Goal: Communication & Community: Ask a question

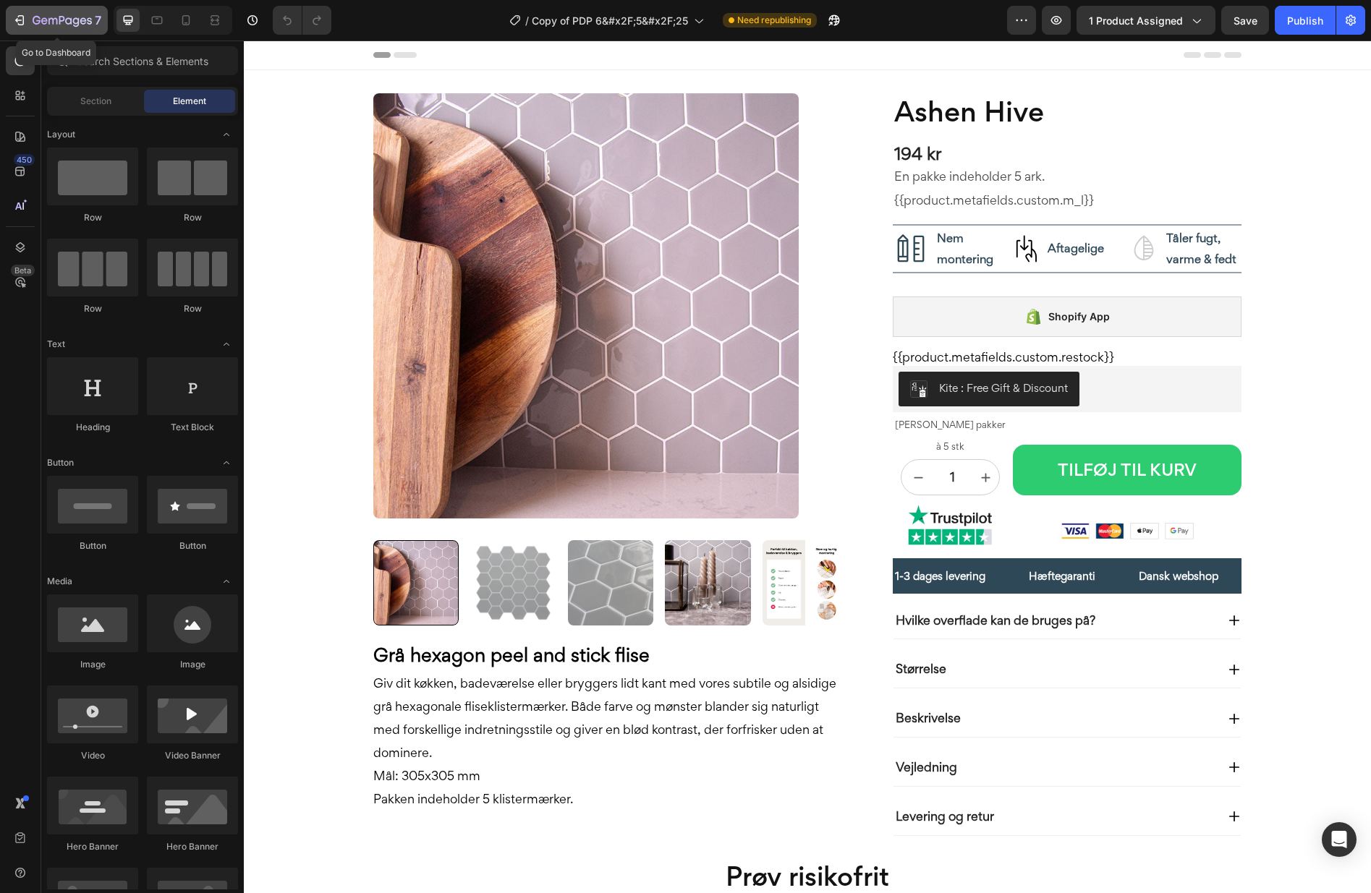
click at [27, 20] on div "7" at bounding box center [56, 20] width 89 height 17
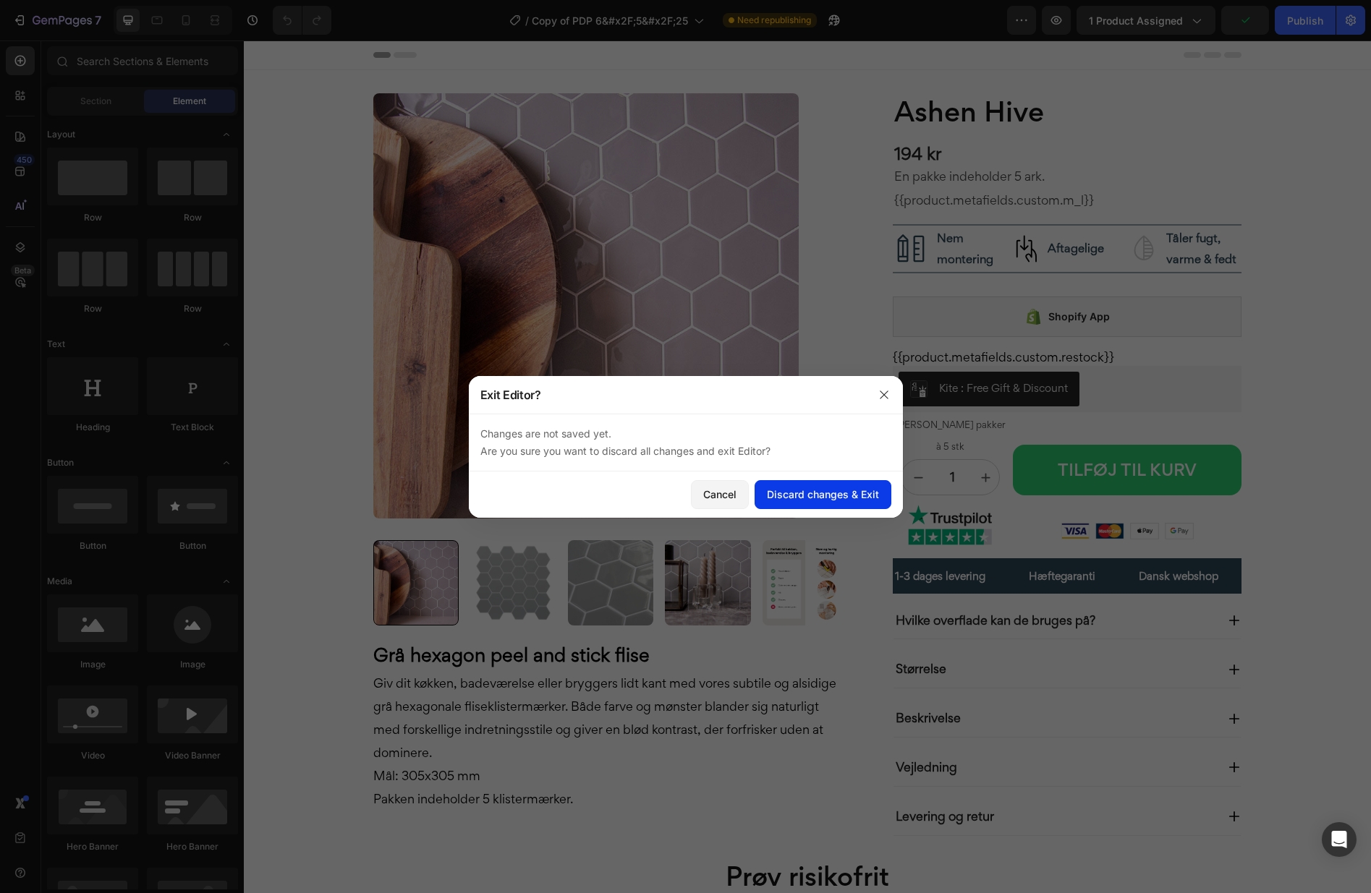
click at [824, 503] on button "Discard changes & Exit" at bounding box center [823, 494] width 137 height 29
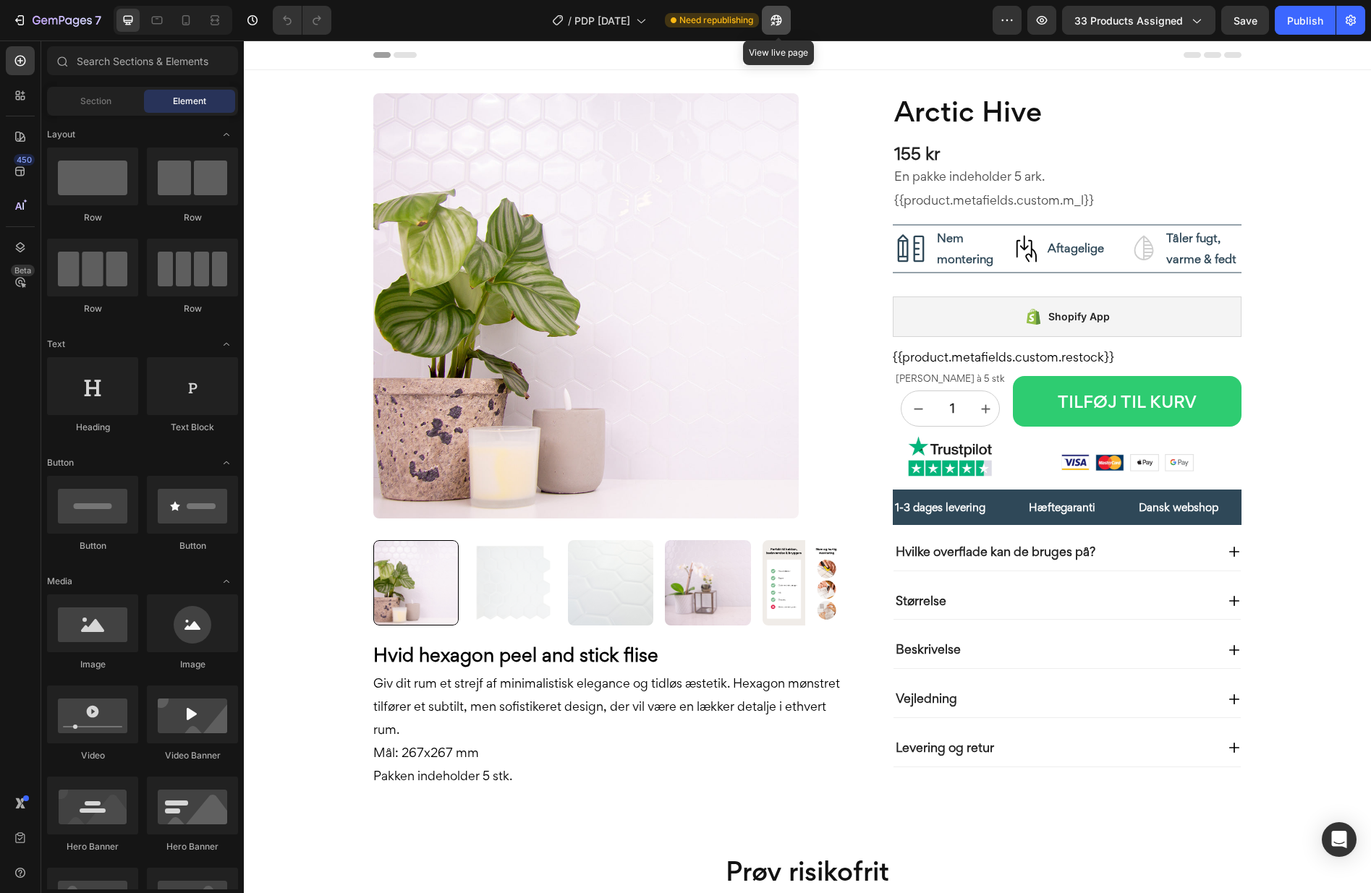
click at [775, 22] on icon "button" at bounding box center [773, 24] width 4 height 4
click at [598, 14] on span "PDP [DATE]" at bounding box center [602, 20] width 56 height 15
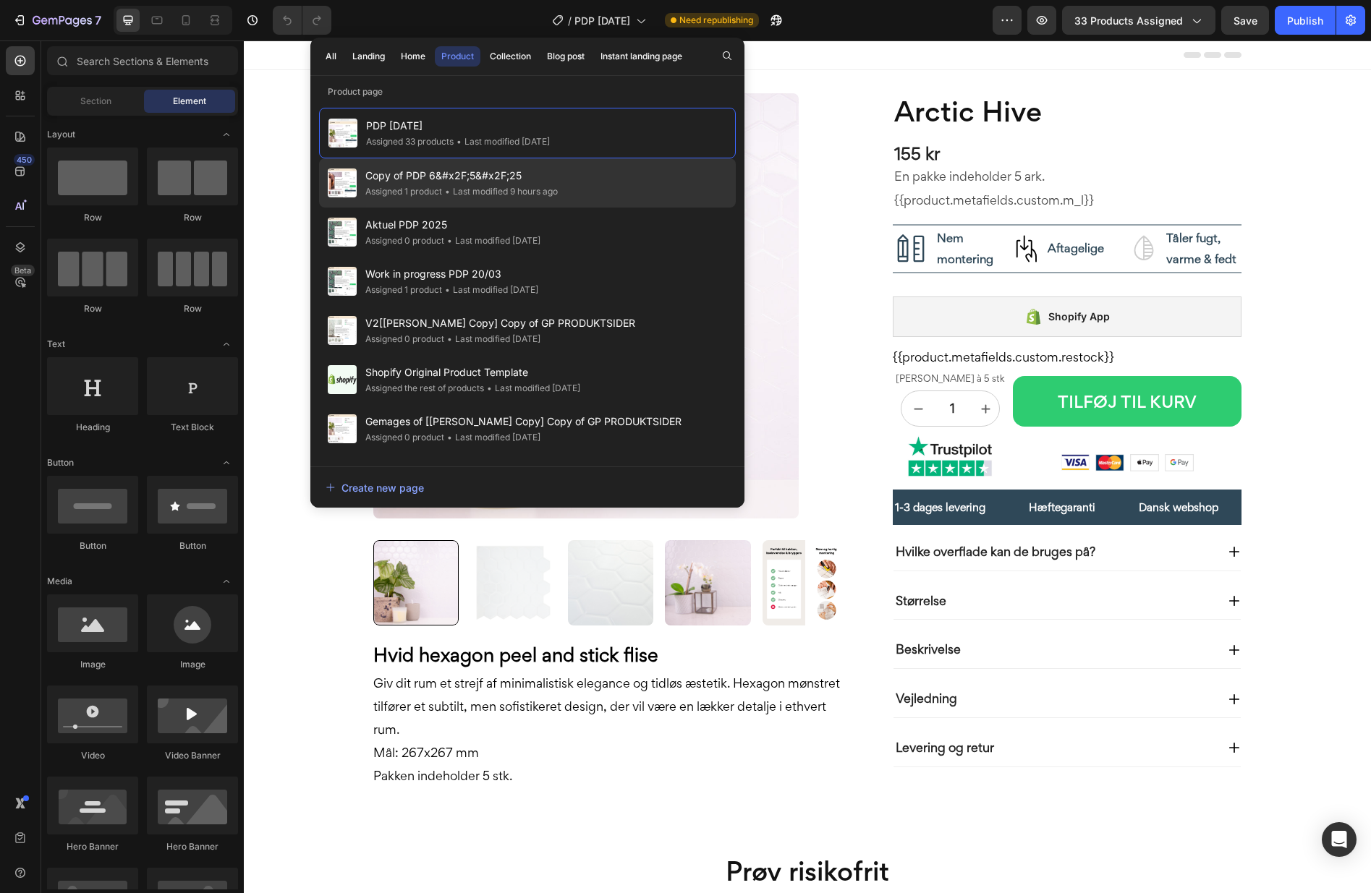
click at [470, 179] on span "Copy of PDP 6&#x2F;5&#x2F;25" at bounding box center [461, 175] width 192 height 17
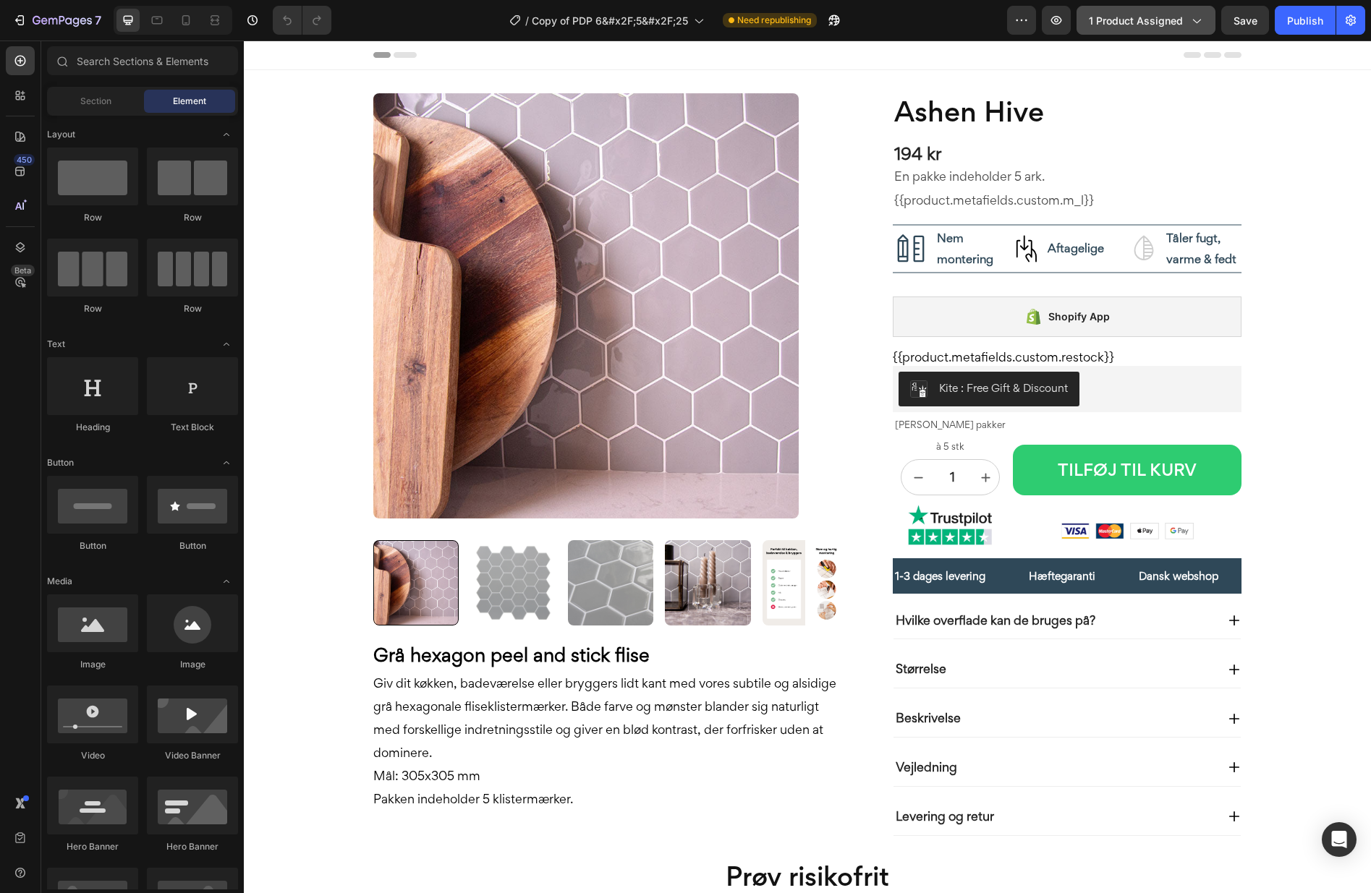
click at [1163, 23] on span "1 product assigned" at bounding box center [1136, 20] width 94 height 15
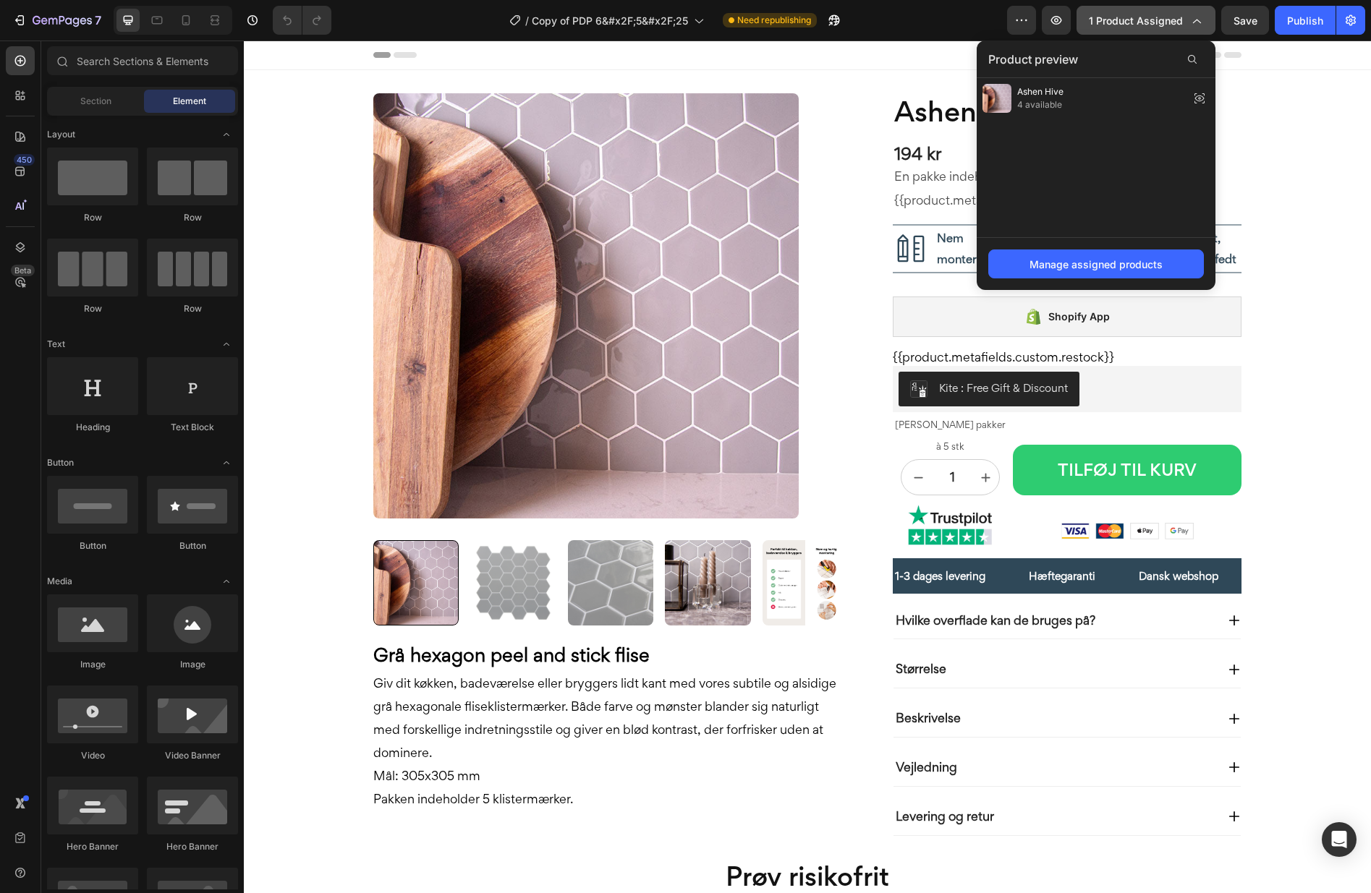
click at [1163, 23] on span "1 product assigned" at bounding box center [1136, 20] width 94 height 15
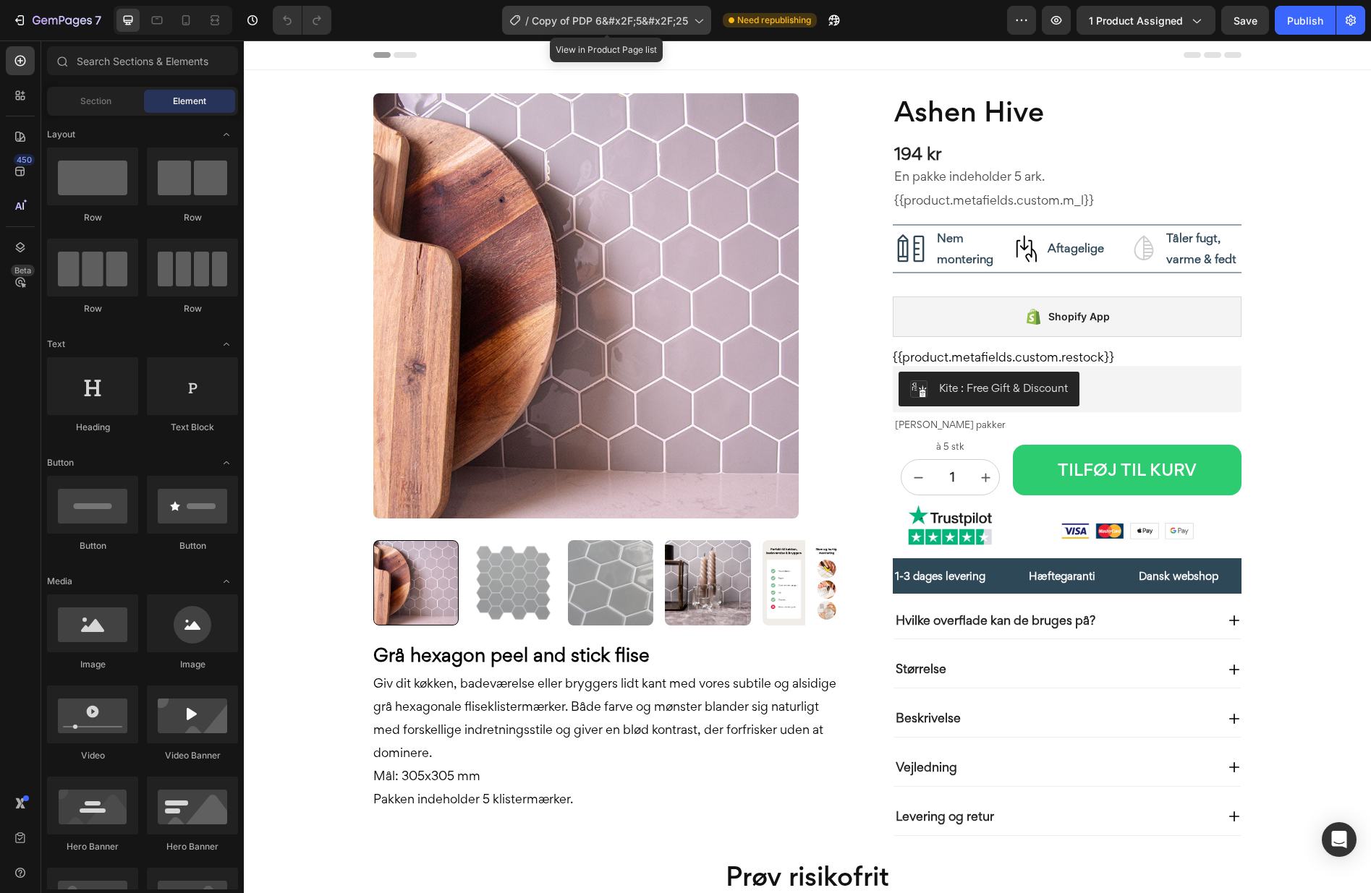
click at [645, 27] on div "/ Copy of PDP 6&#x2F;5&#x2F;25" at bounding box center [606, 20] width 209 height 29
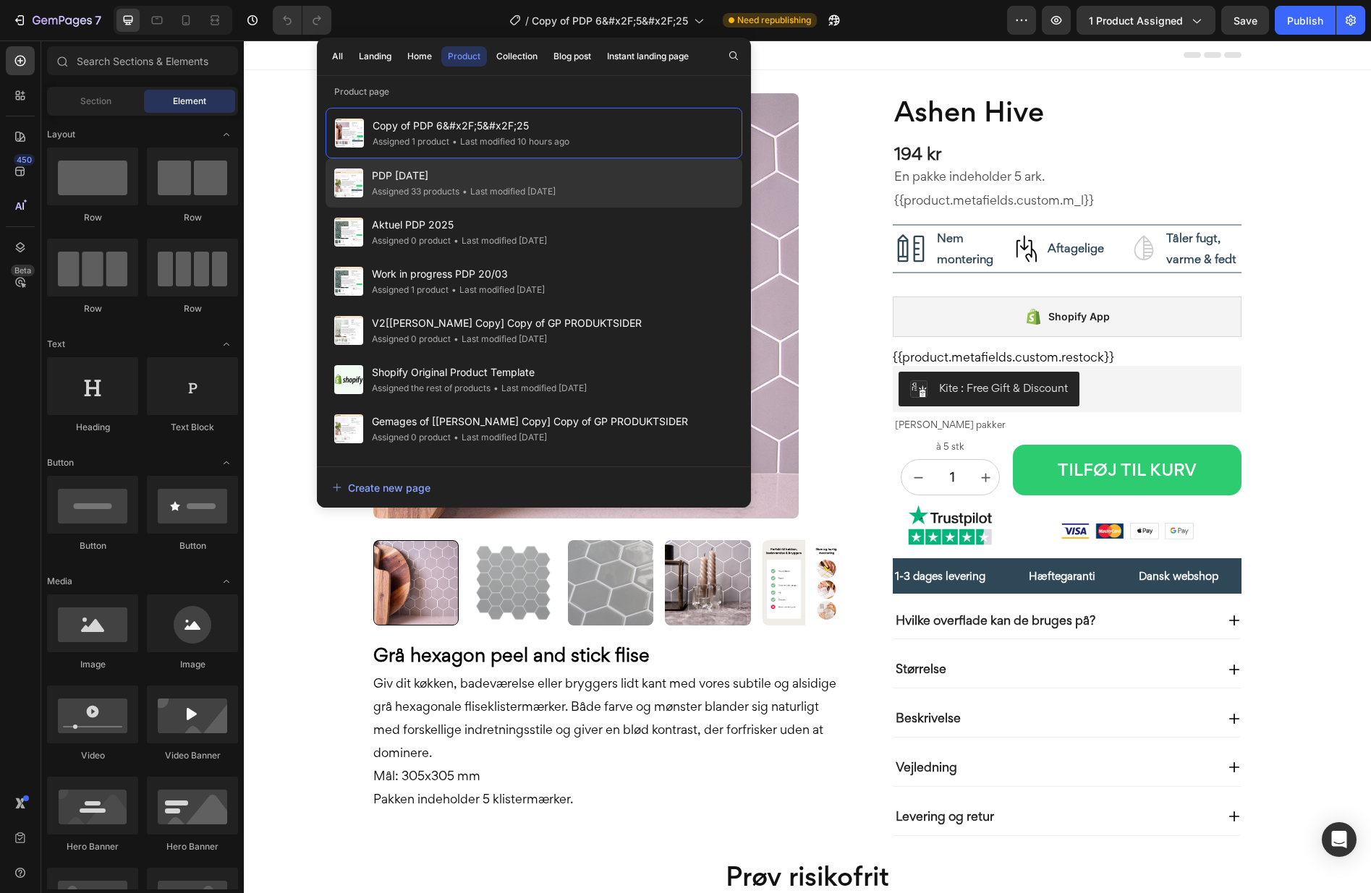
click at [446, 196] on div "Assigned 33 products" at bounding box center [416, 191] width 88 height 14
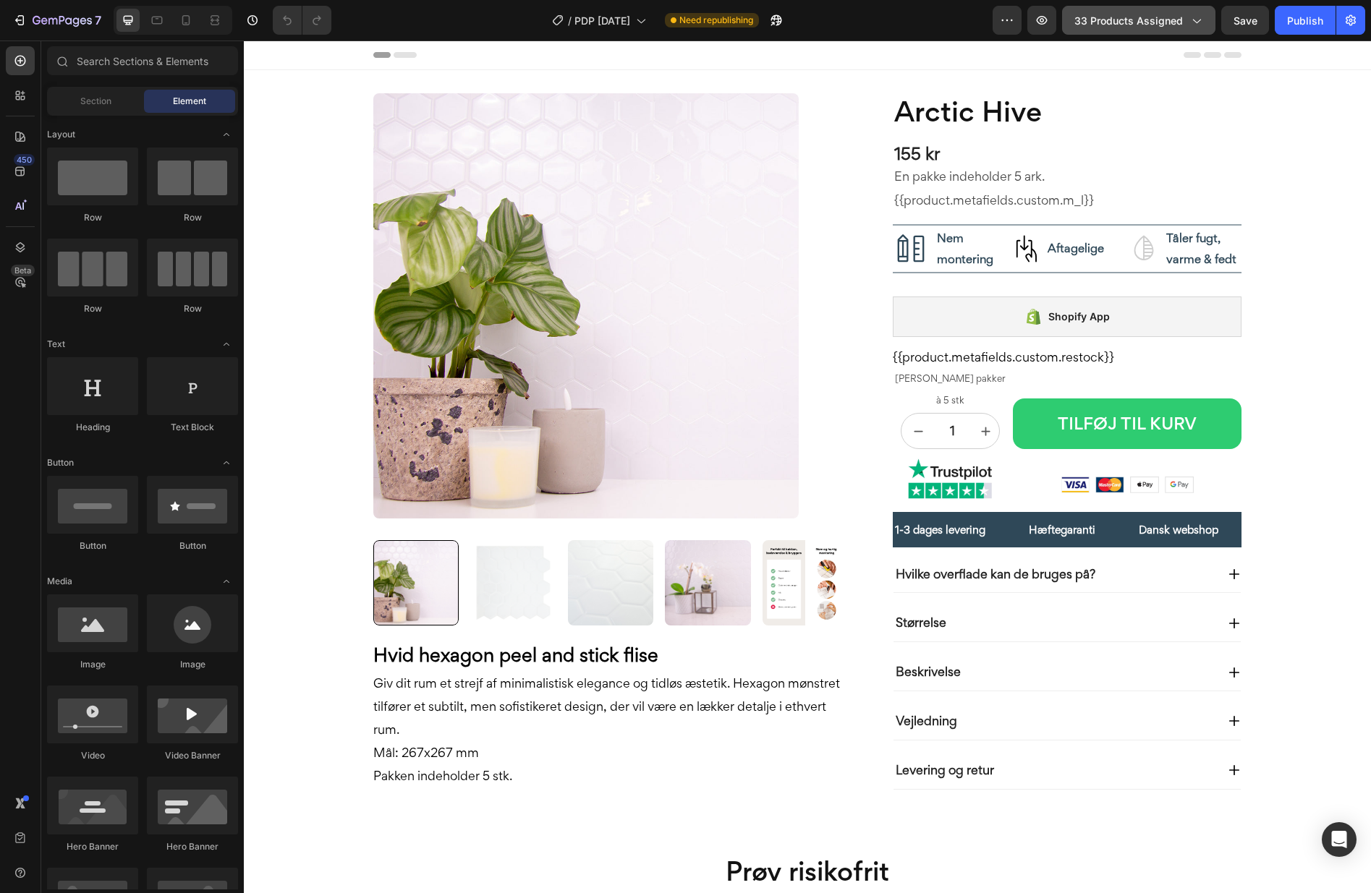
click at [1171, 15] on span "33 products assigned" at bounding box center [1128, 20] width 109 height 15
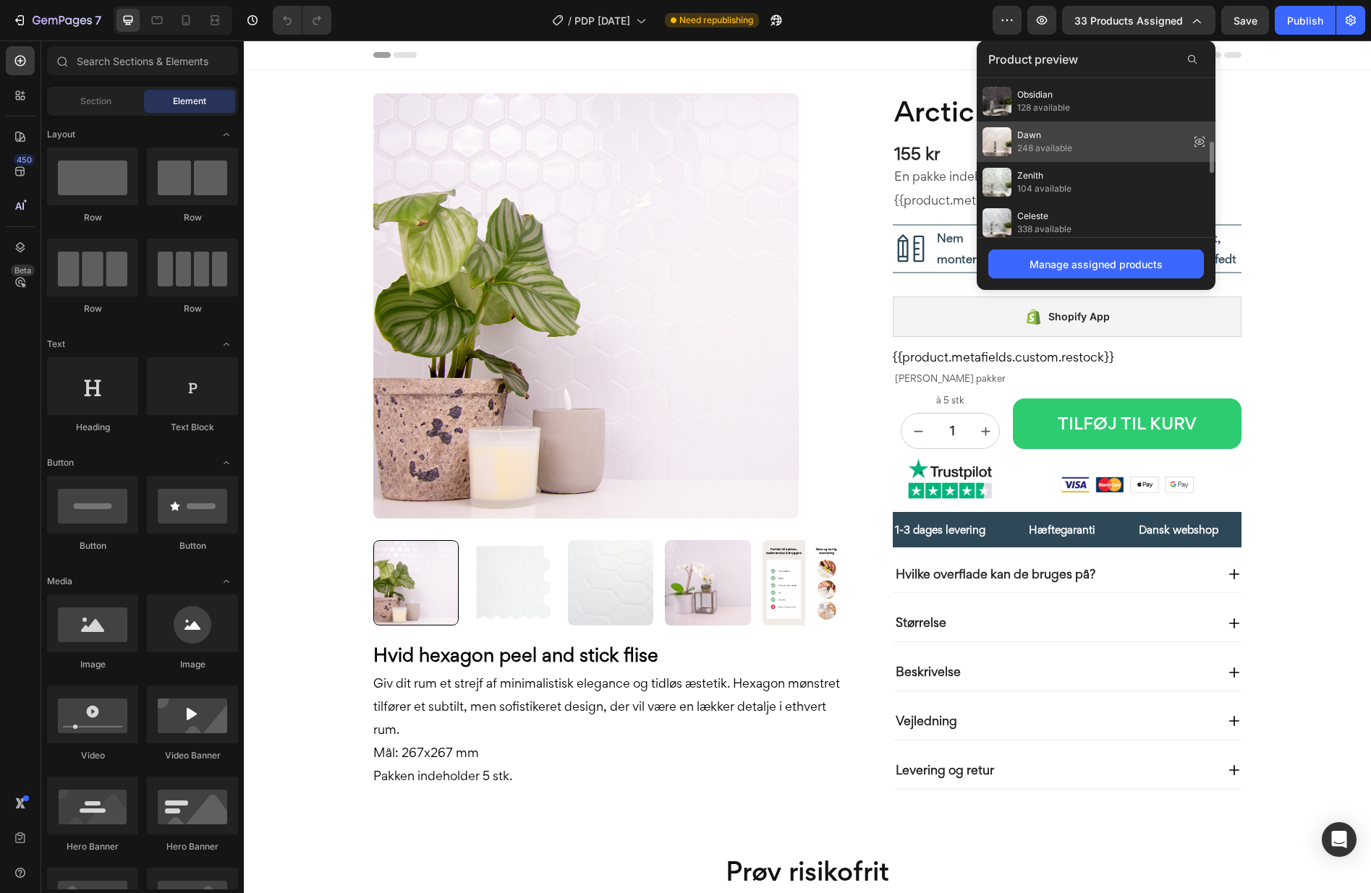
scroll to position [193, 0]
click at [1092, 209] on div "Dawn 248 available" at bounding box center [1096, 229] width 239 height 41
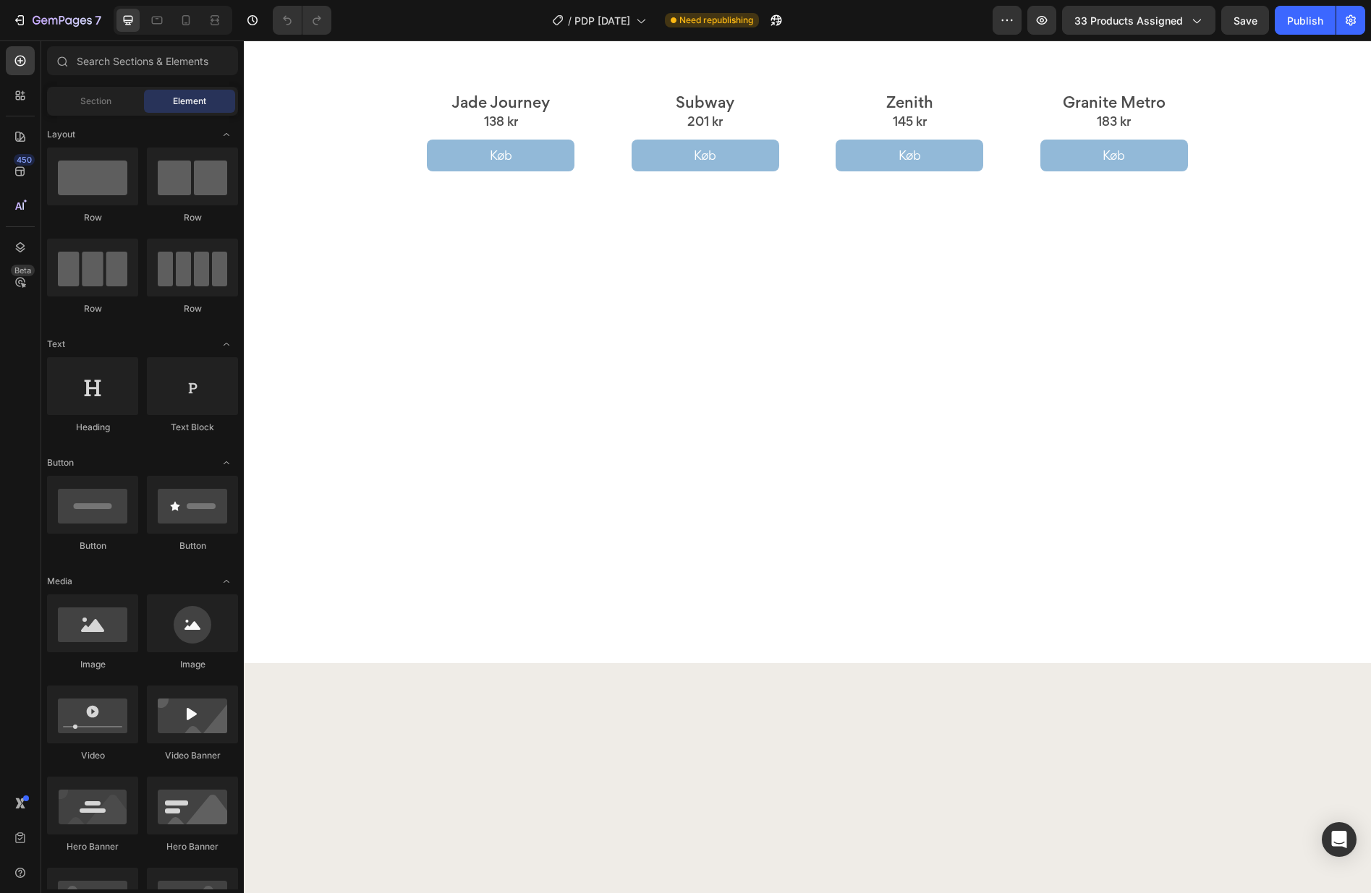
scroll to position [0, 0]
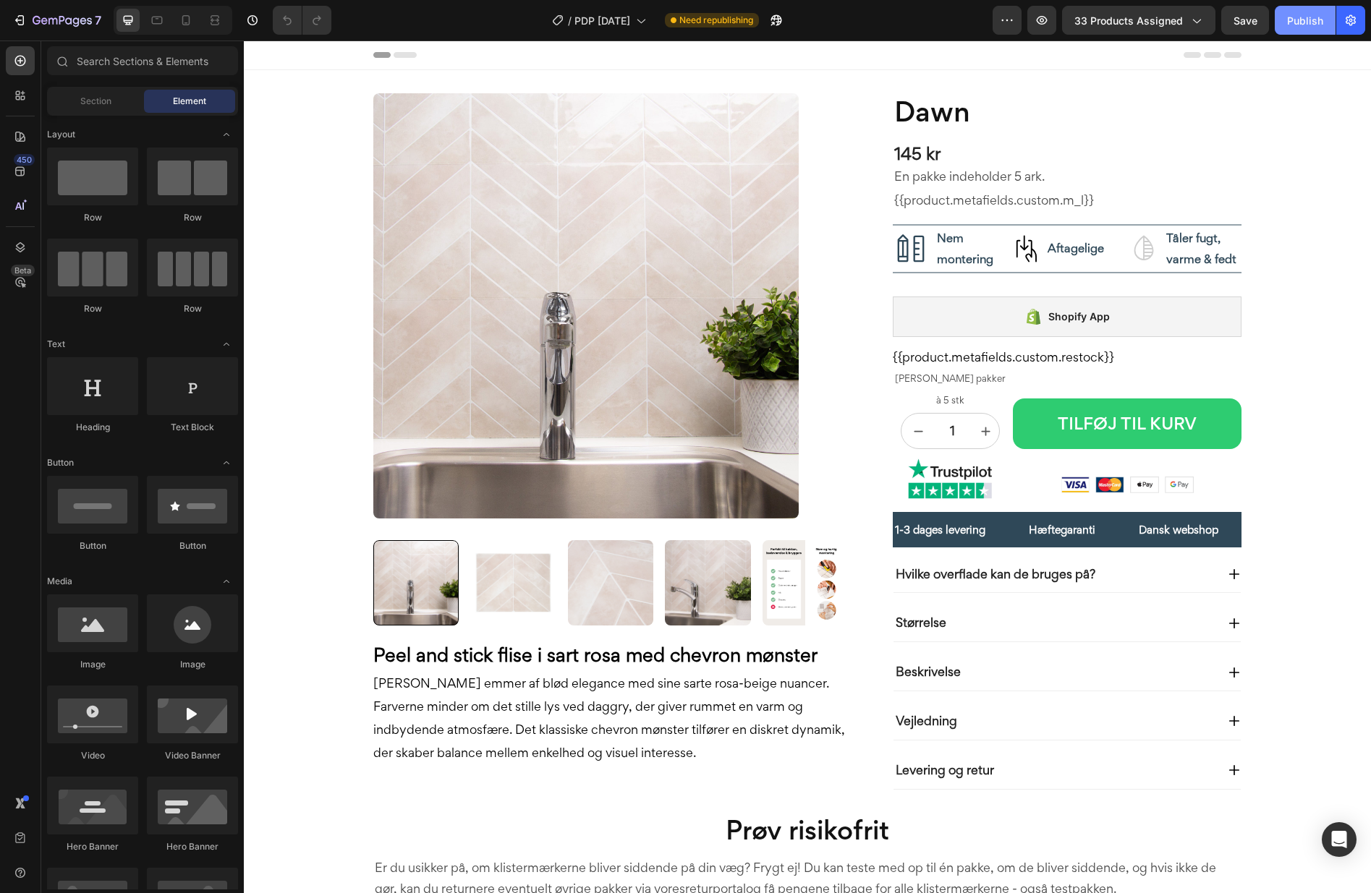
click at [1286, 21] on button "Publish" at bounding box center [1305, 20] width 61 height 29
click at [767, 24] on icon "button" at bounding box center [759, 20] width 14 height 14
click at [1006, 322] on div "Shopify App" at bounding box center [1067, 317] width 349 height 41
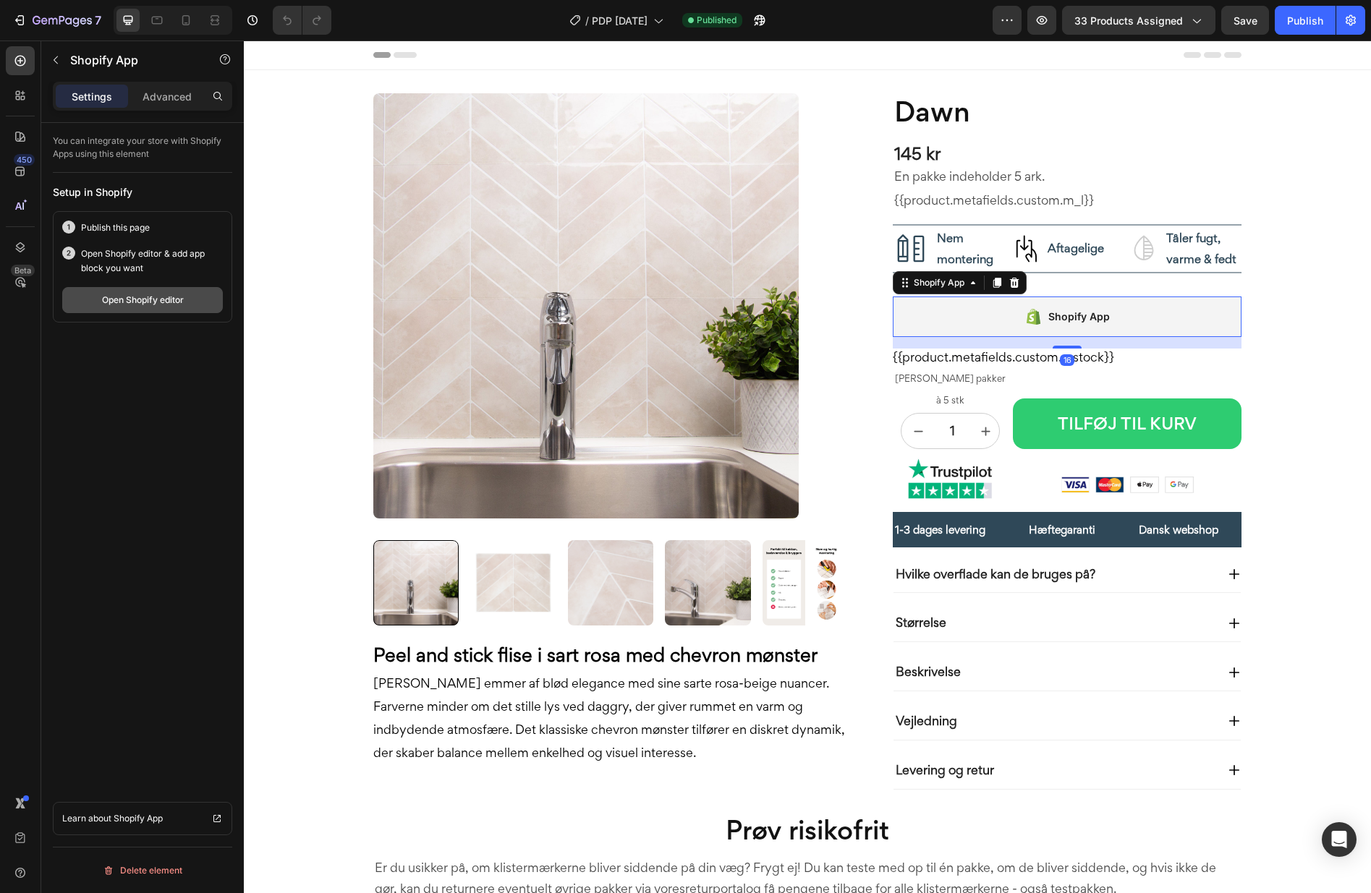
click at [115, 300] on div "Open Shopify editor" at bounding box center [143, 300] width 82 height 13
click at [40, 19] on icon "button" at bounding box center [62, 21] width 59 height 12
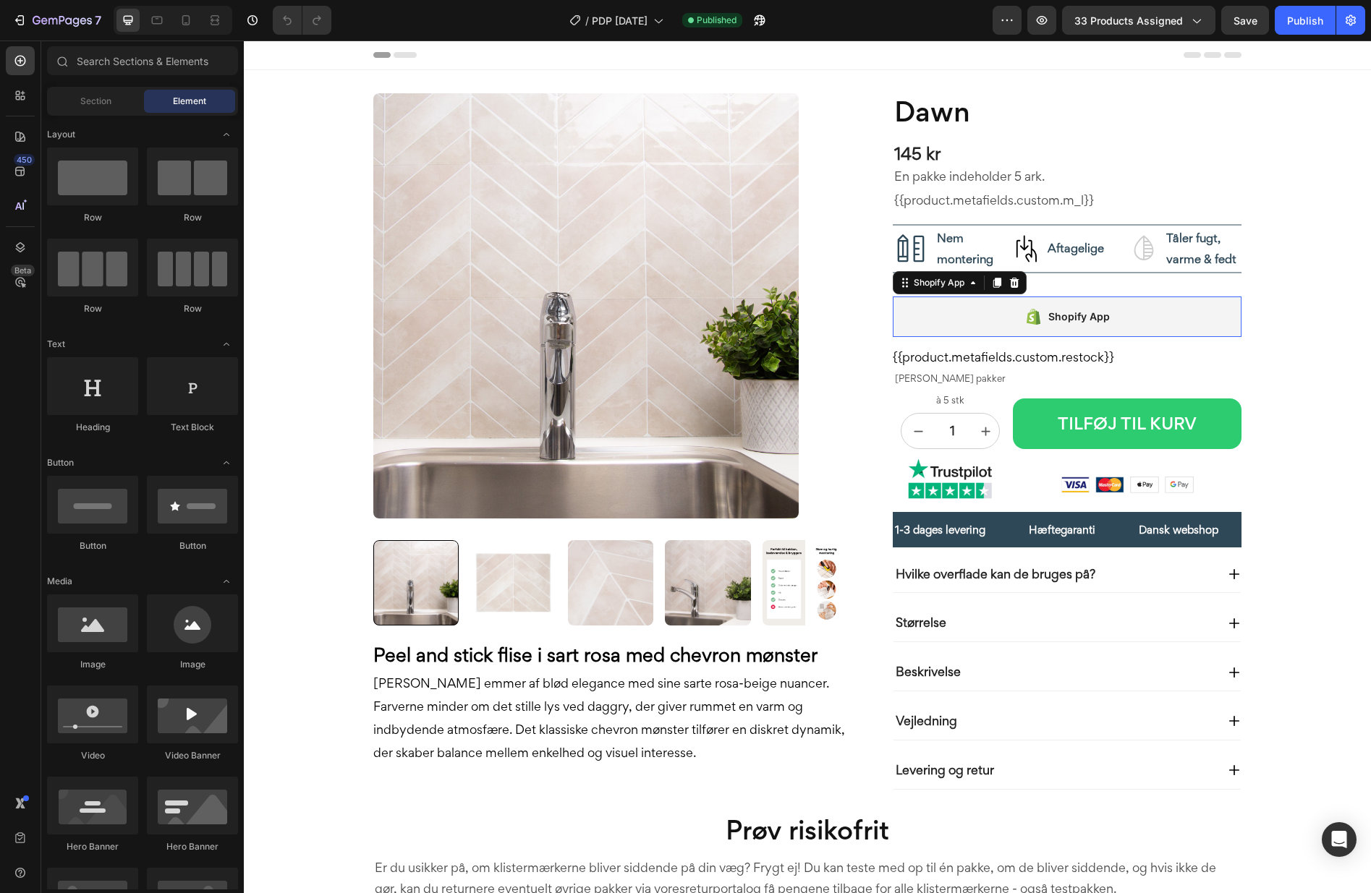
click at [1040, 321] on icon at bounding box center [1038, 317] width 4 height 14
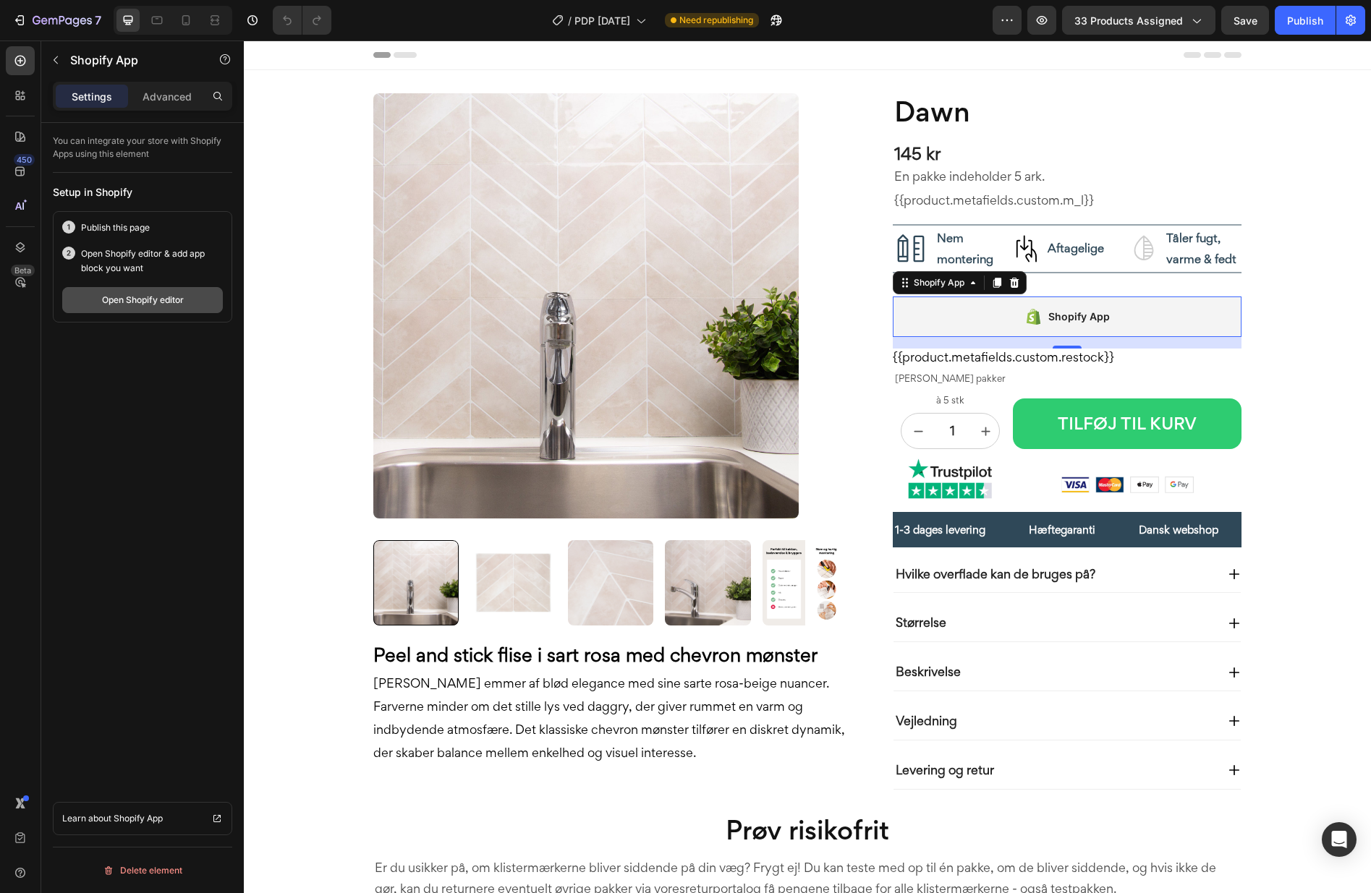
click at [124, 301] on div "Open Shopify editor" at bounding box center [143, 300] width 82 height 13
click at [1036, 317] on icon at bounding box center [1034, 316] width 14 height 16
click at [1066, 317] on div "Shopify App" at bounding box center [1078, 316] width 61 height 17
click at [40, 25] on icon "button" at bounding box center [62, 21] width 59 height 12
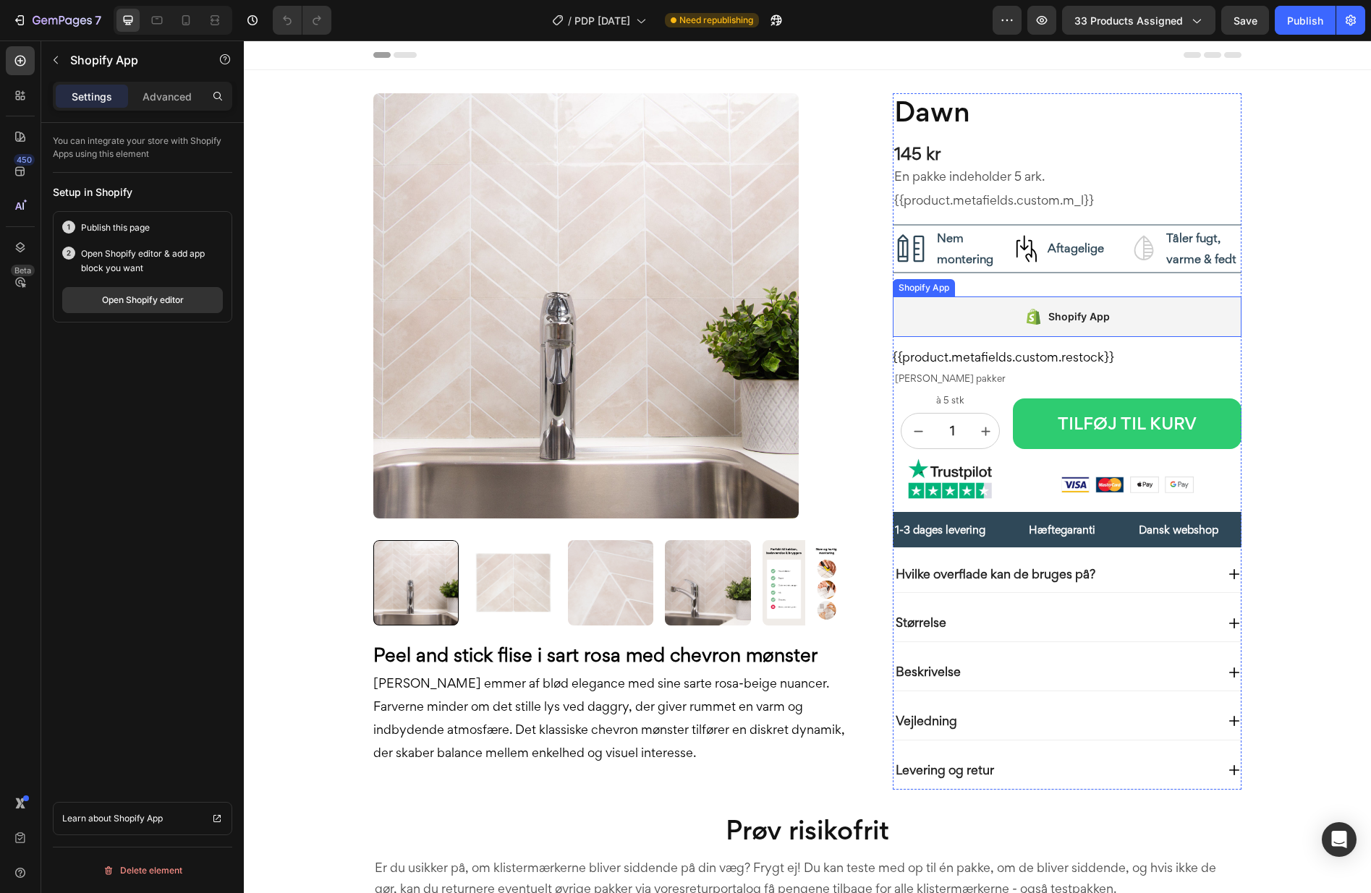
click at [1083, 322] on div "Shopify App" at bounding box center [1078, 316] width 61 height 17
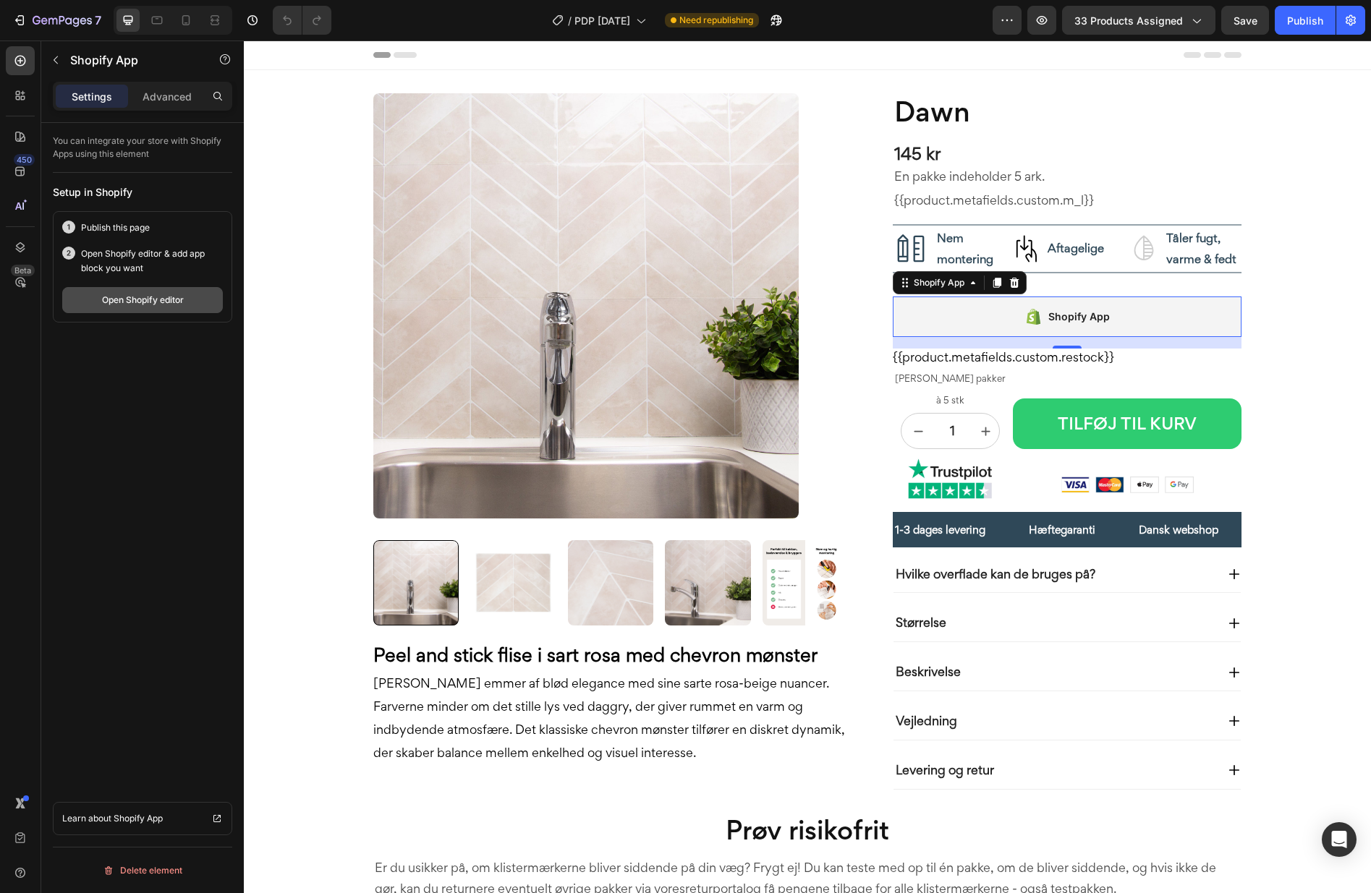
click at [157, 296] on div "Open Shopify editor" at bounding box center [143, 300] width 82 height 13
click at [962, 316] on div "Shopify App" at bounding box center [1067, 317] width 349 height 41
click at [1295, 19] on div "Publish" at bounding box center [1305, 20] width 36 height 15
click at [1016, 321] on div "Shopify App" at bounding box center [1067, 317] width 349 height 41
click at [1025, 317] on icon at bounding box center [1033, 316] width 18 height 17
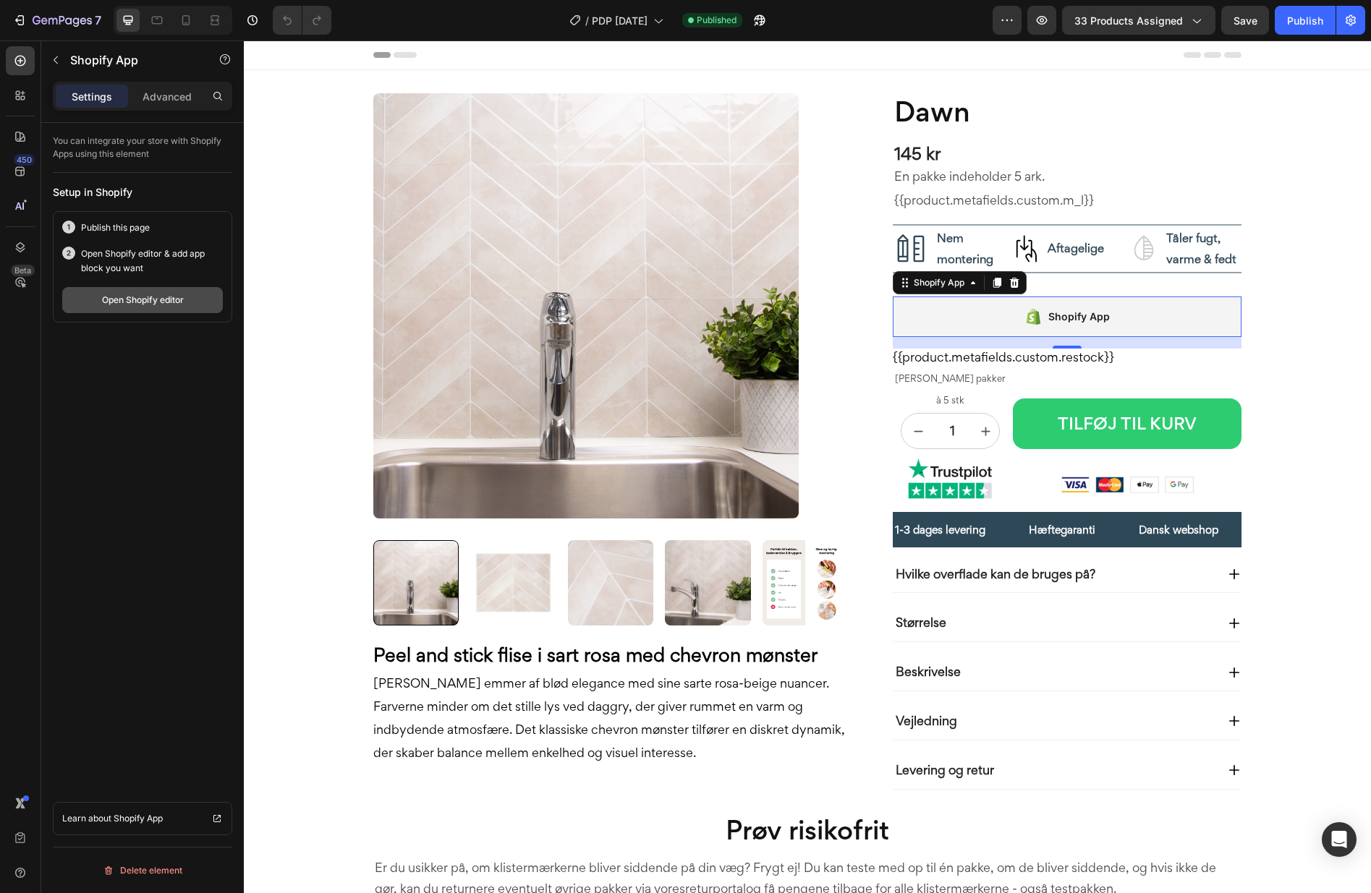
click at [165, 302] on div "Open Shopify editor" at bounding box center [143, 300] width 82 height 13
click at [645, 21] on span "PDP [DATE]" at bounding box center [620, 20] width 56 height 15
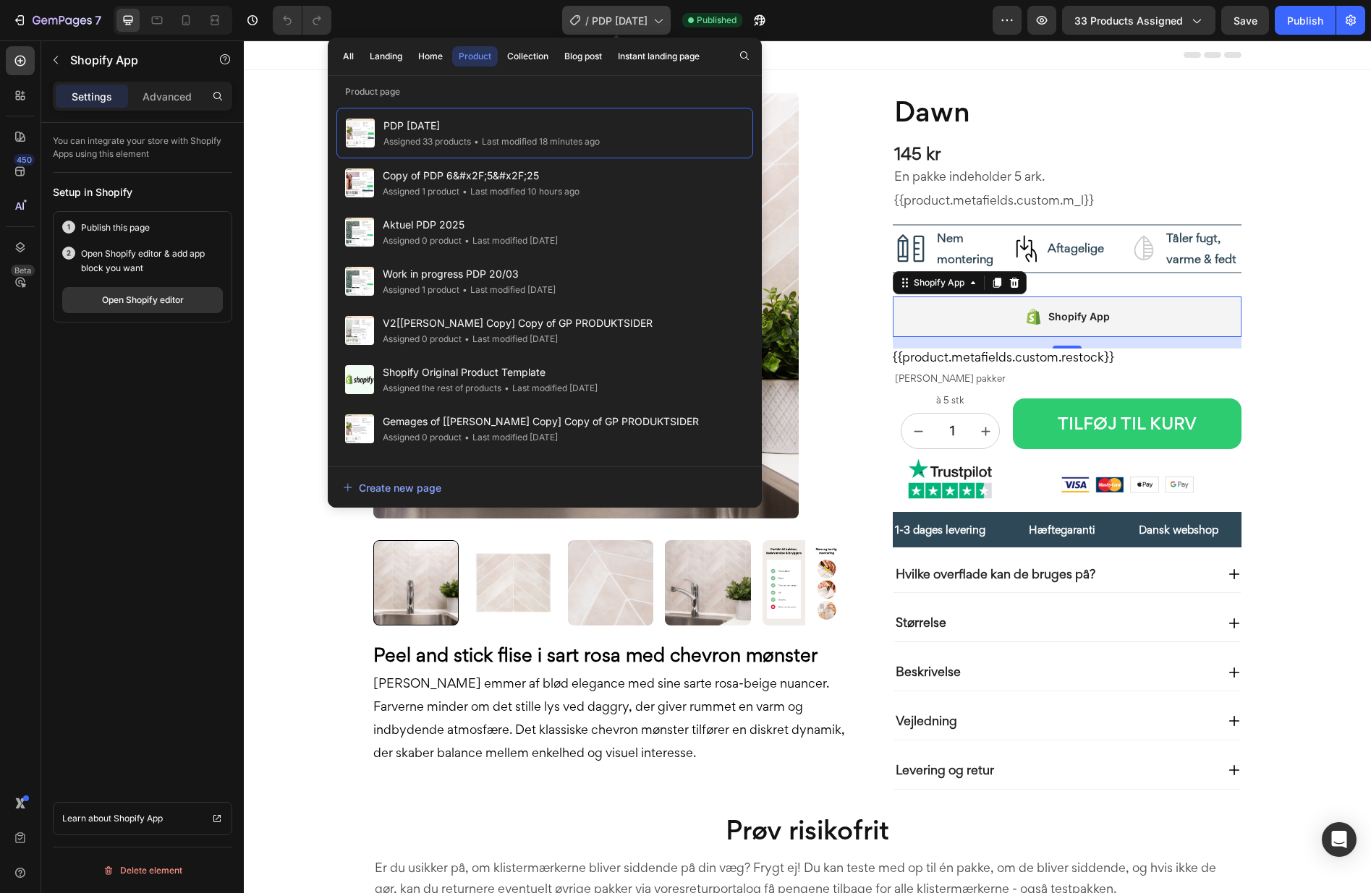
click at [645, 21] on span "PDP [DATE]" at bounding box center [620, 20] width 56 height 15
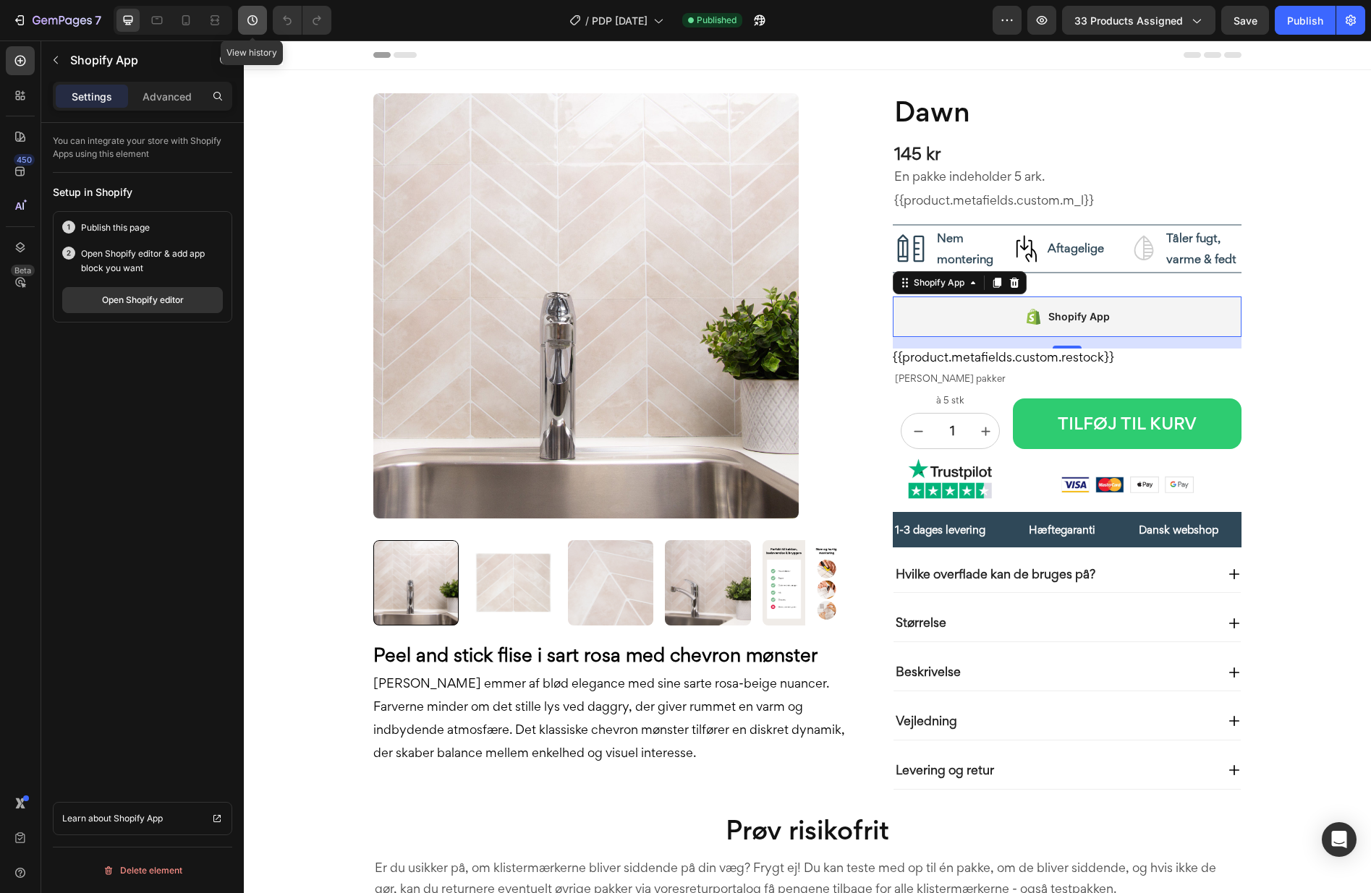
click at [260, 22] on button "button" at bounding box center [252, 20] width 29 height 29
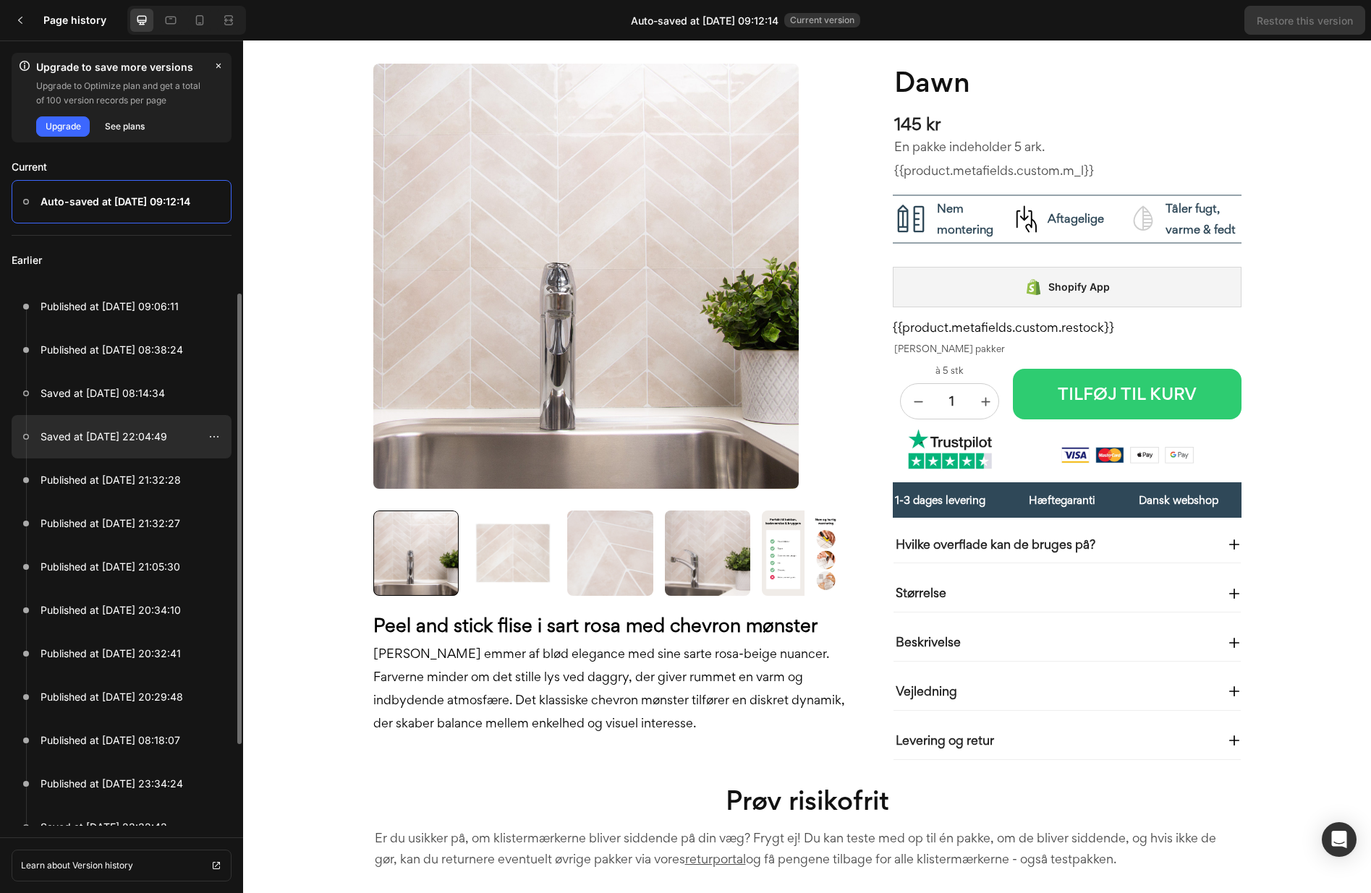
click at [90, 443] on p "Saved at Aug 25, 22:04:49" at bounding box center [104, 436] width 127 height 17
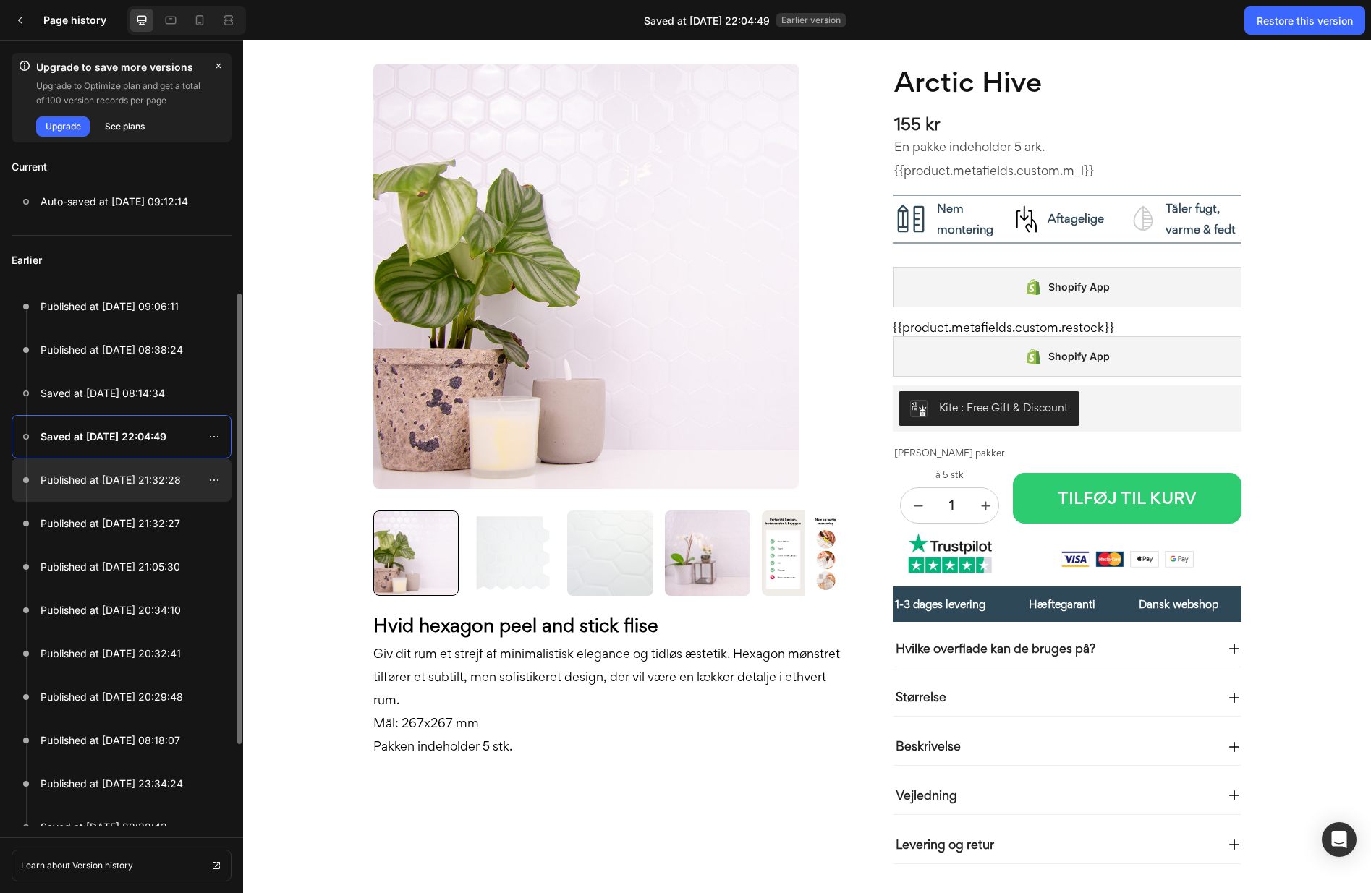
click at [86, 485] on p "Published at Jul 09, 21:32:28" at bounding box center [111, 480] width 140 height 17
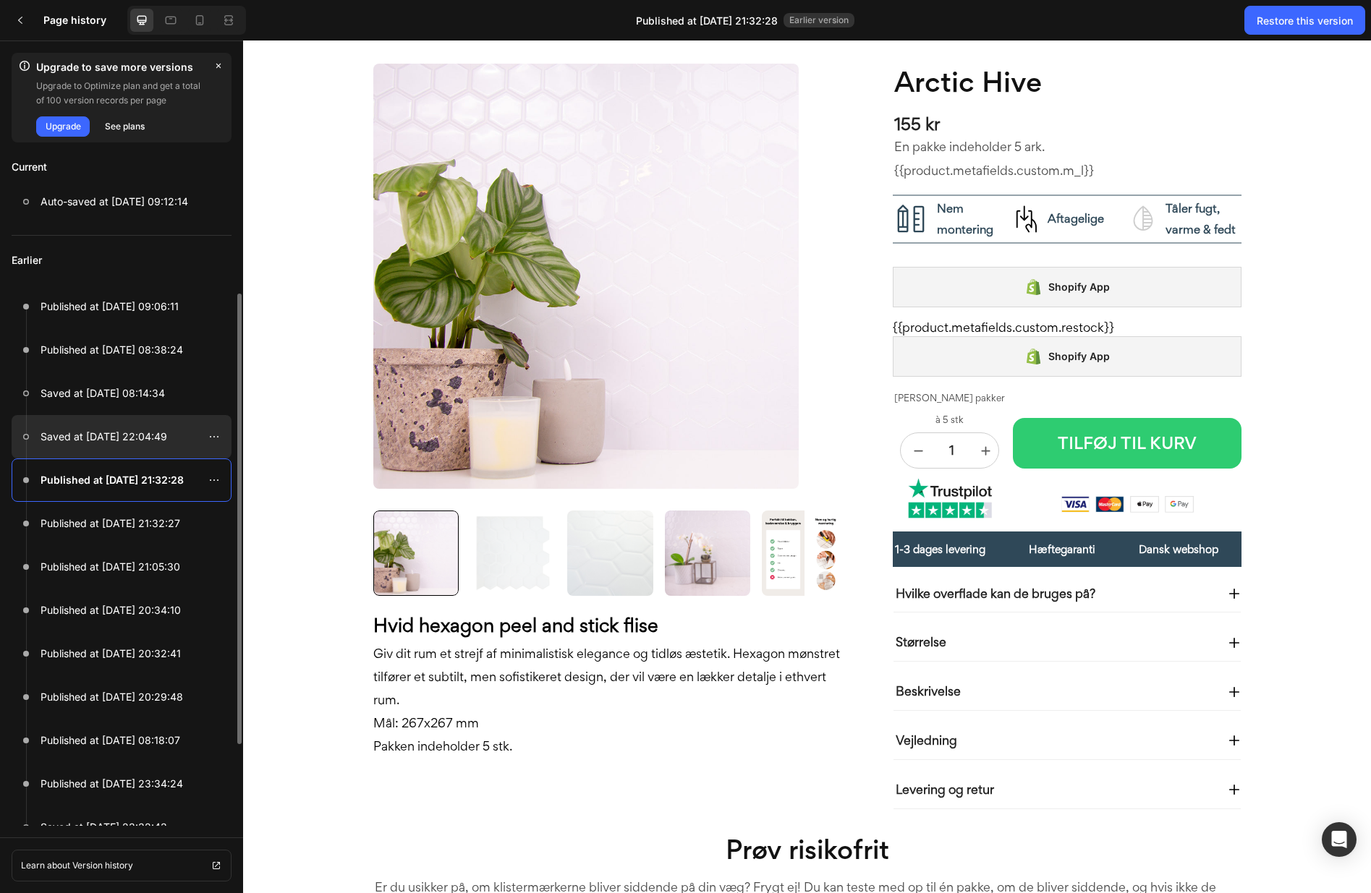
click at [105, 438] on p "Saved at Aug 25, 22:04:49" at bounding box center [104, 436] width 127 height 17
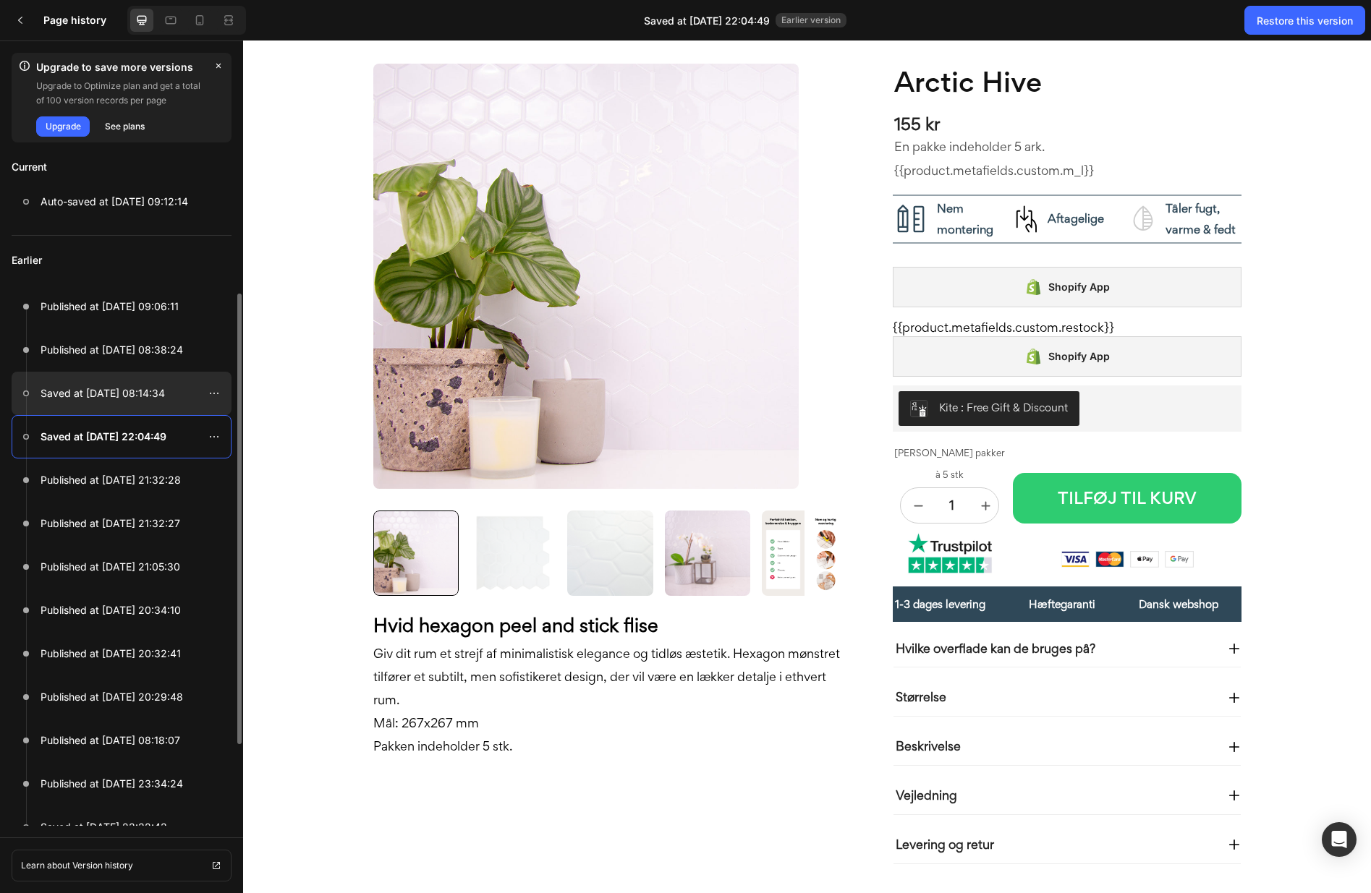
click at [115, 399] on p "Saved at Aug 26, 08:14:34" at bounding box center [103, 393] width 124 height 17
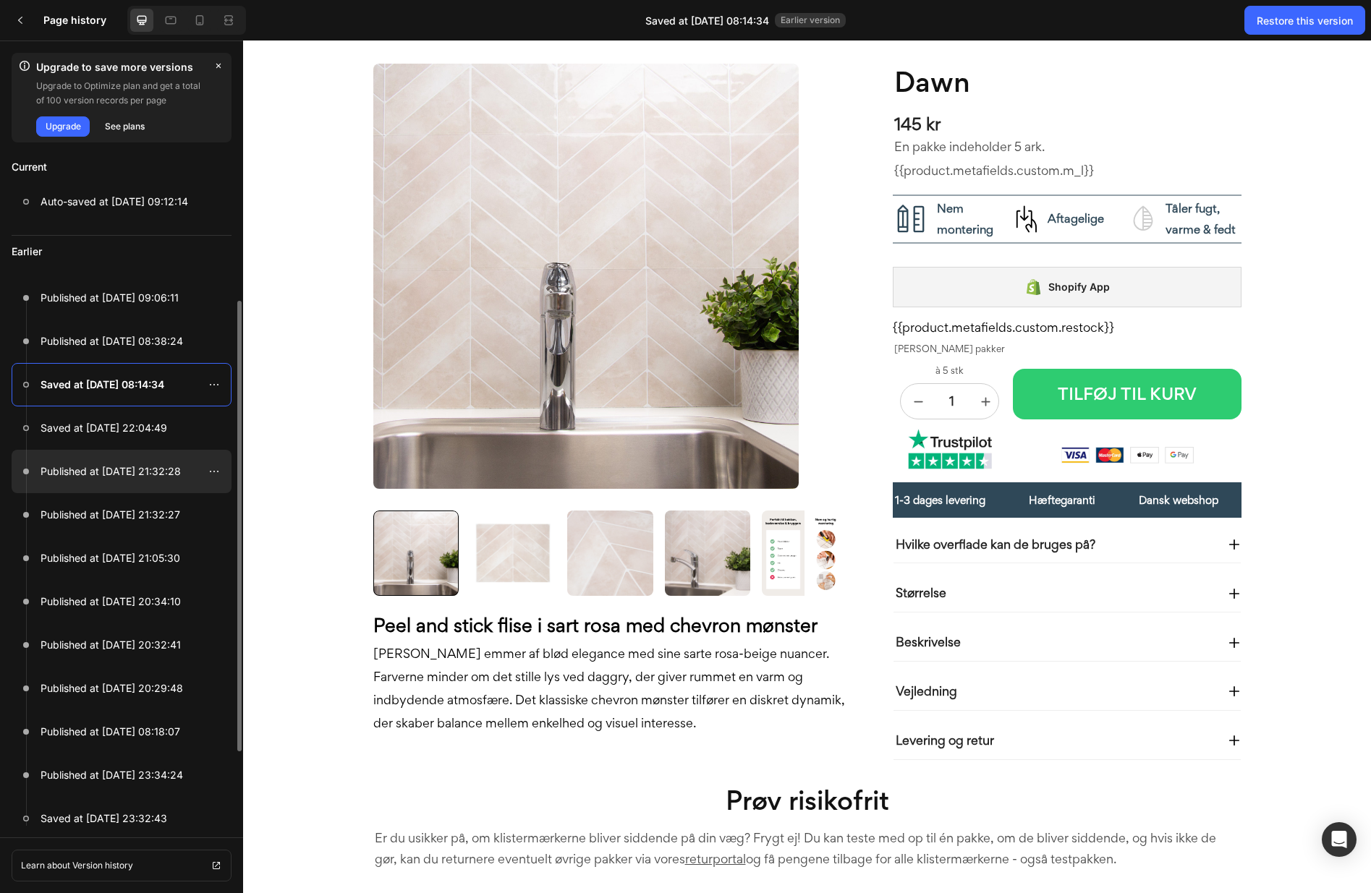
scroll to position [9, 0]
click at [128, 467] on p "Published at Jul 09, 21:32:28" at bounding box center [111, 470] width 140 height 17
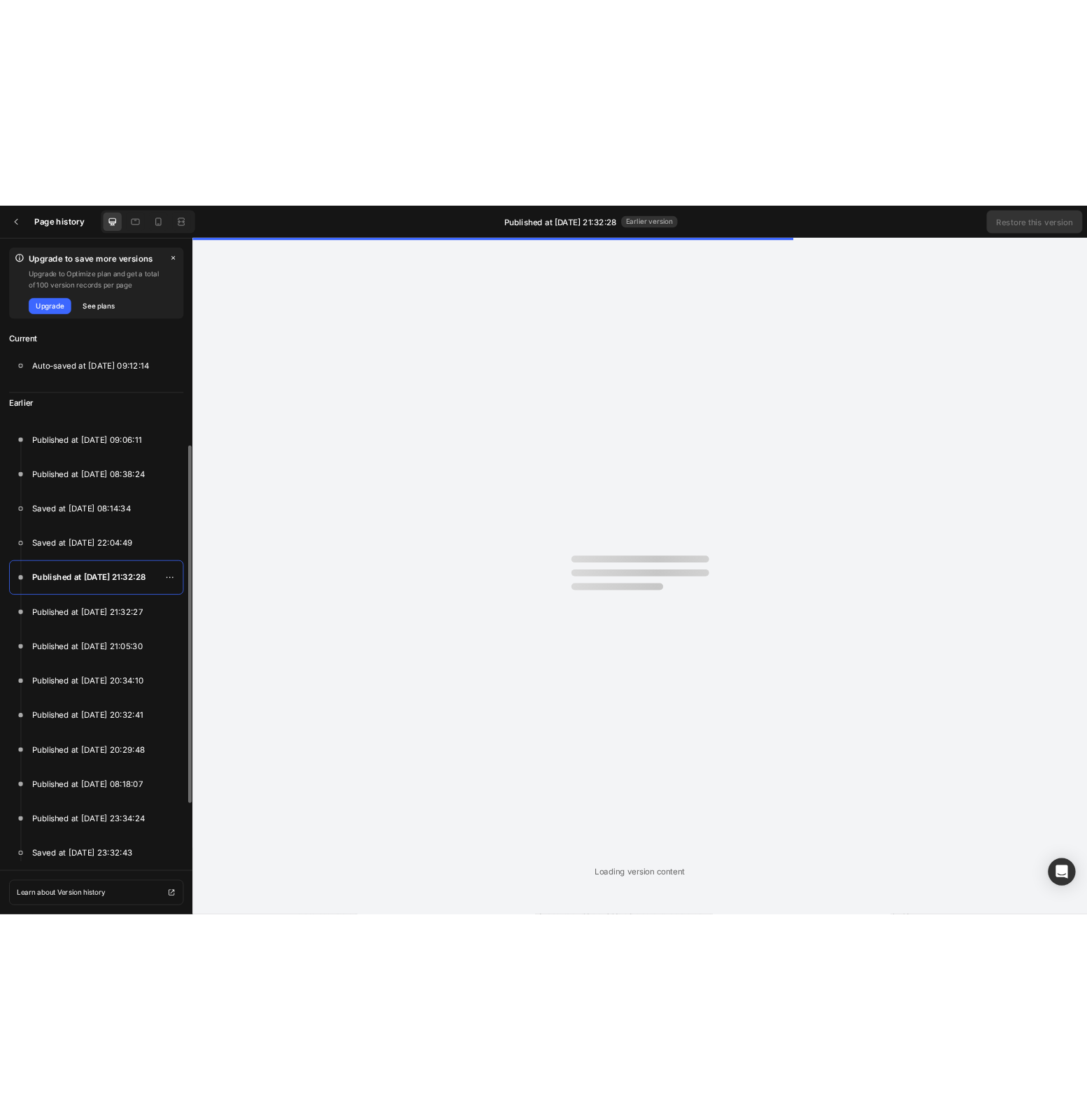
scroll to position [14, 0]
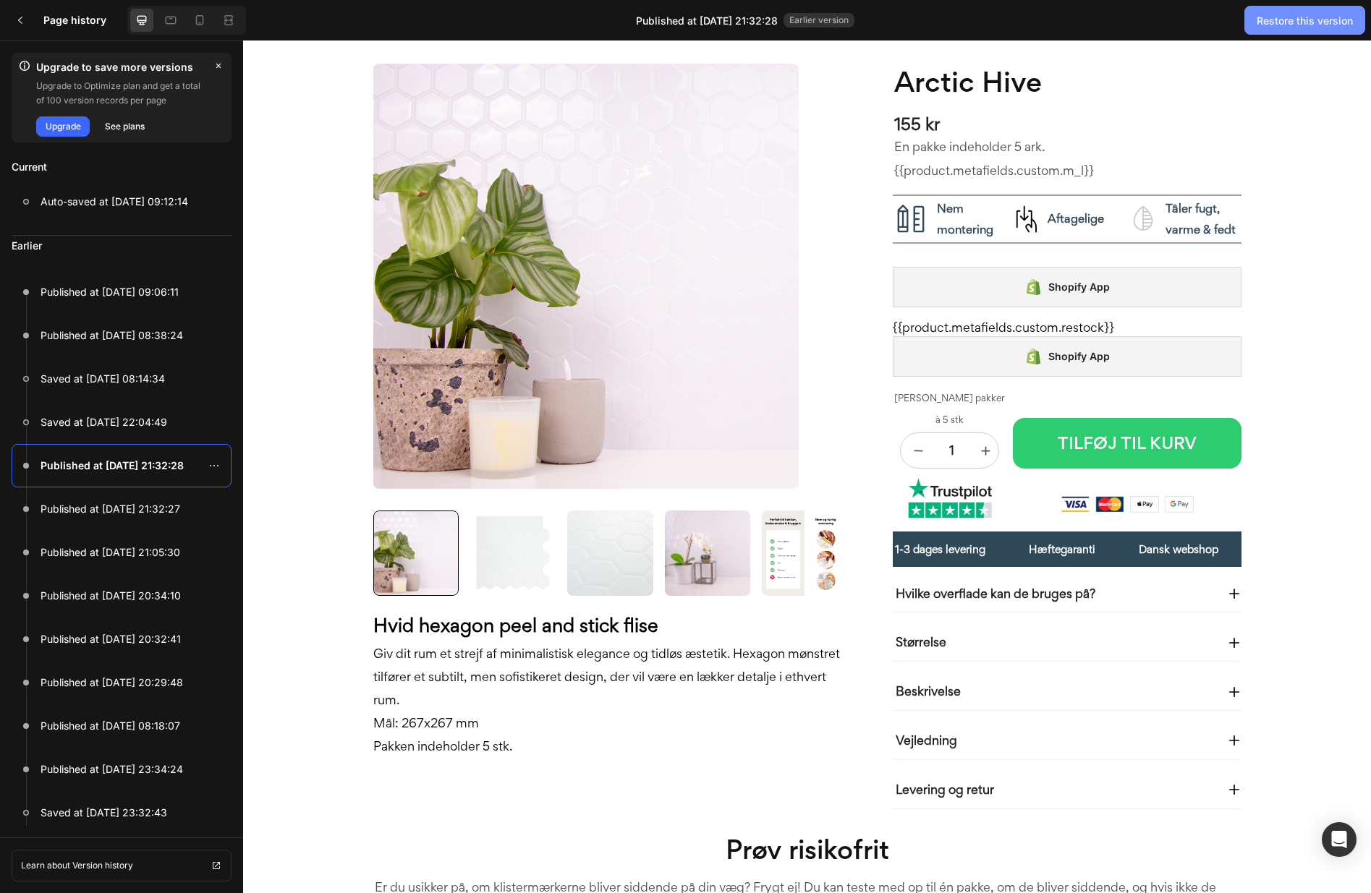
click at [1310, 19] on div "Restore this version" at bounding box center [1305, 20] width 96 height 15
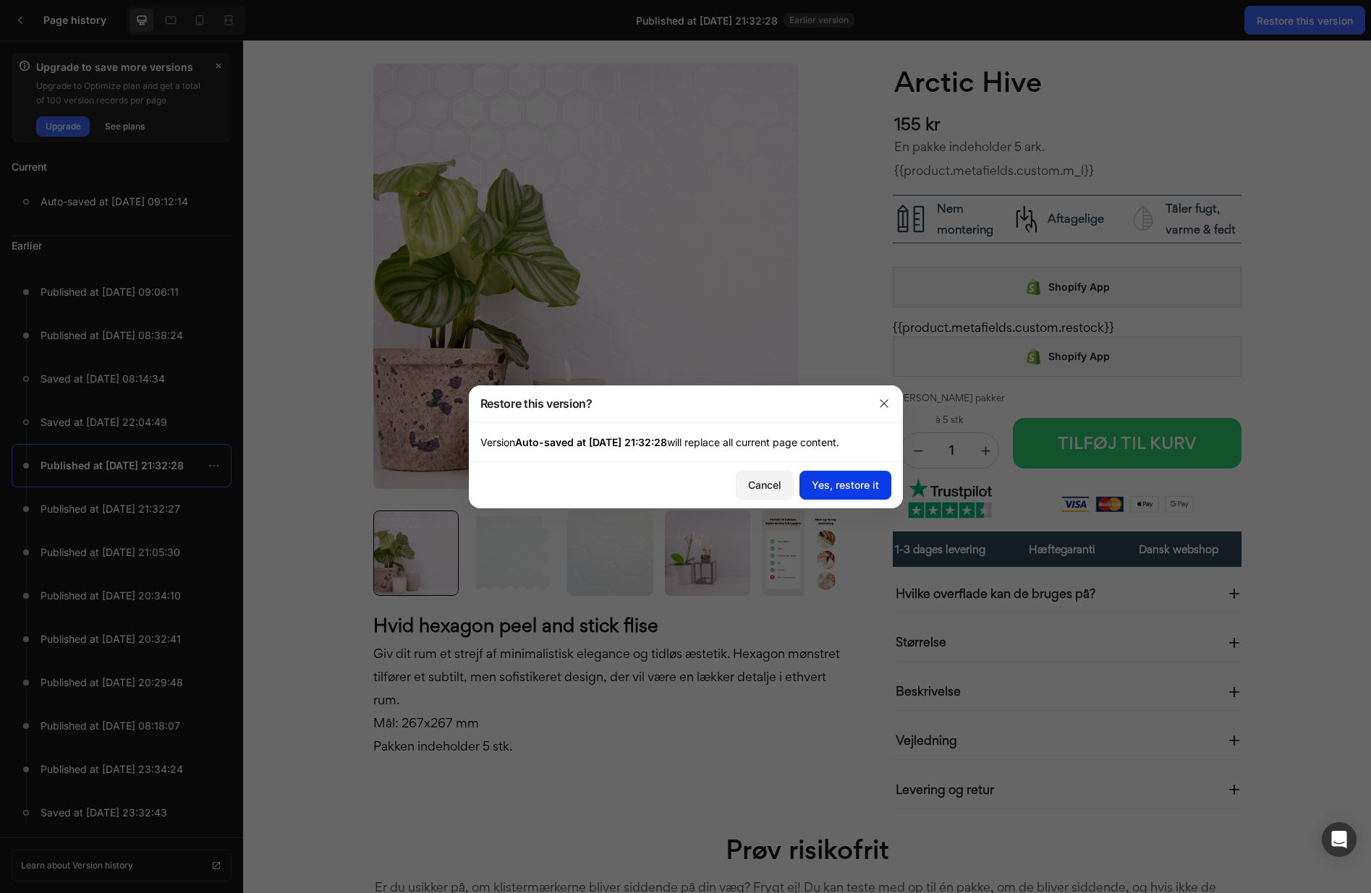
click at [840, 493] on button "Yes, restore it" at bounding box center [845, 485] width 92 height 29
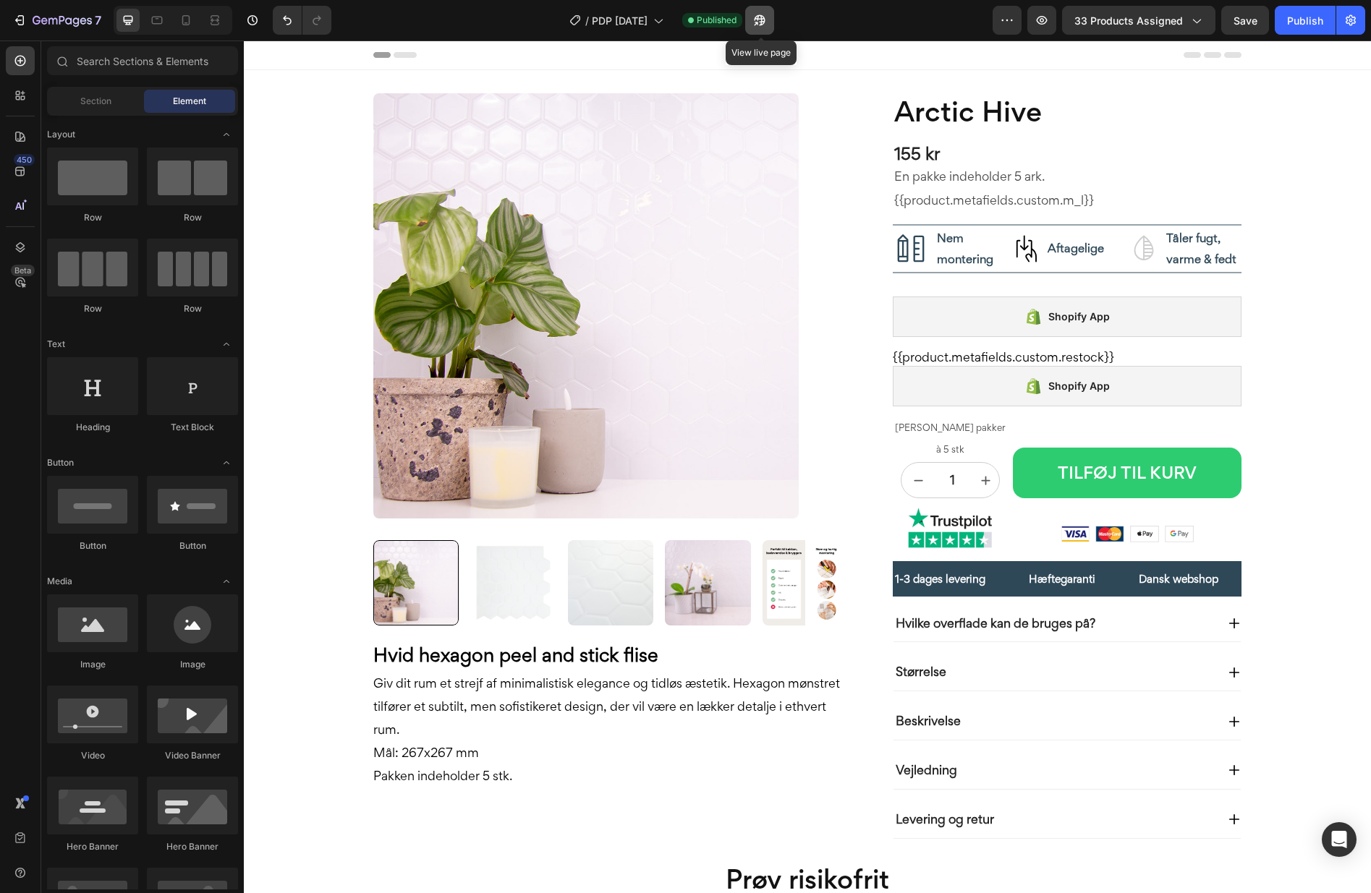
click at [760, 22] on icon "button" at bounding box center [759, 20] width 14 height 14
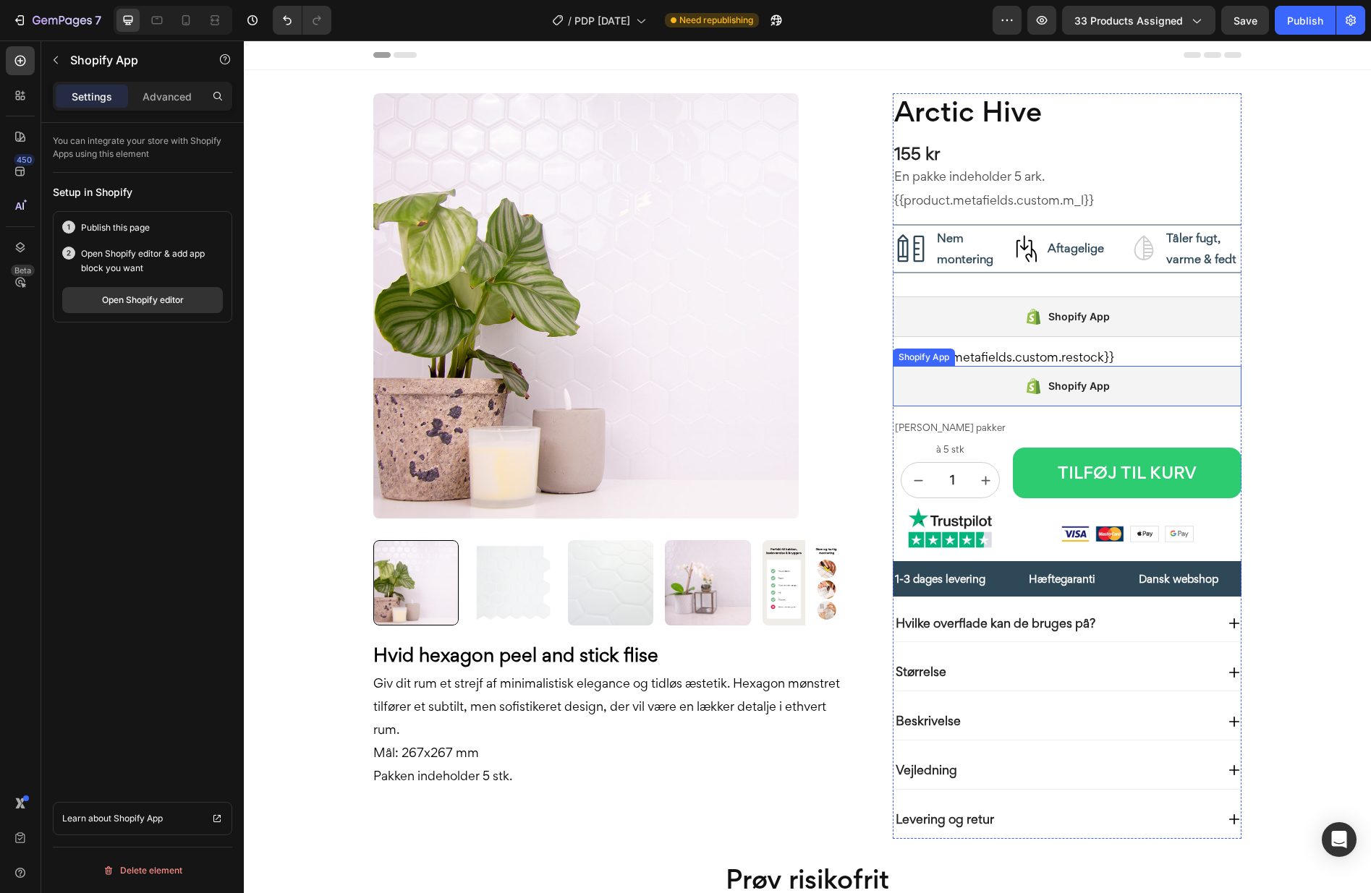
click at [976, 383] on div "Shopify App" at bounding box center [1067, 386] width 349 height 41
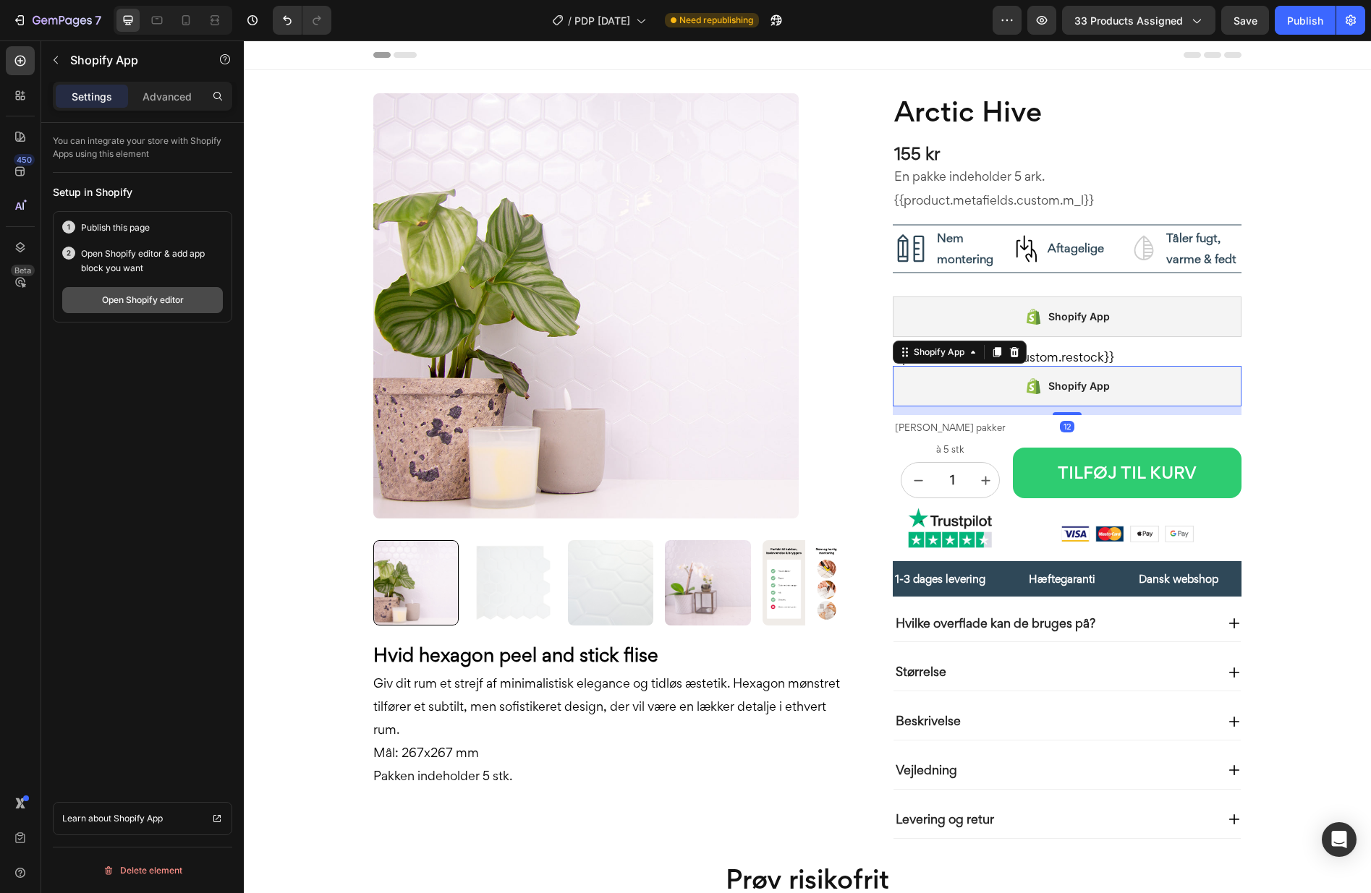
click at [135, 300] on div "Open Shopify editor" at bounding box center [143, 300] width 82 height 13
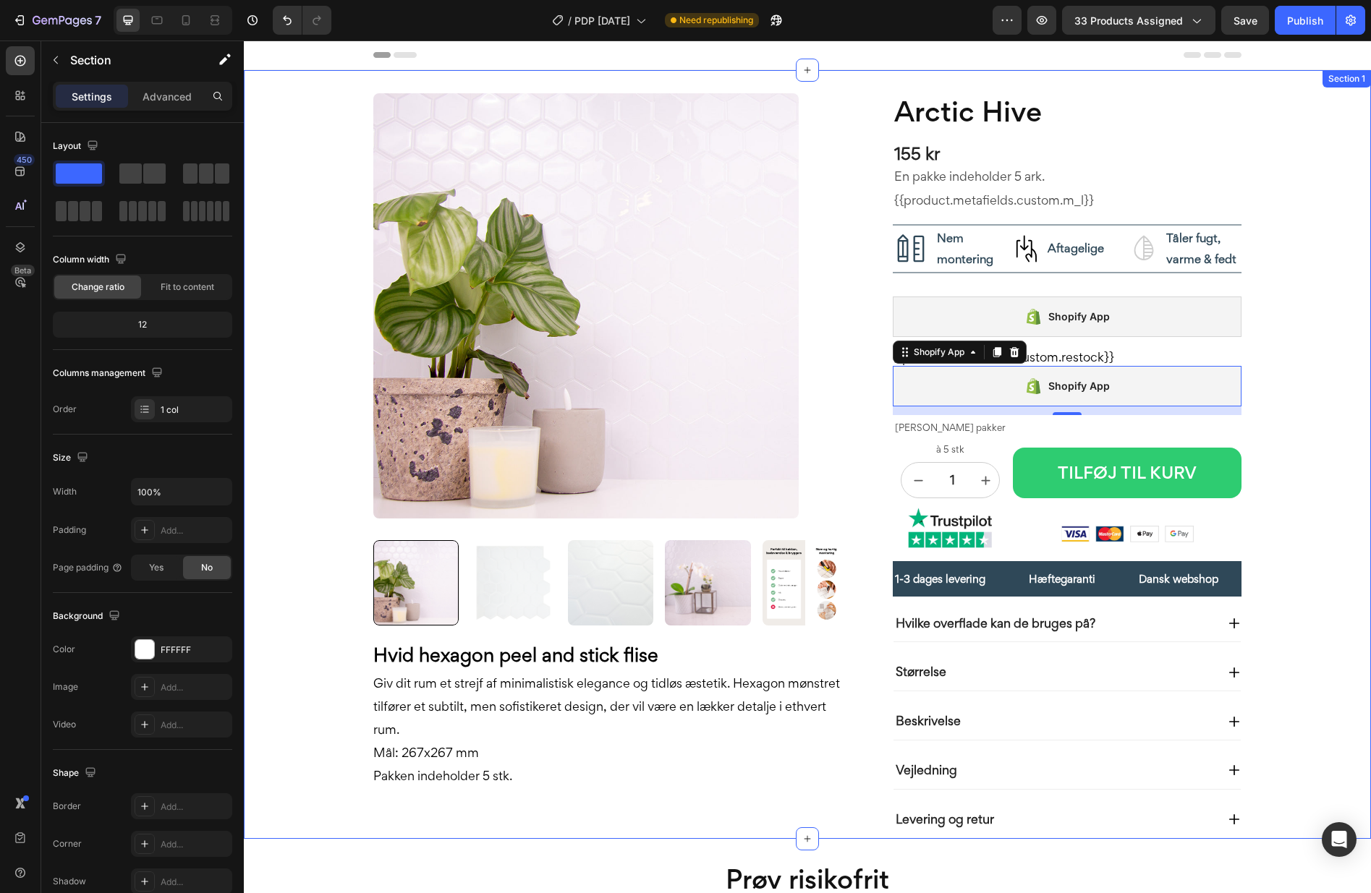
click at [328, 203] on div "Product Images Hvid hexagon peel and stick flise Giv dit rum et strejf af minim…" at bounding box center [807, 454] width 1127 height 769
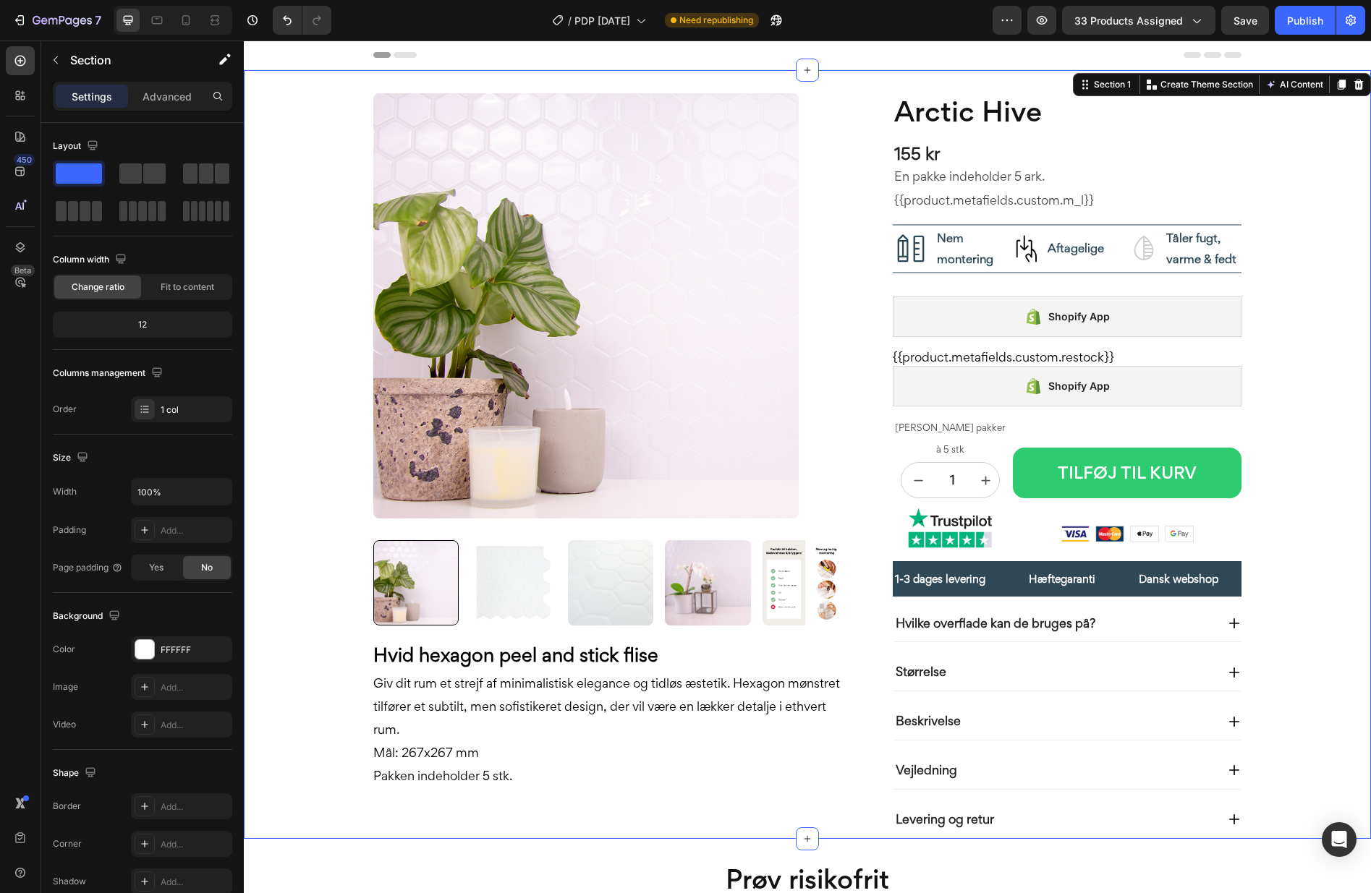
click at [449, 22] on div "/ PDP 6/5/25 Need republishing" at bounding box center [668, 20] width 650 height 29
click at [1296, 25] on div "Publish" at bounding box center [1305, 20] width 36 height 15
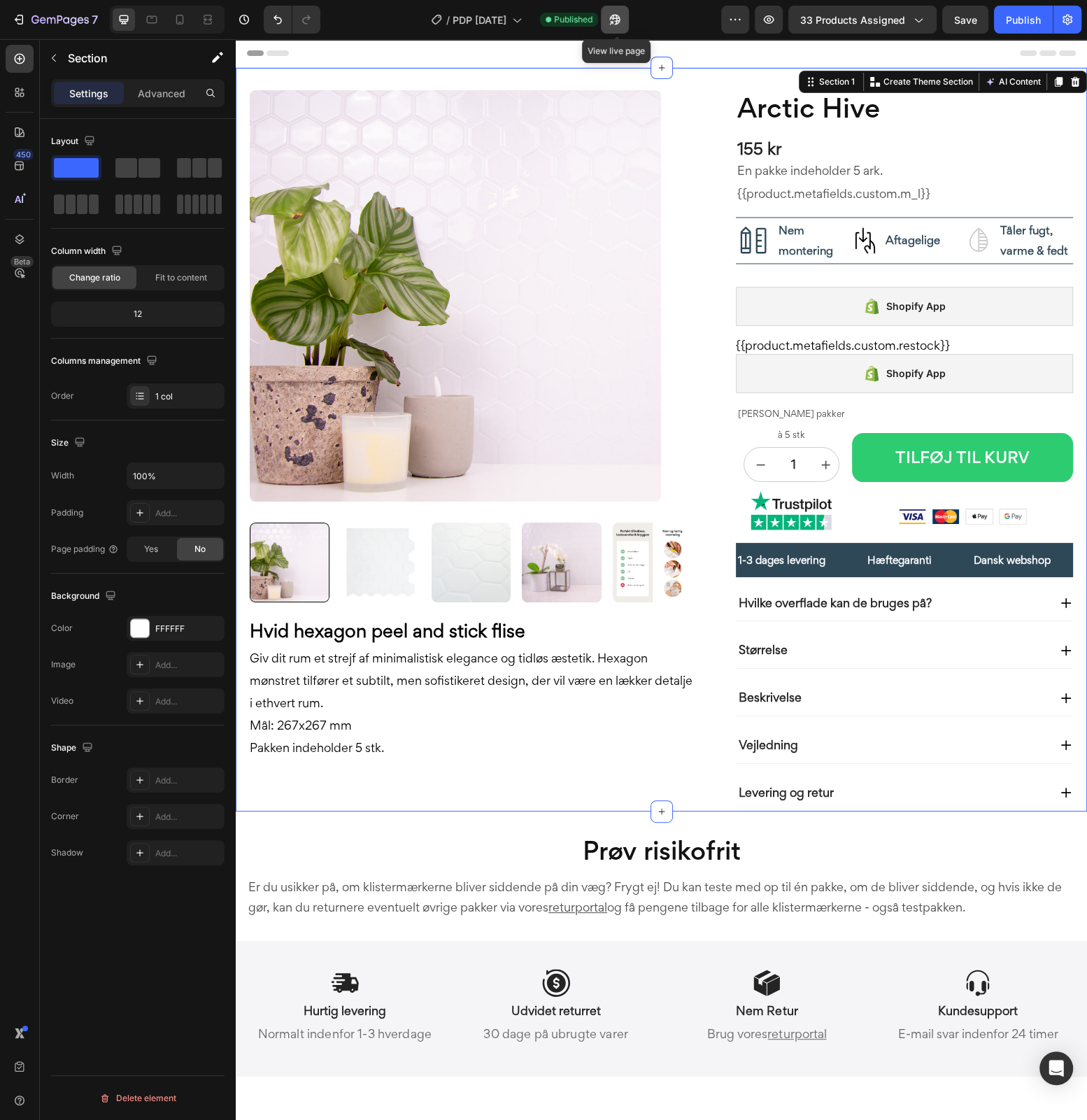
click at [613, 23] on icon "button" at bounding box center [612, 23] width 4 height 4
click at [851, 385] on div "Shopify App" at bounding box center [904, 373] width 338 height 40
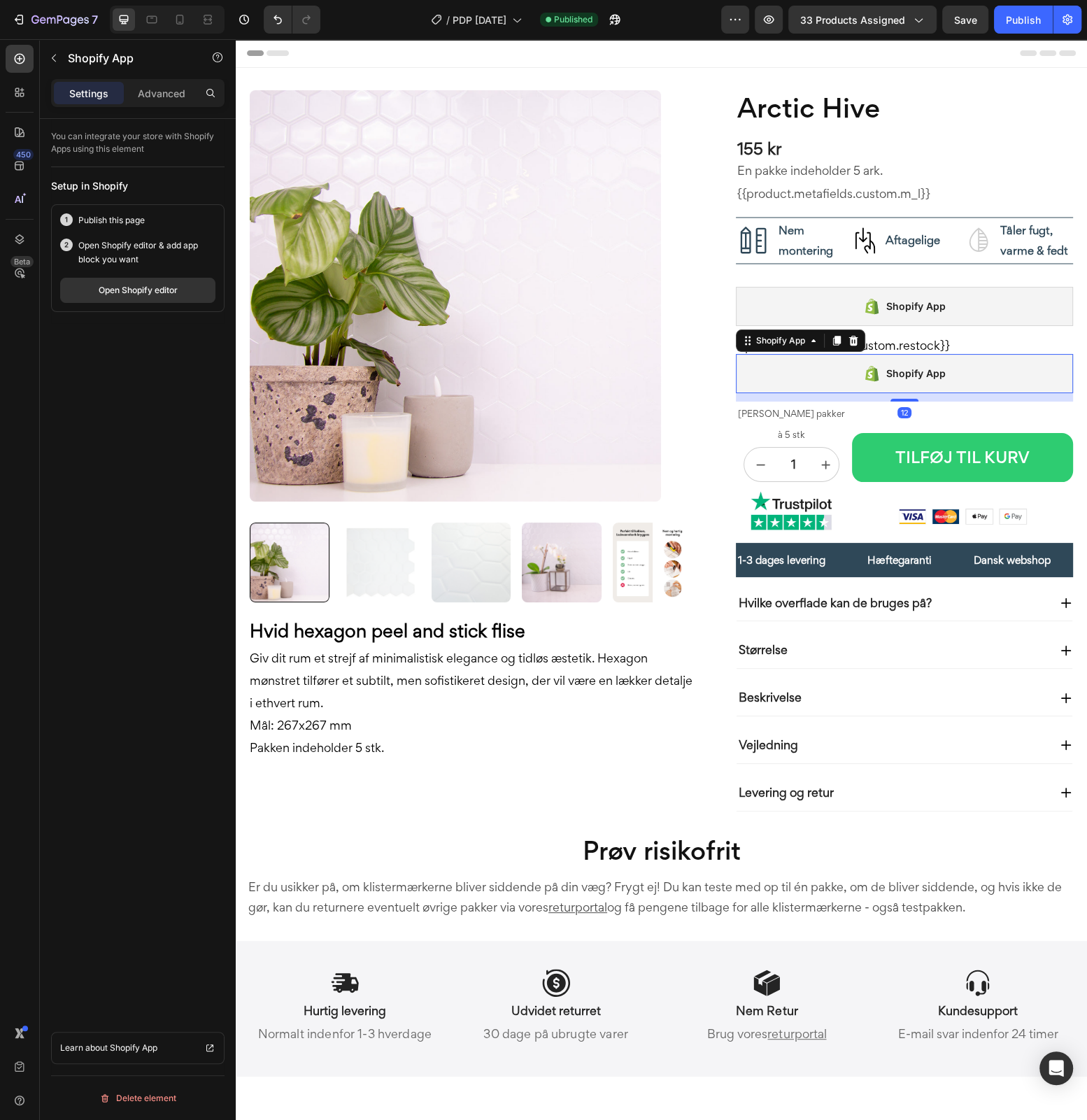
click at [148, 302] on div "Publish this page Open Shopify editor & add app block you want Open Shopify edi…" at bounding box center [137, 257] width 173 height 107
click at [158, 293] on div "Open Shopify editor" at bounding box center [138, 290] width 79 height 13
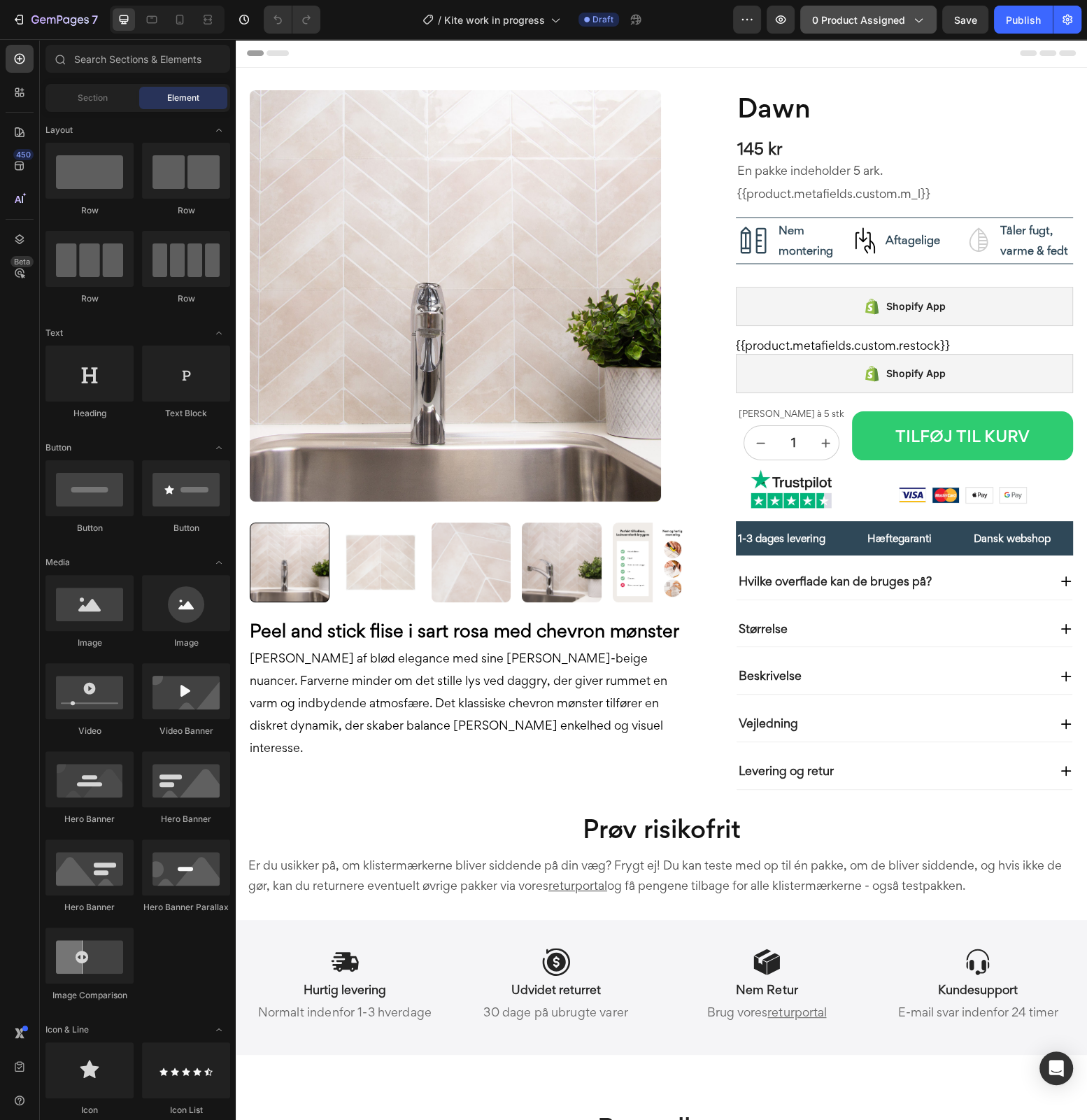
click at [882, 26] on span "0 product assigned" at bounding box center [859, 19] width 93 height 15
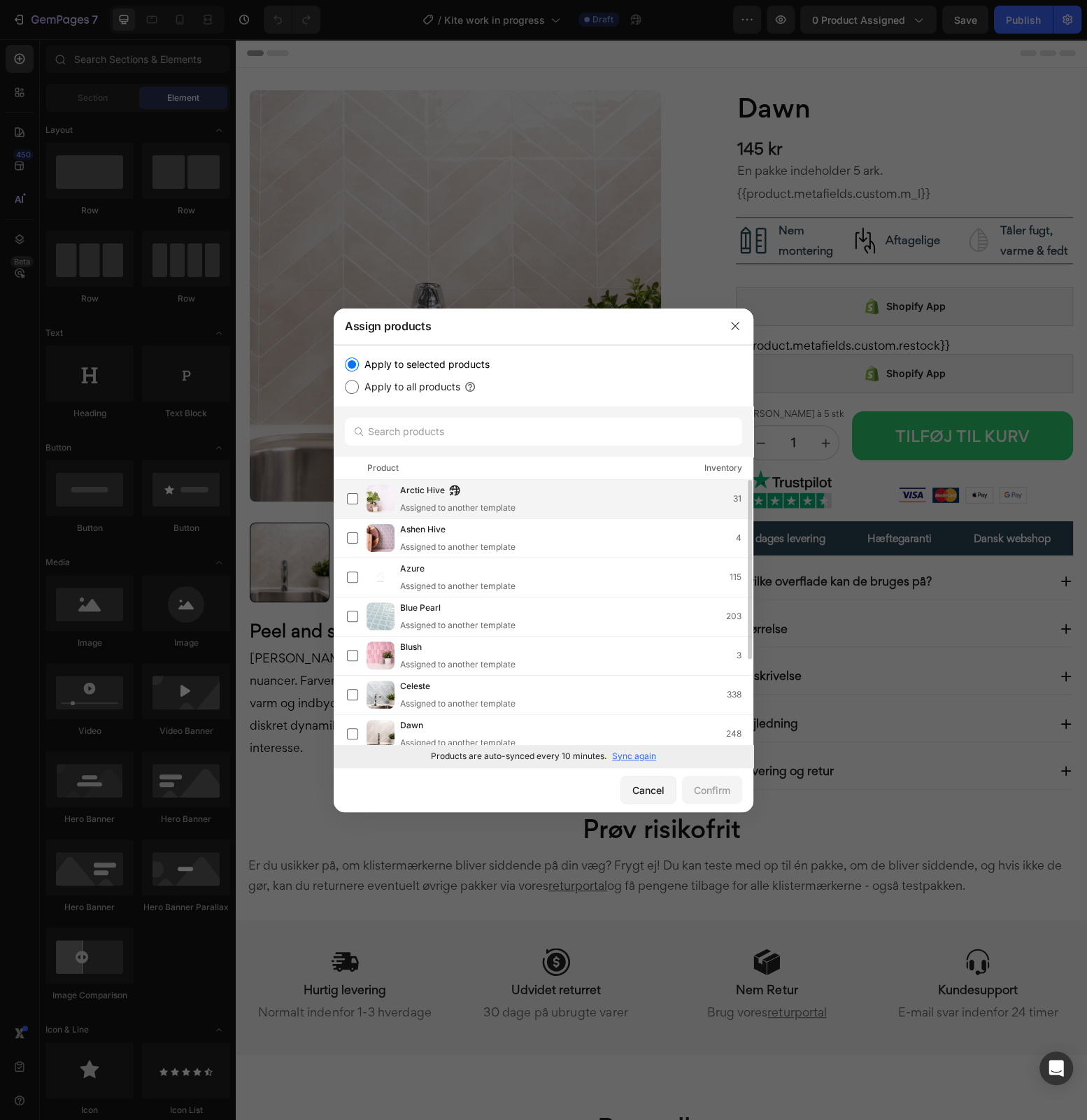
click at [386, 500] on img at bounding box center [380, 498] width 28 height 28
click at [723, 802] on button "Confirm" at bounding box center [712, 789] width 60 height 28
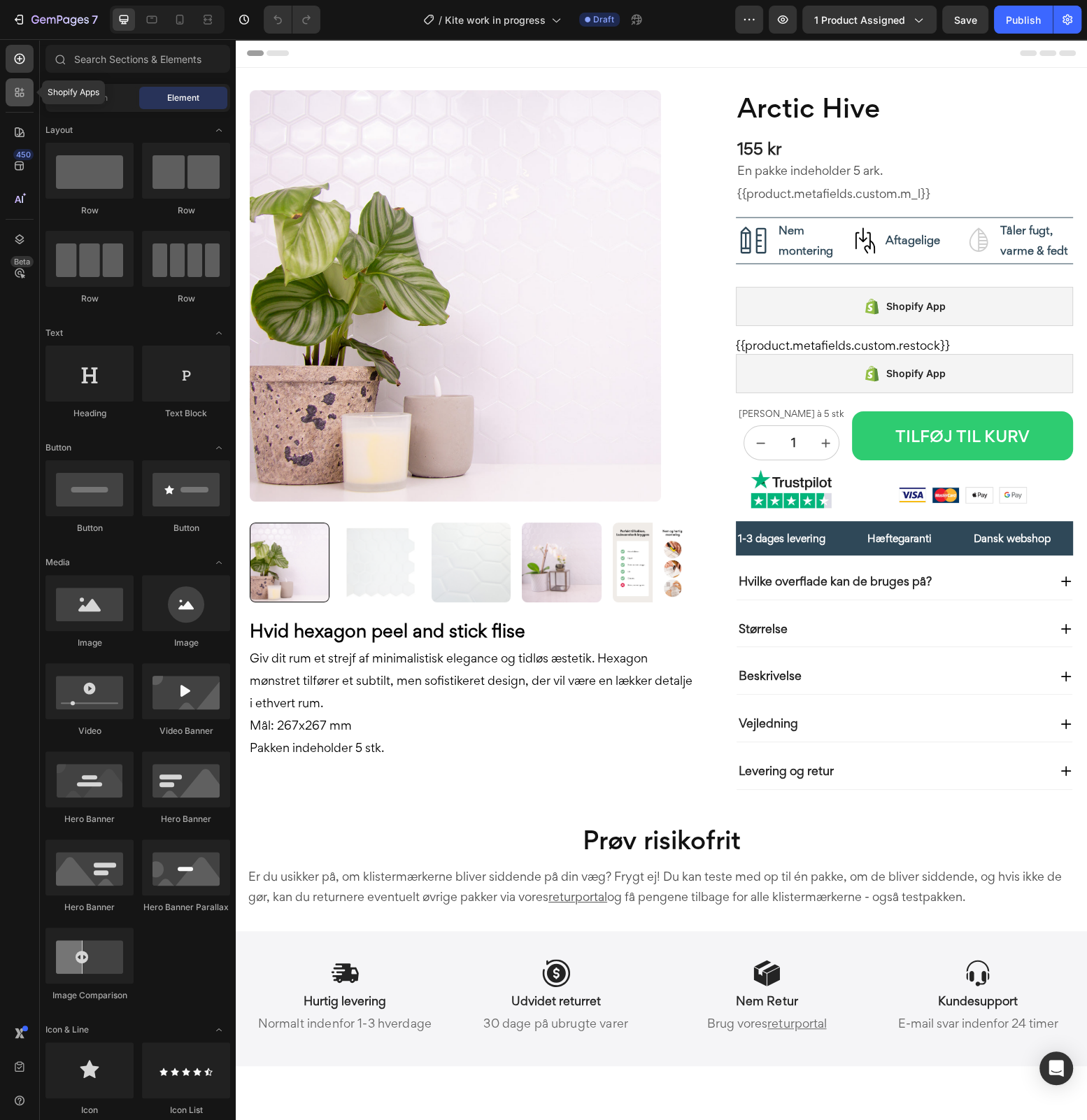
click at [19, 94] on icon at bounding box center [19, 92] width 14 height 14
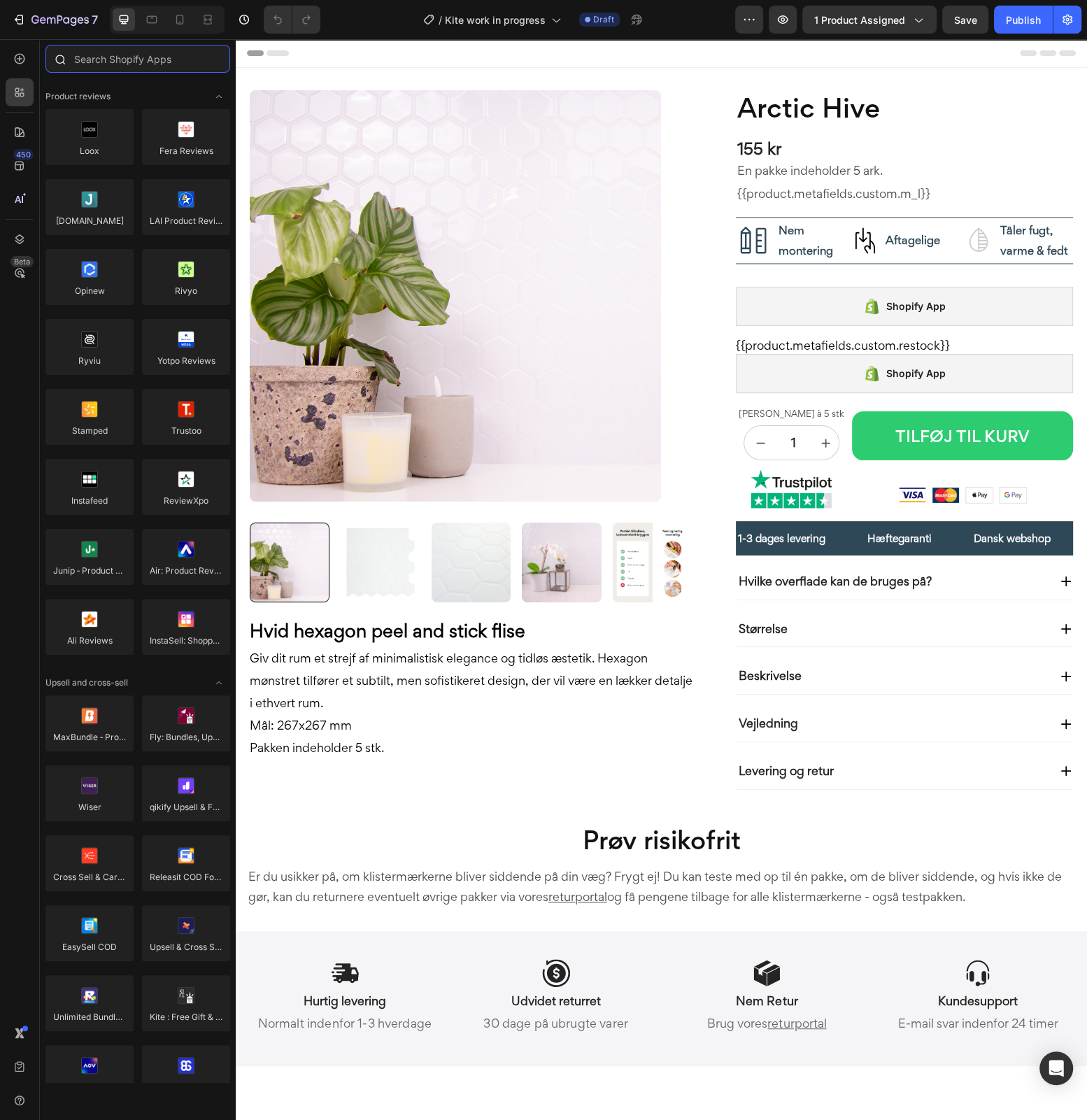
click at [100, 57] on input "text" at bounding box center [137, 58] width 185 height 28
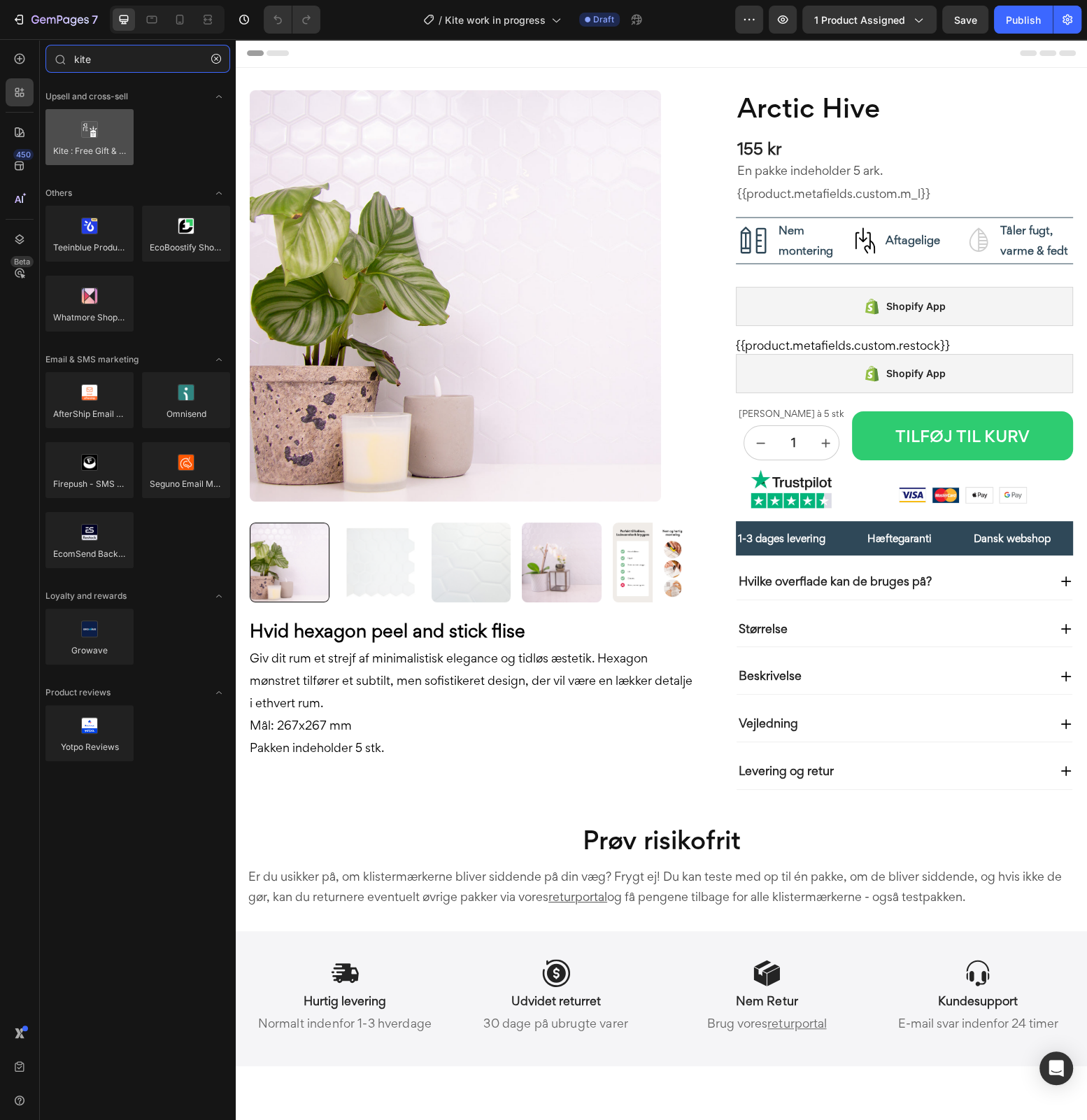
type input "kite"
drag, startPoint x: 91, startPoint y: 135, endPoint x: 59, endPoint y: 235, distance: 105.0
click at [60, 232] on div "Upsell and cross-sell Kite : Free Gift & Discount Others Teeinblue Product Pers…" at bounding box center [137, 434] width 196 height 712
click at [15, 62] on icon at bounding box center [19, 59] width 11 height 11
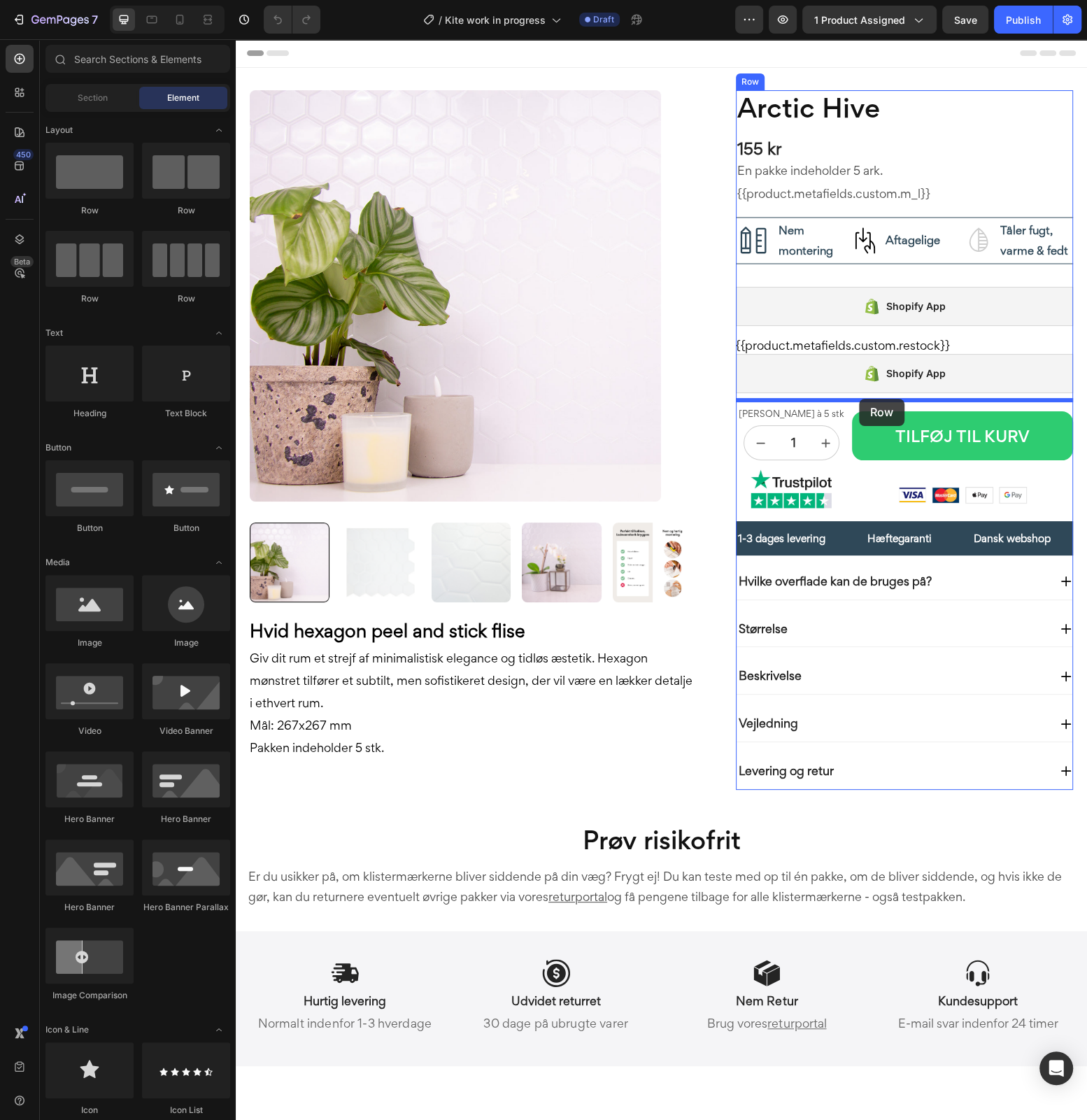
drag, startPoint x: 345, startPoint y: 260, endPoint x: 859, endPoint y: 398, distance: 532.2
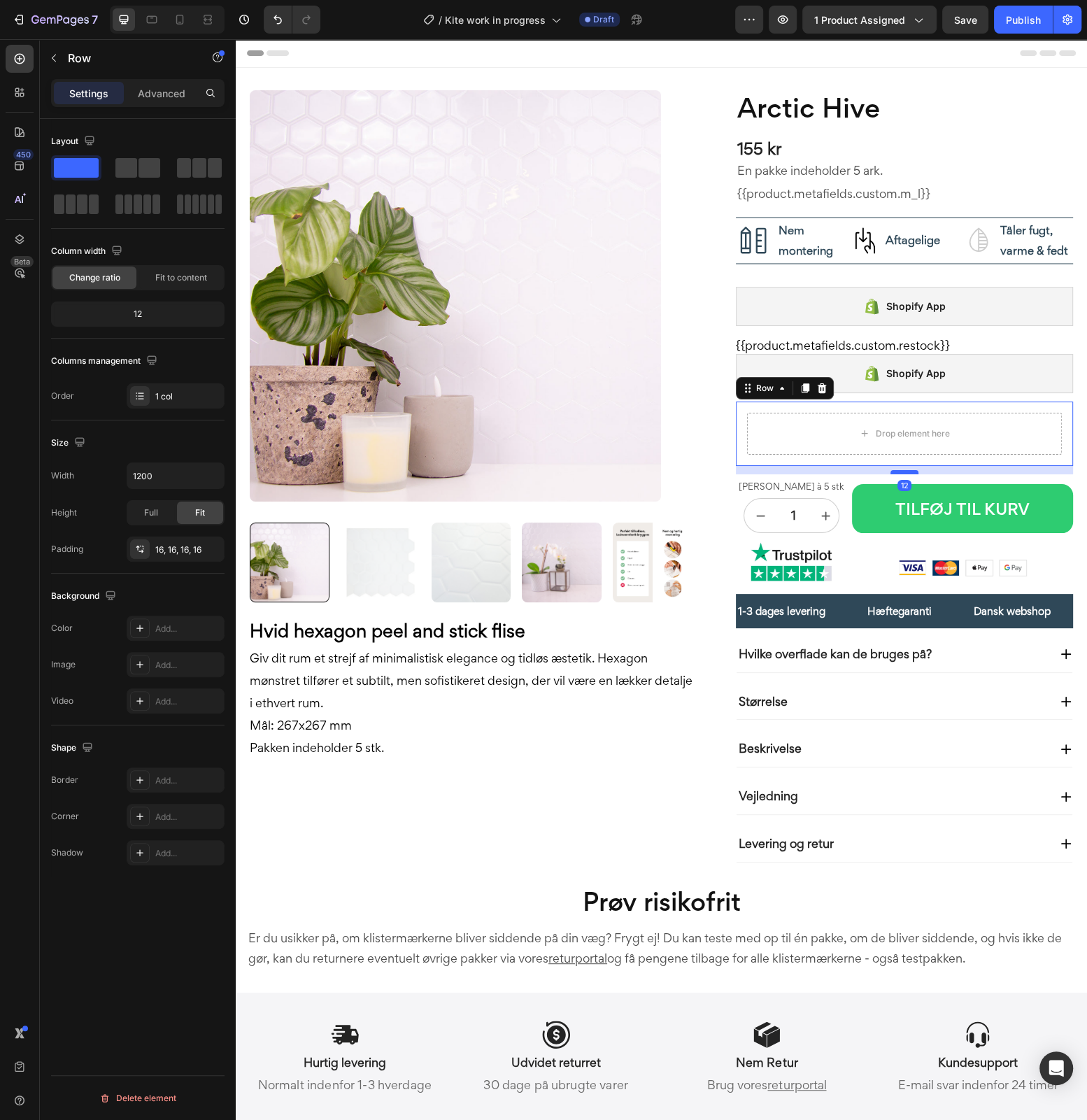
drag, startPoint x: 907, startPoint y: 486, endPoint x: 907, endPoint y: 472, distance: 14.0
click at [907, 472] on div at bounding box center [904, 472] width 28 height 4
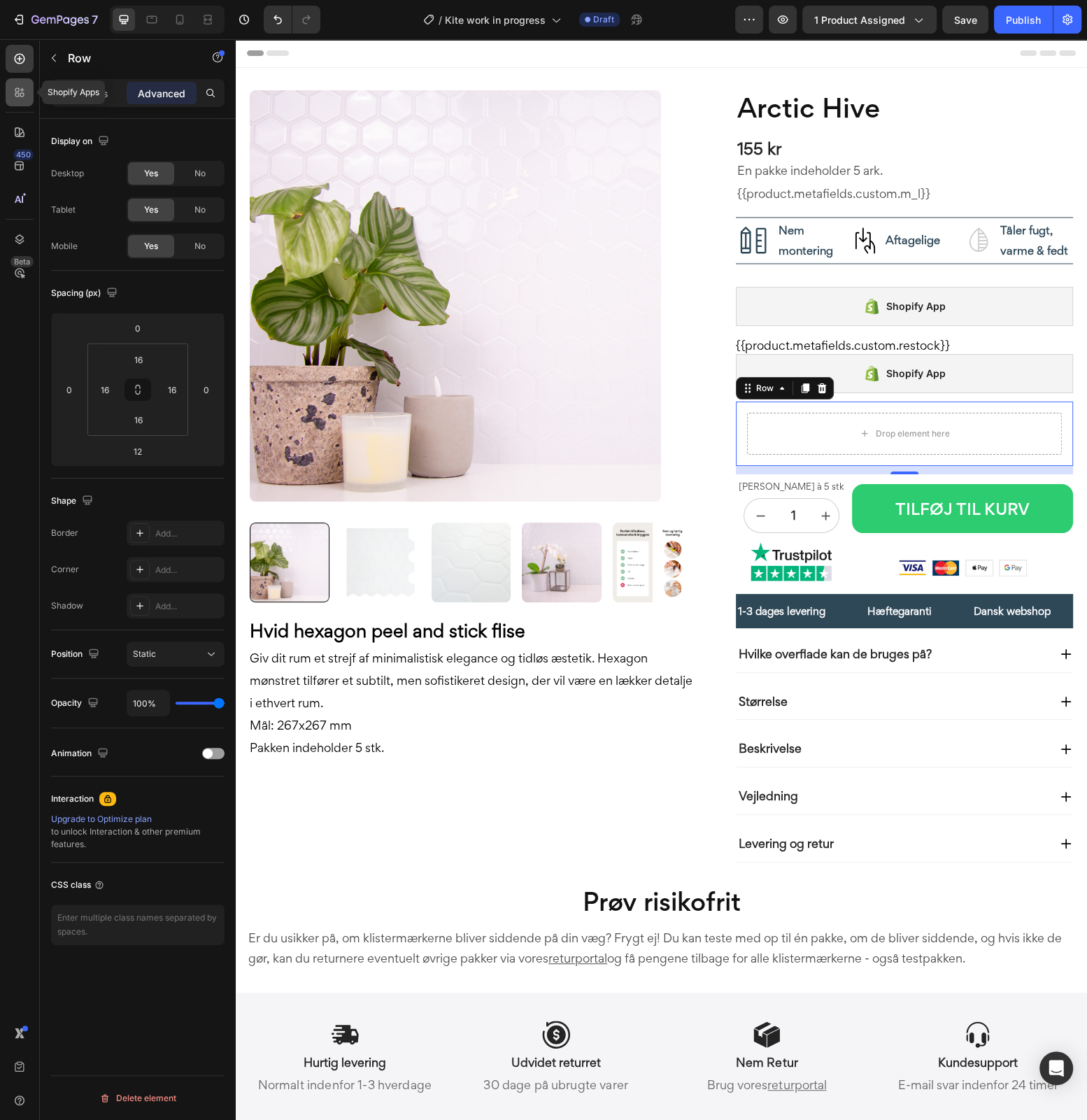
click at [15, 95] on icon at bounding box center [17, 95] width 4 height 4
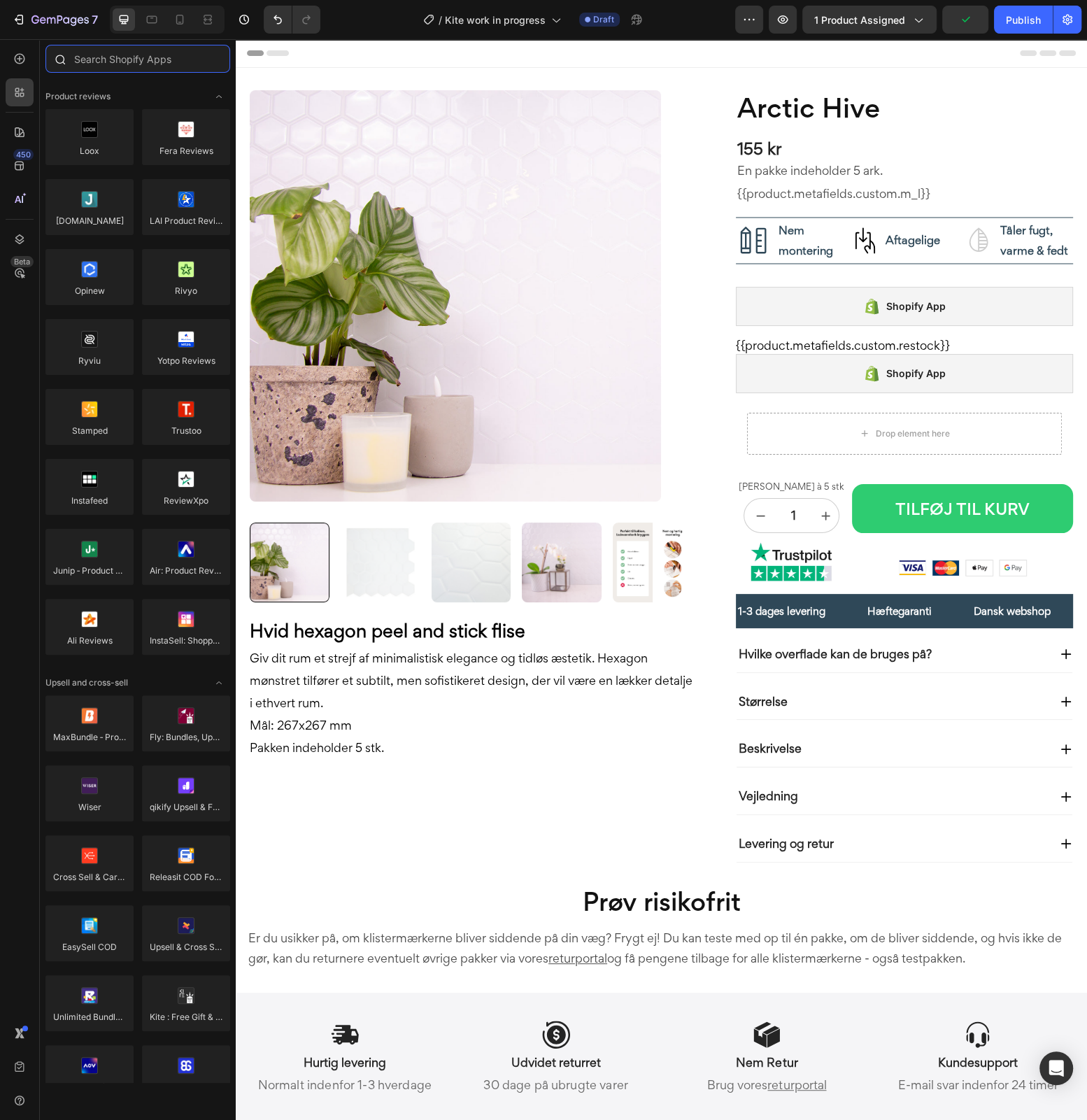
click at [151, 49] on input "text" at bounding box center [137, 58] width 185 height 28
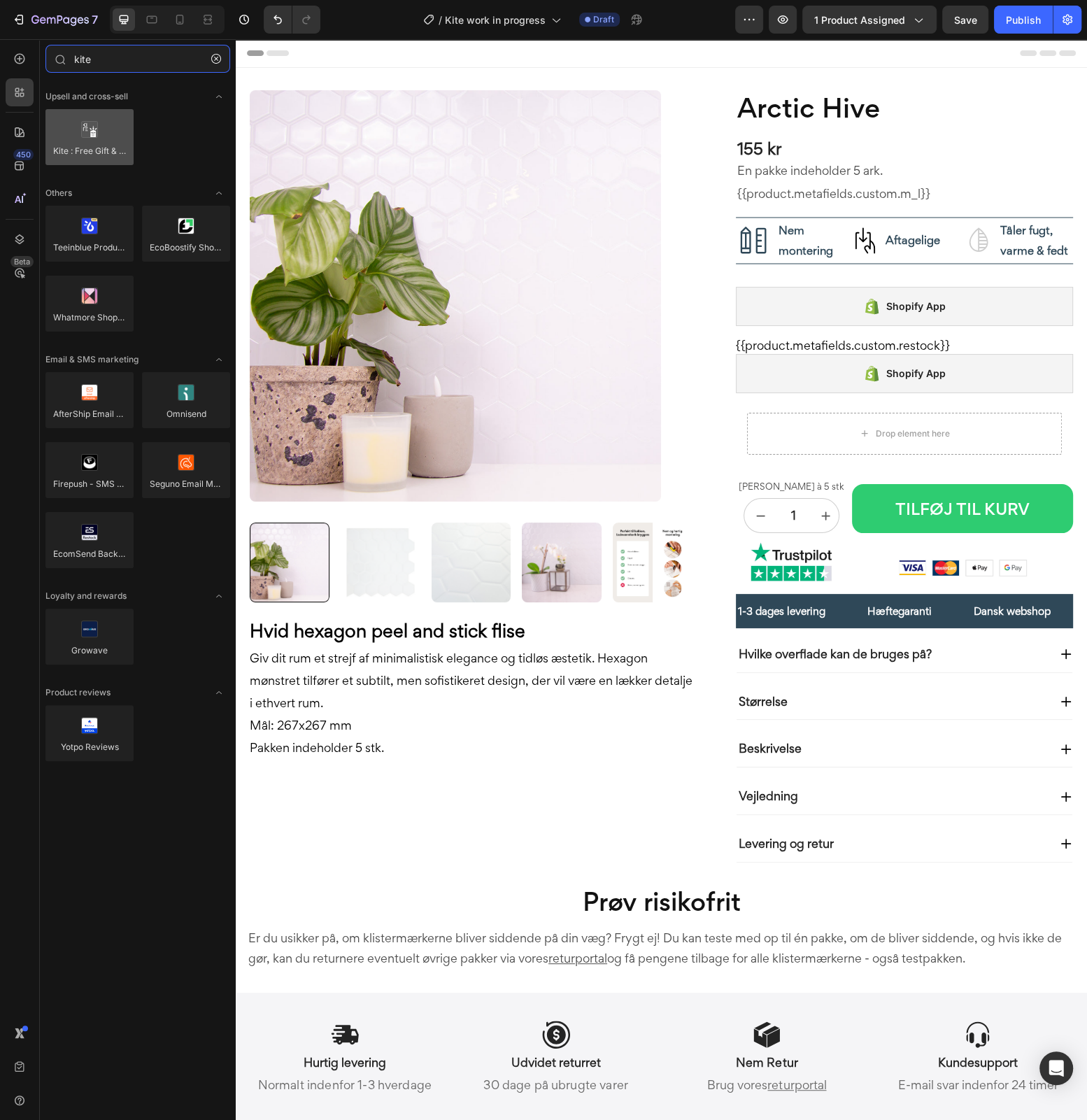
type input "kite"
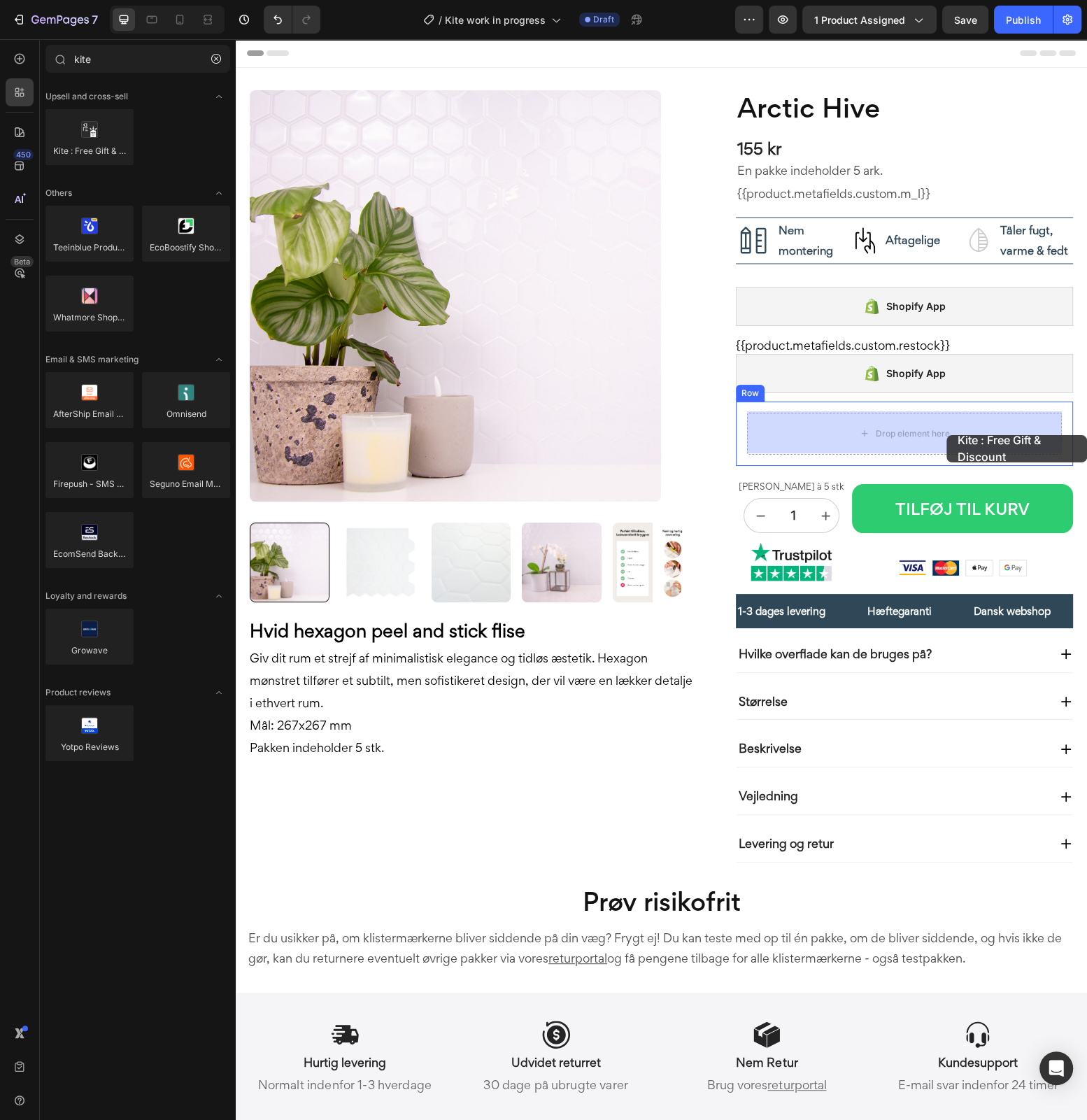
drag, startPoint x: 397, startPoint y: 213, endPoint x: 941, endPoint y: 434, distance: 587.2
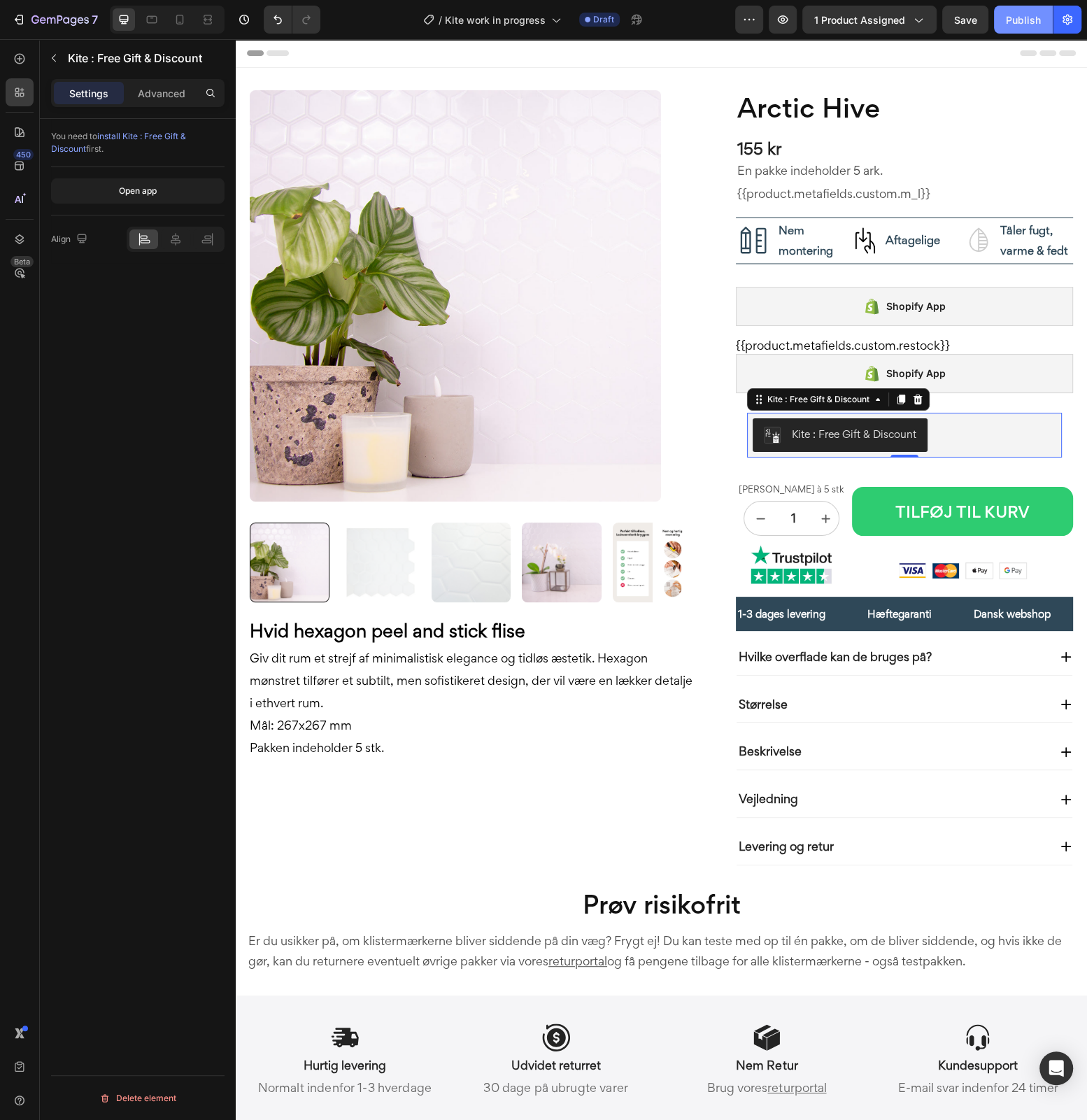
click at [1014, 16] on div "Publish" at bounding box center [1023, 19] width 35 height 15
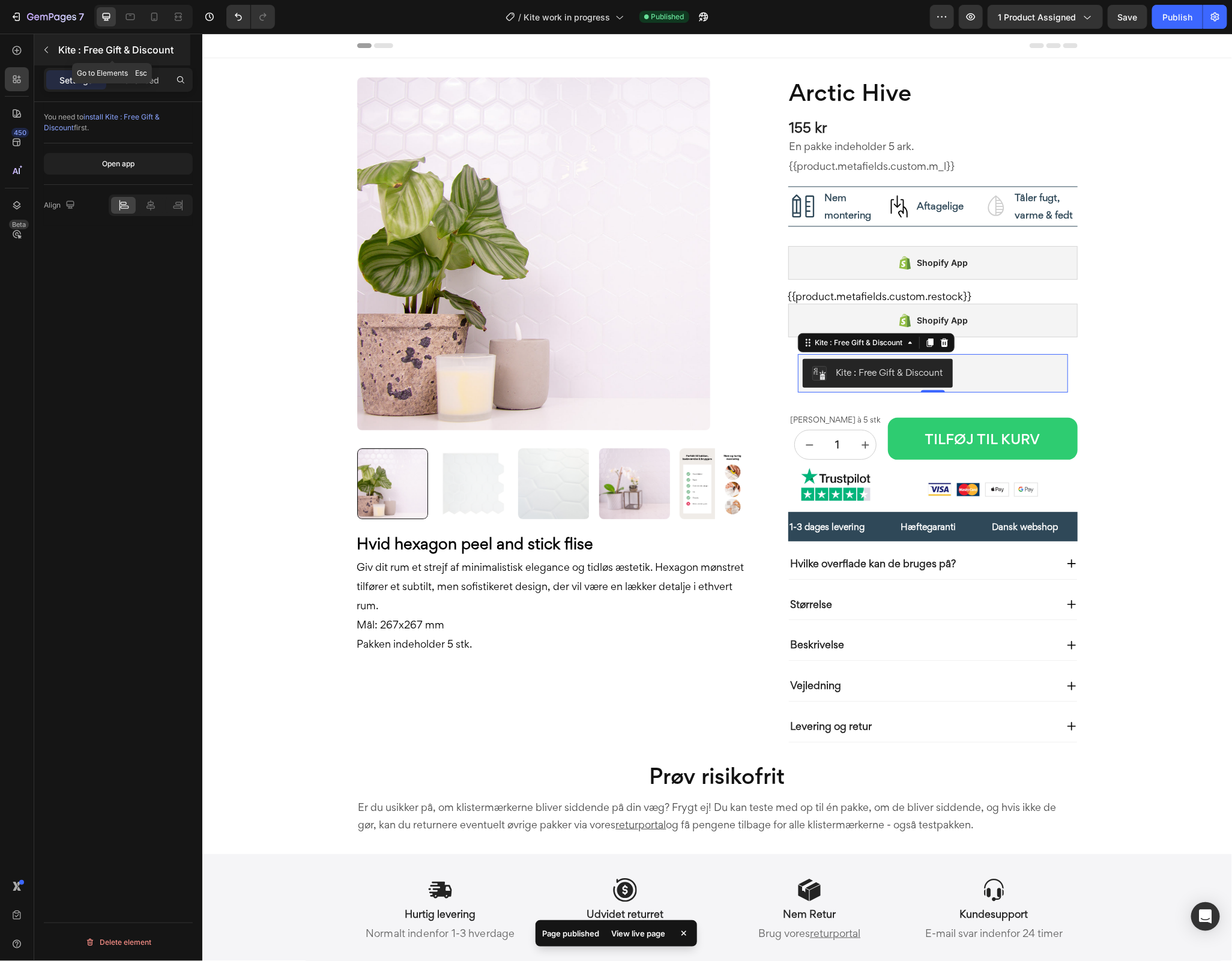
click at [45, 46] on icon "button" at bounding box center [46, 50] width 10 height 10
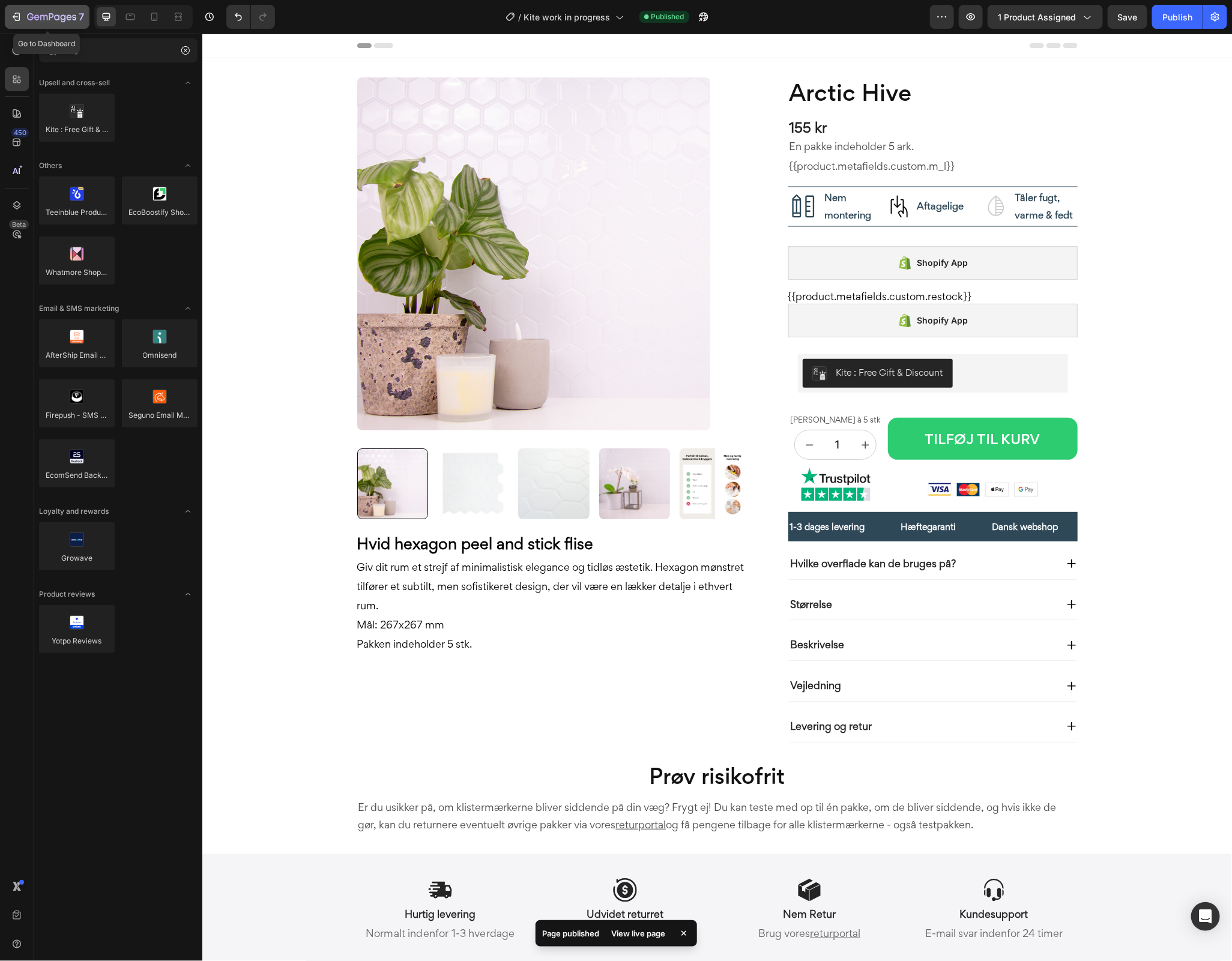
click at [26, 18] on div "7" at bounding box center [46, 17] width 74 height 14
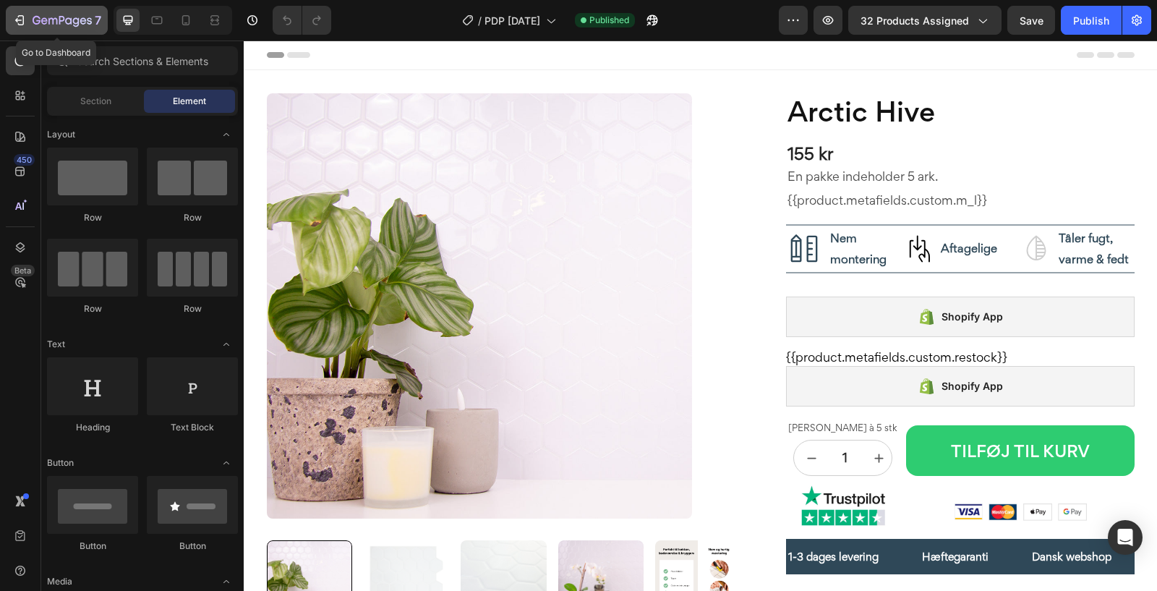
click at [24, 17] on icon "button" at bounding box center [19, 20] width 14 height 14
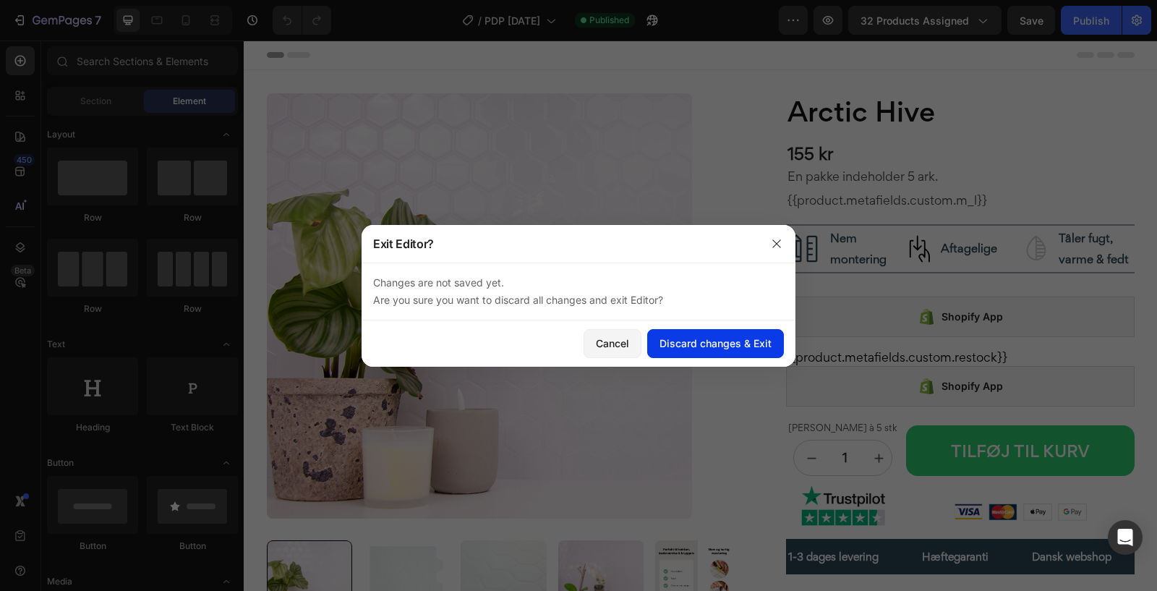
click at [670, 331] on button "Discard changes & Exit" at bounding box center [715, 343] width 137 height 29
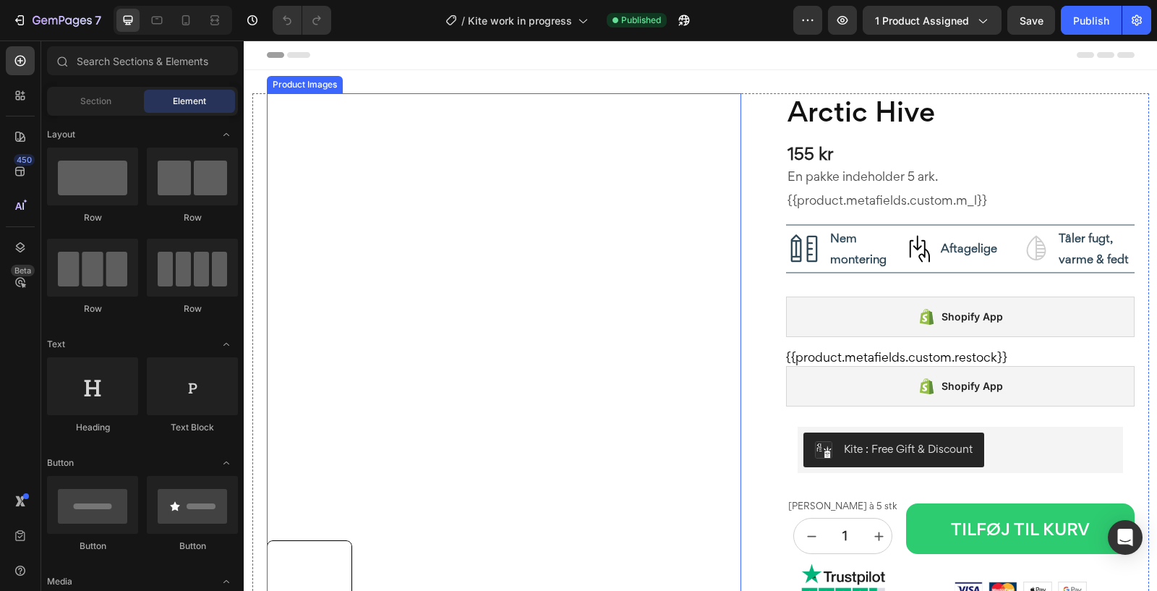
scroll to position [22, 0]
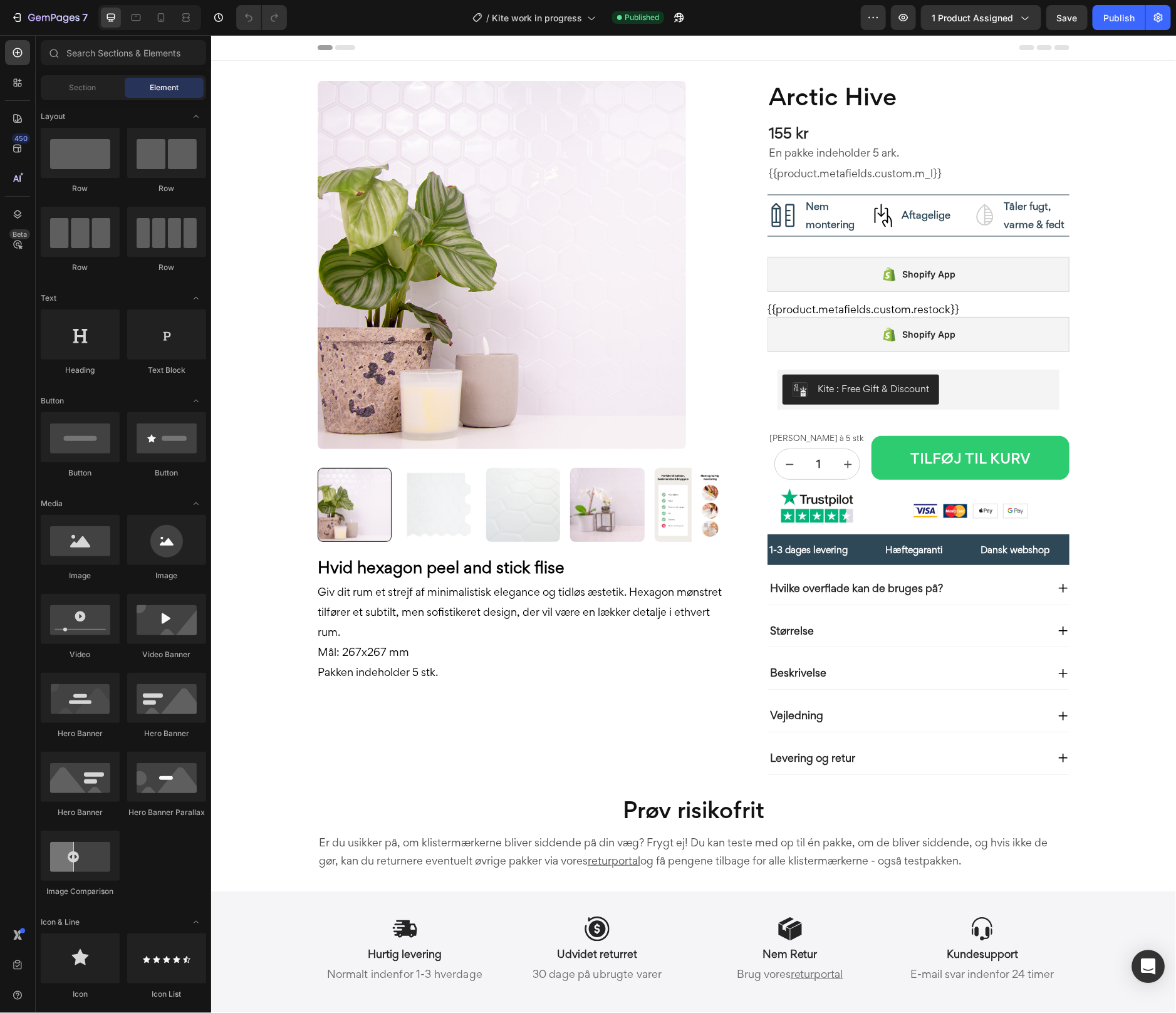
click at [1147, 970] on icon "Open Intercom Messenger" at bounding box center [1148, 966] width 16 height 16
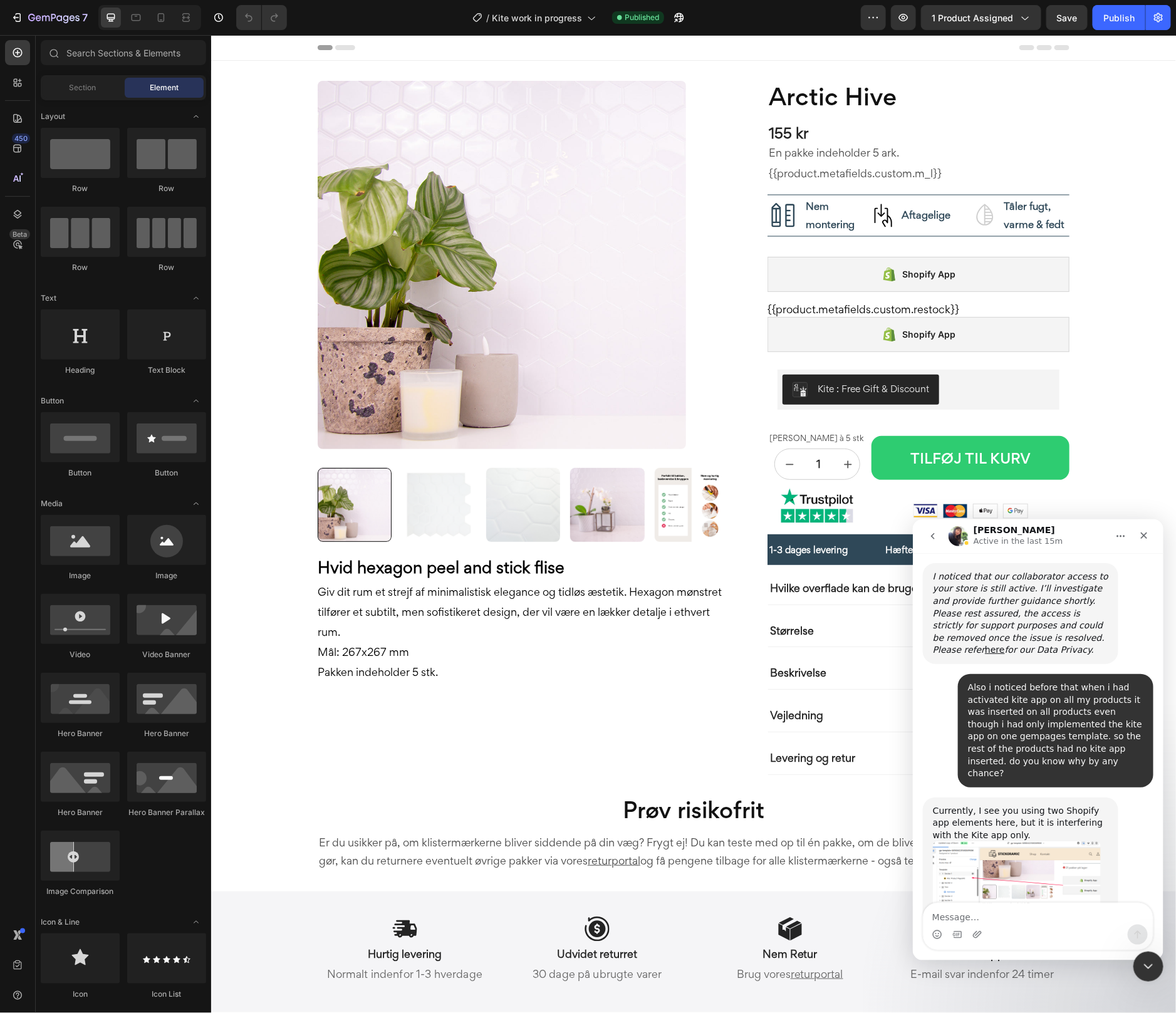
scroll to position [750, 0]
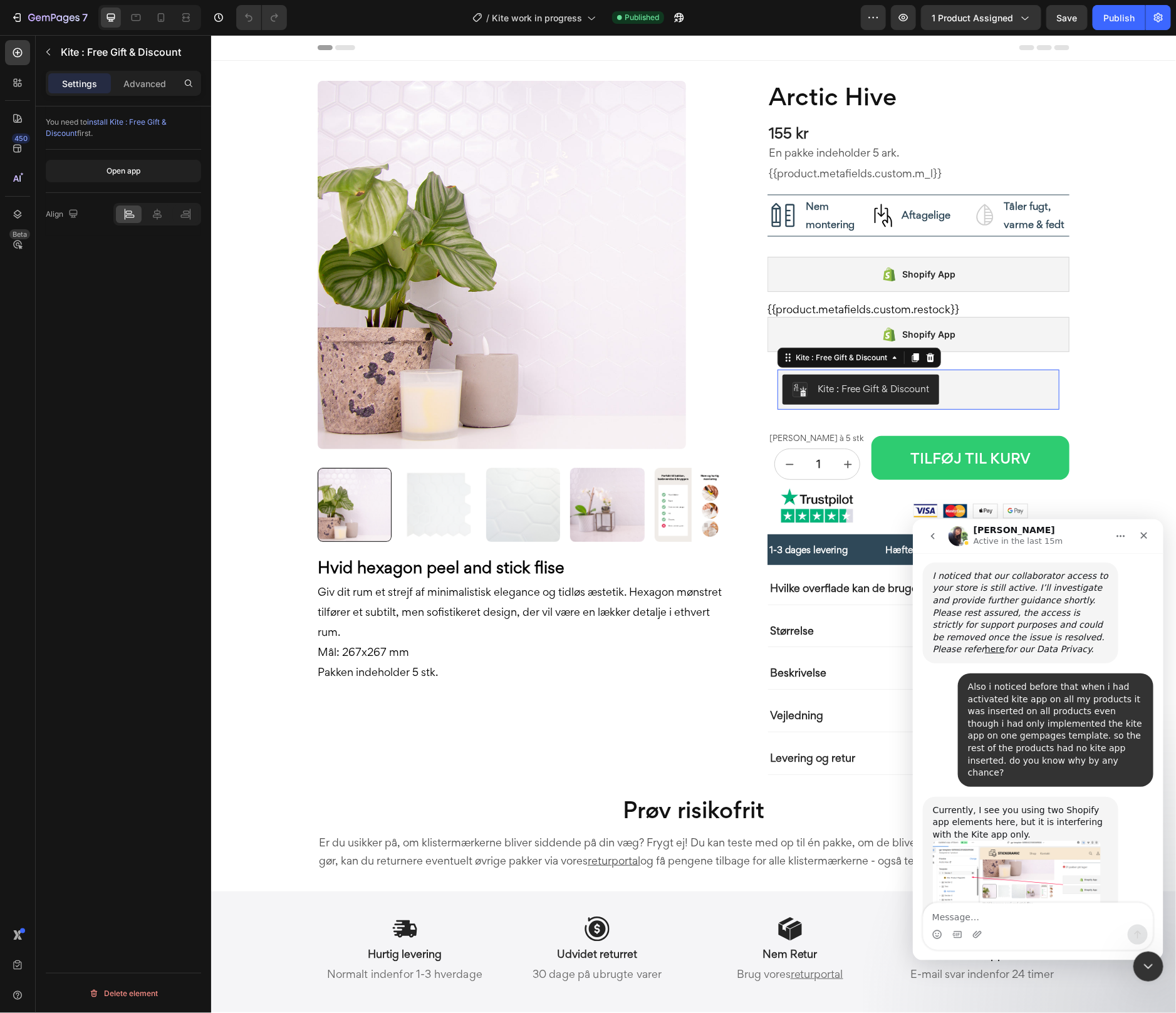
click at [986, 391] on div "Kite : Free Gift & Discount" at bounding box center [918, 389] width 272 height 30
click at [126, 166] on div "Open app" at bounding box center [123, 171] width 34 height 11
click at [988, 332] on div "Shopify App" at bounding box center [917, 333] width 302 height 35
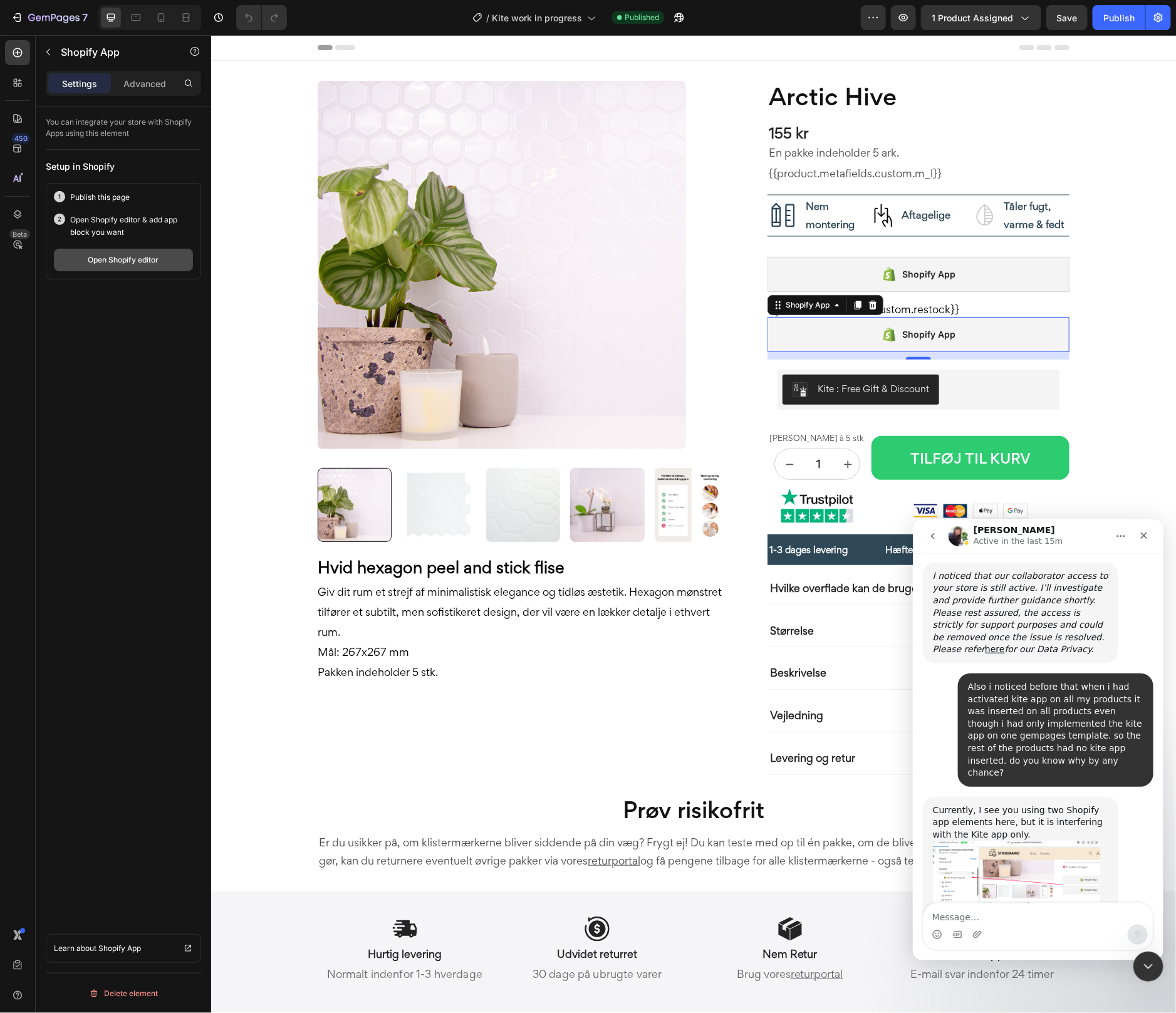
click at [103, 266] on button "Open Shopify editor" at bounding box center [123, 260] width 139 height 23
click at [998, 919] on textarea "Message…" at bounding box center [1037, 913] width 229 height 22
type textarea "Oh i see"
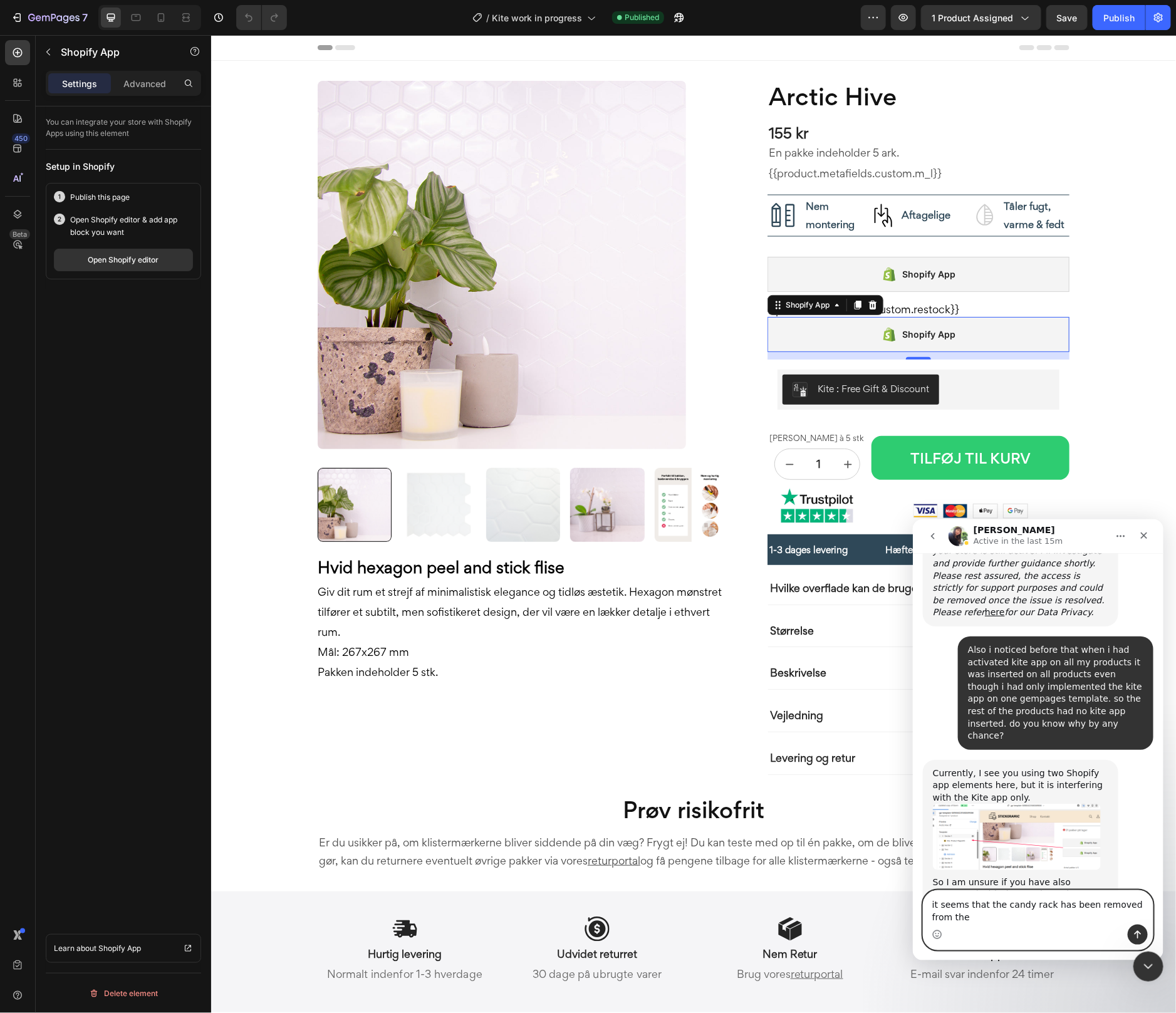
scroll to position [799, 0]
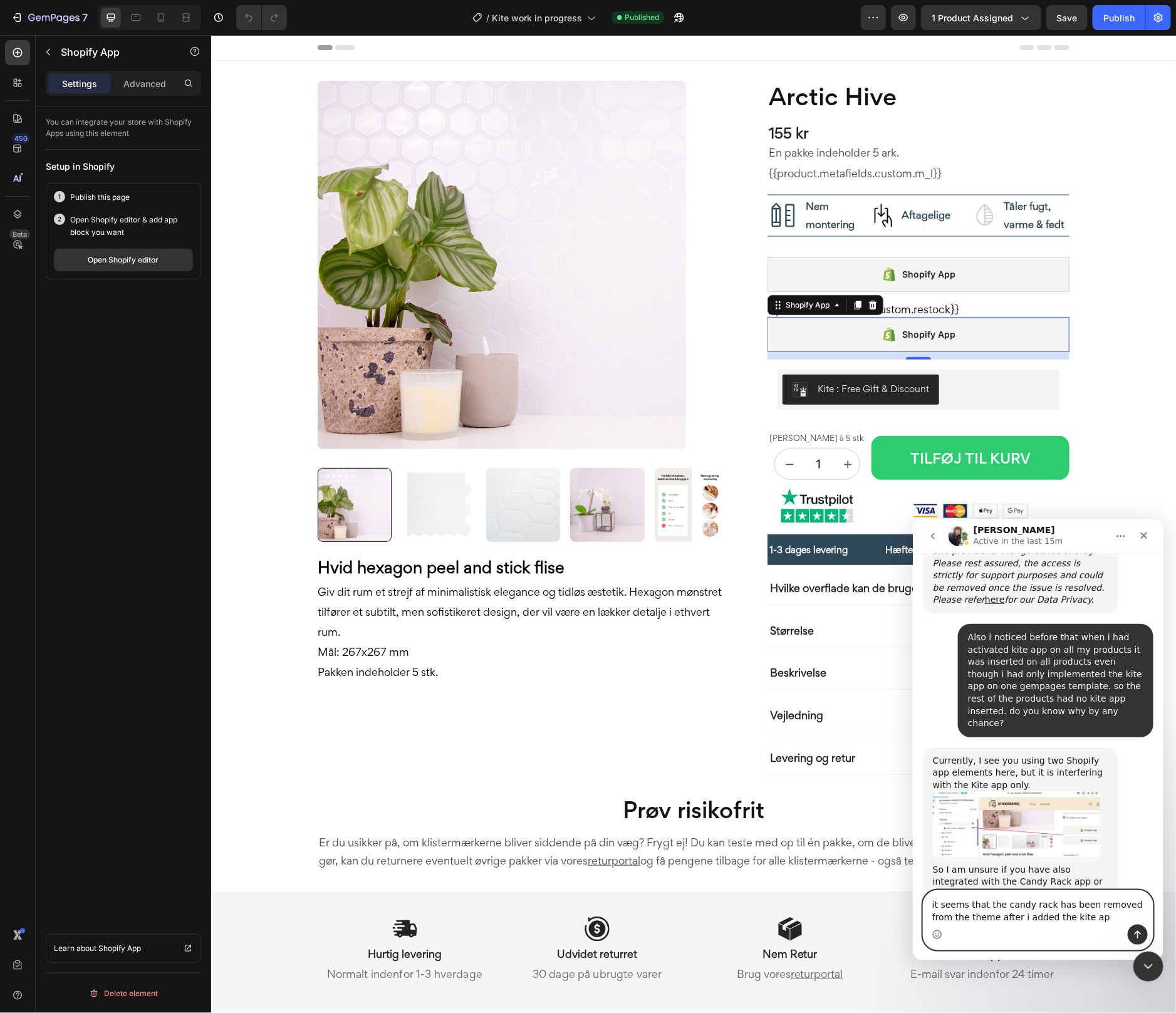
type textarea "it seems that the candy rack has been removed from the theme after i added the …"
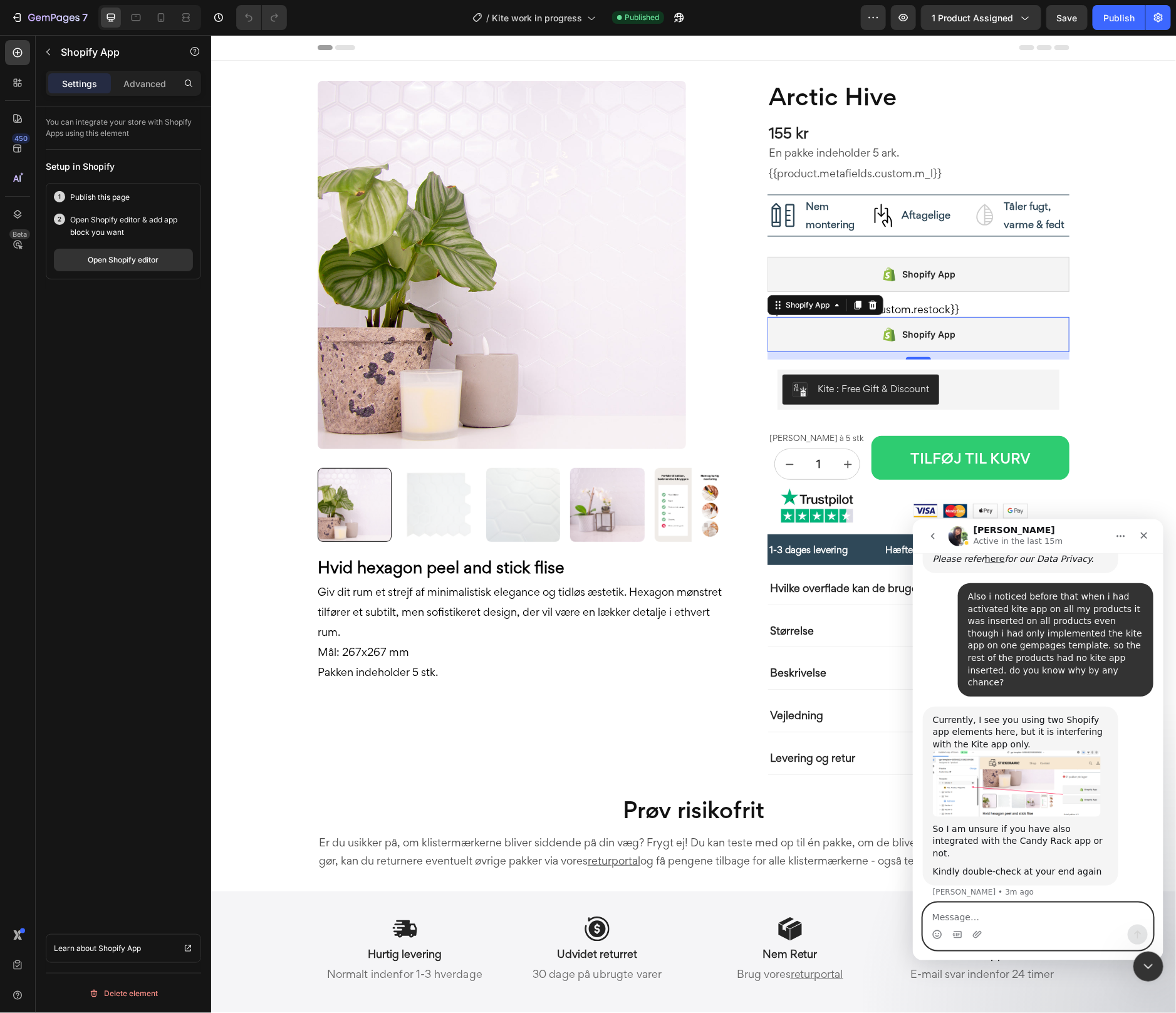
type textarea "i"
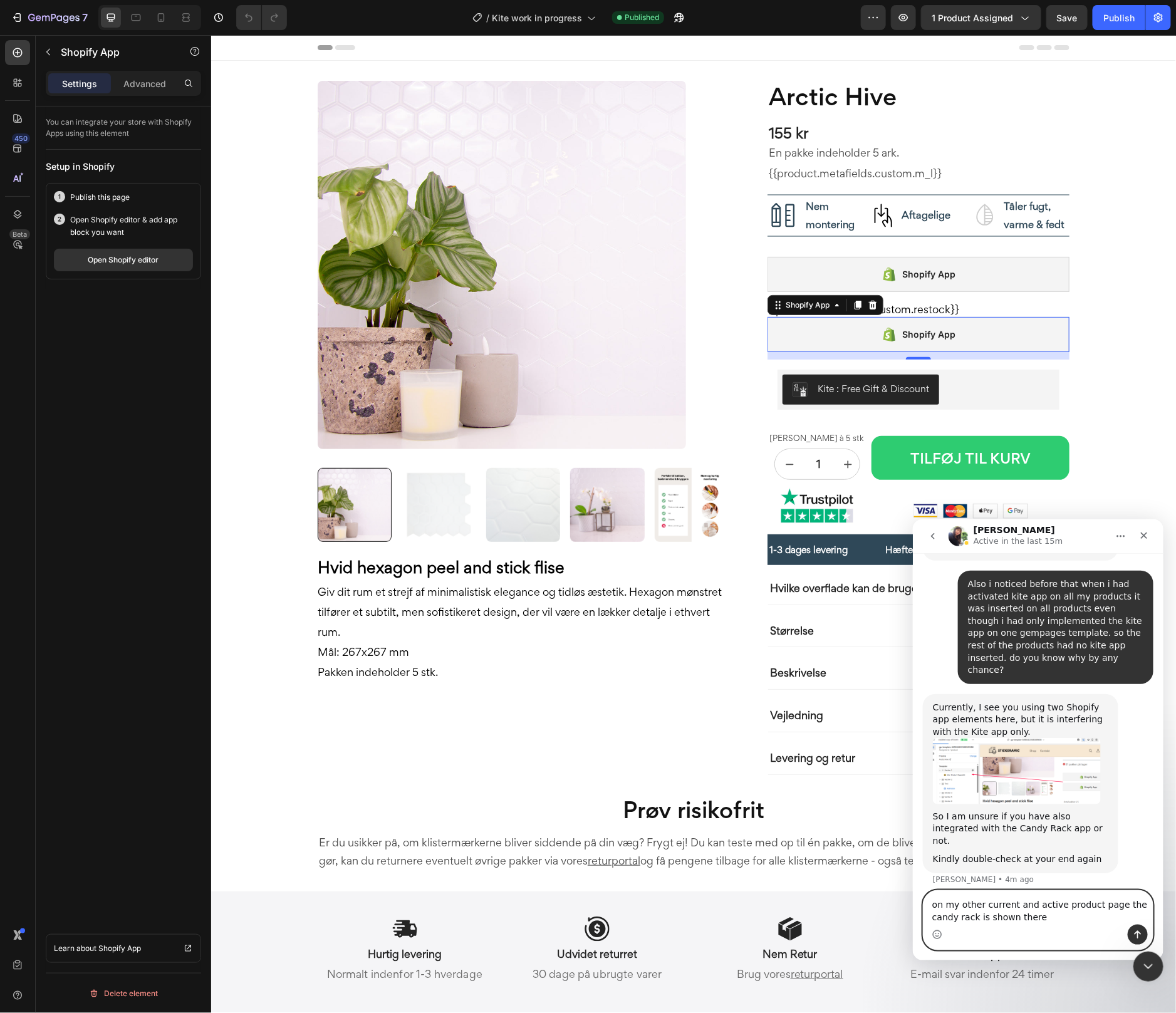
type textarea "on my other current and active product page the candy rack is shown there"
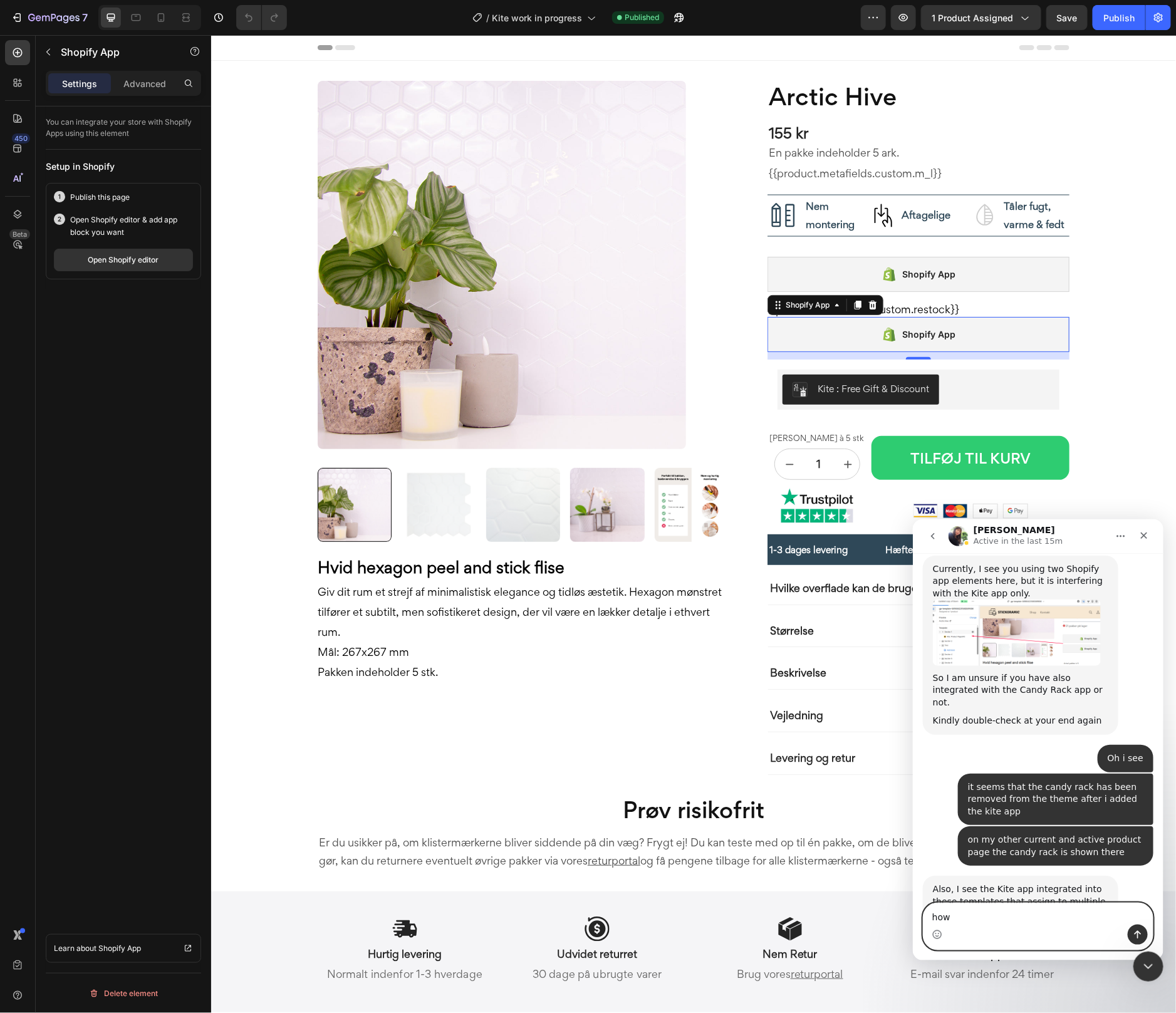
scroll to position [1002, 0]
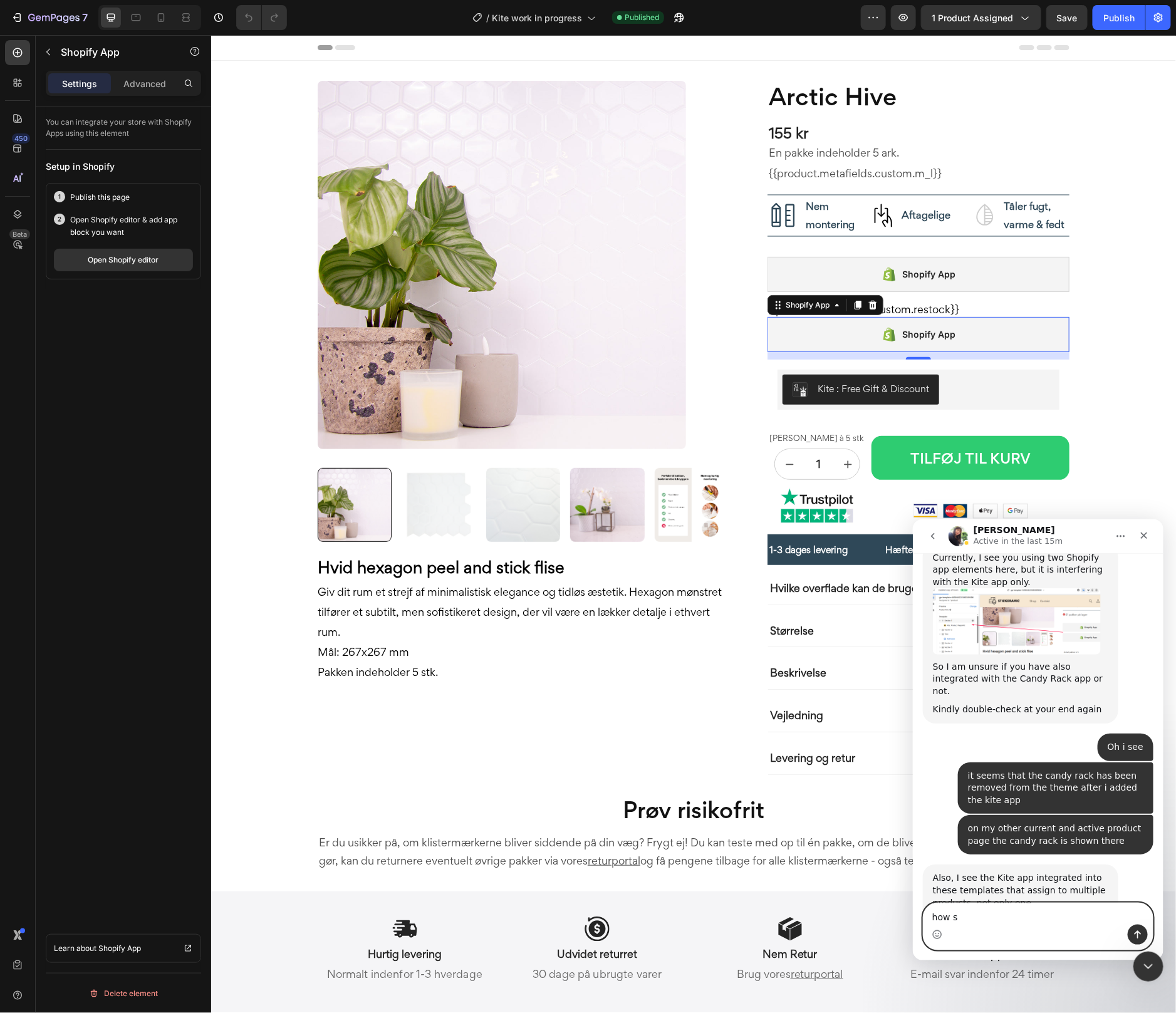
type textarea "how sh"
click at [975, 908] on img "Tina says…" at bounding box center [1016, 938] width 168 height 60
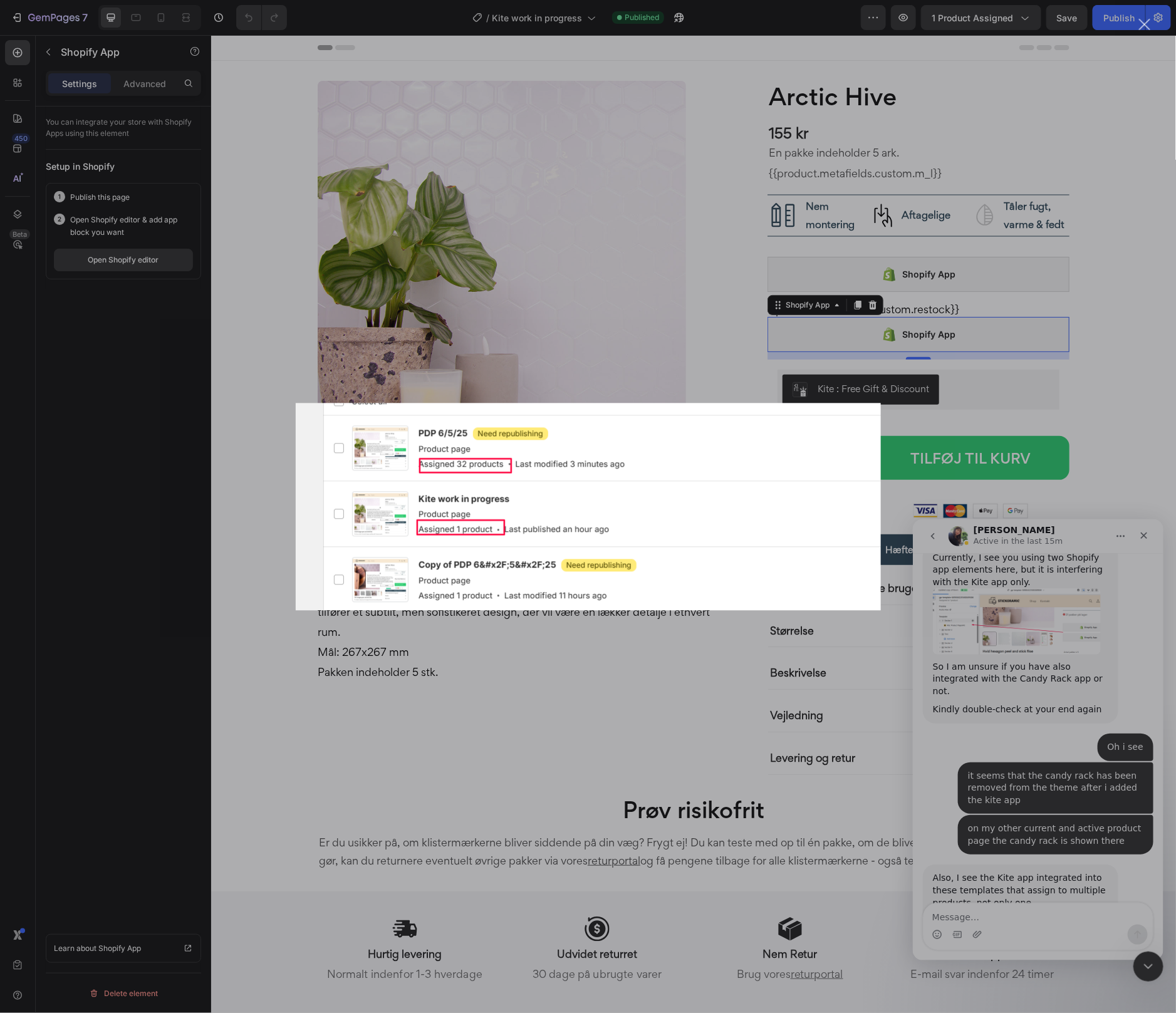
click at [984, 808] on div "Intercom messenger" at bounding box center [588, 506] width 1176 height 1013
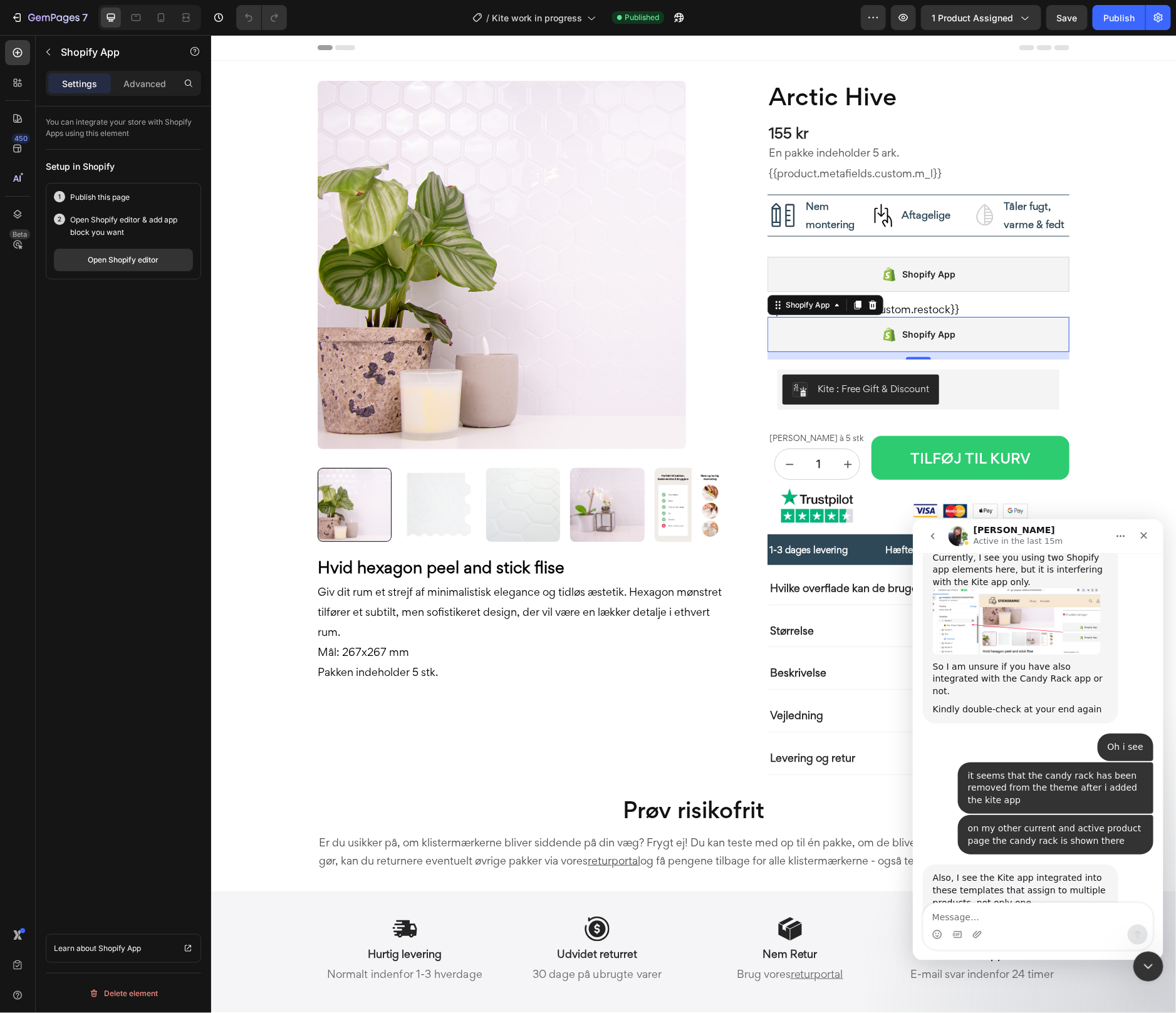
click at [994, 927] on div "Intercom messenger" at bounding box center [1037, 933] width 229 height 20
click at [993, 913] on textarea "Message…" at bounding box center [1037, 913] width 229 height 22
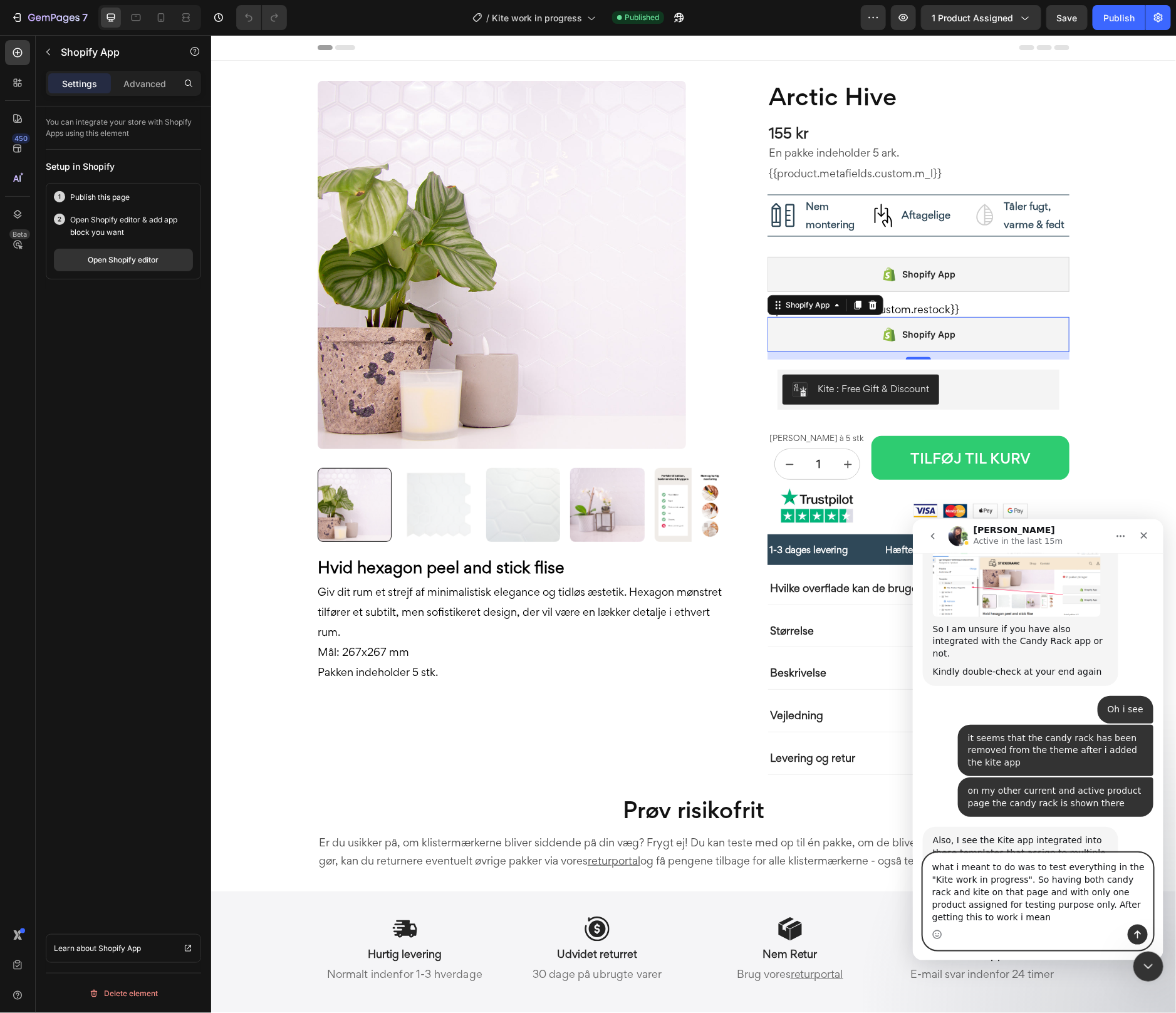
scroll to position [1052, 0]
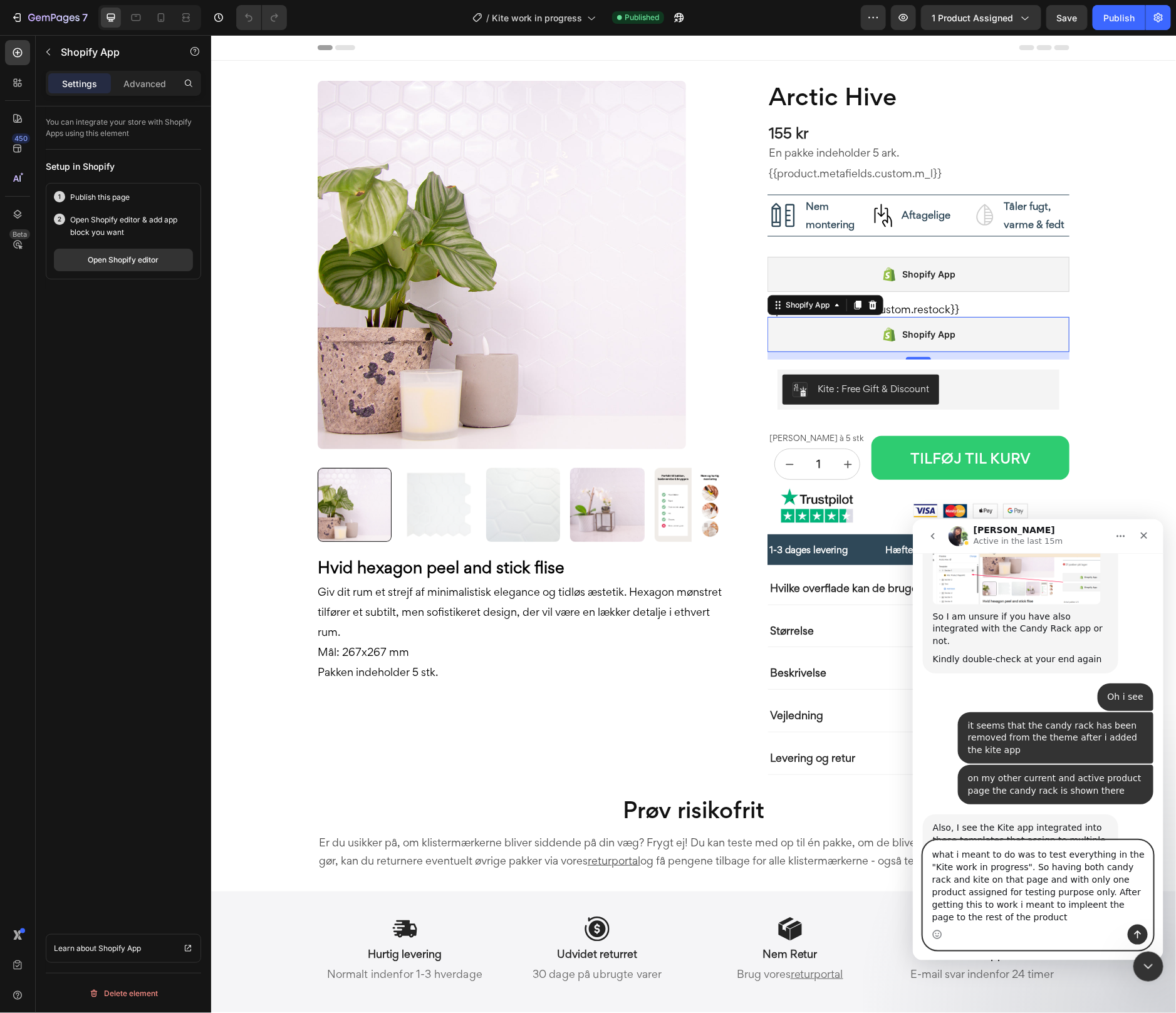
type textarea "what i meant to do was to test everything in the "Kite work in progress". So ha…"
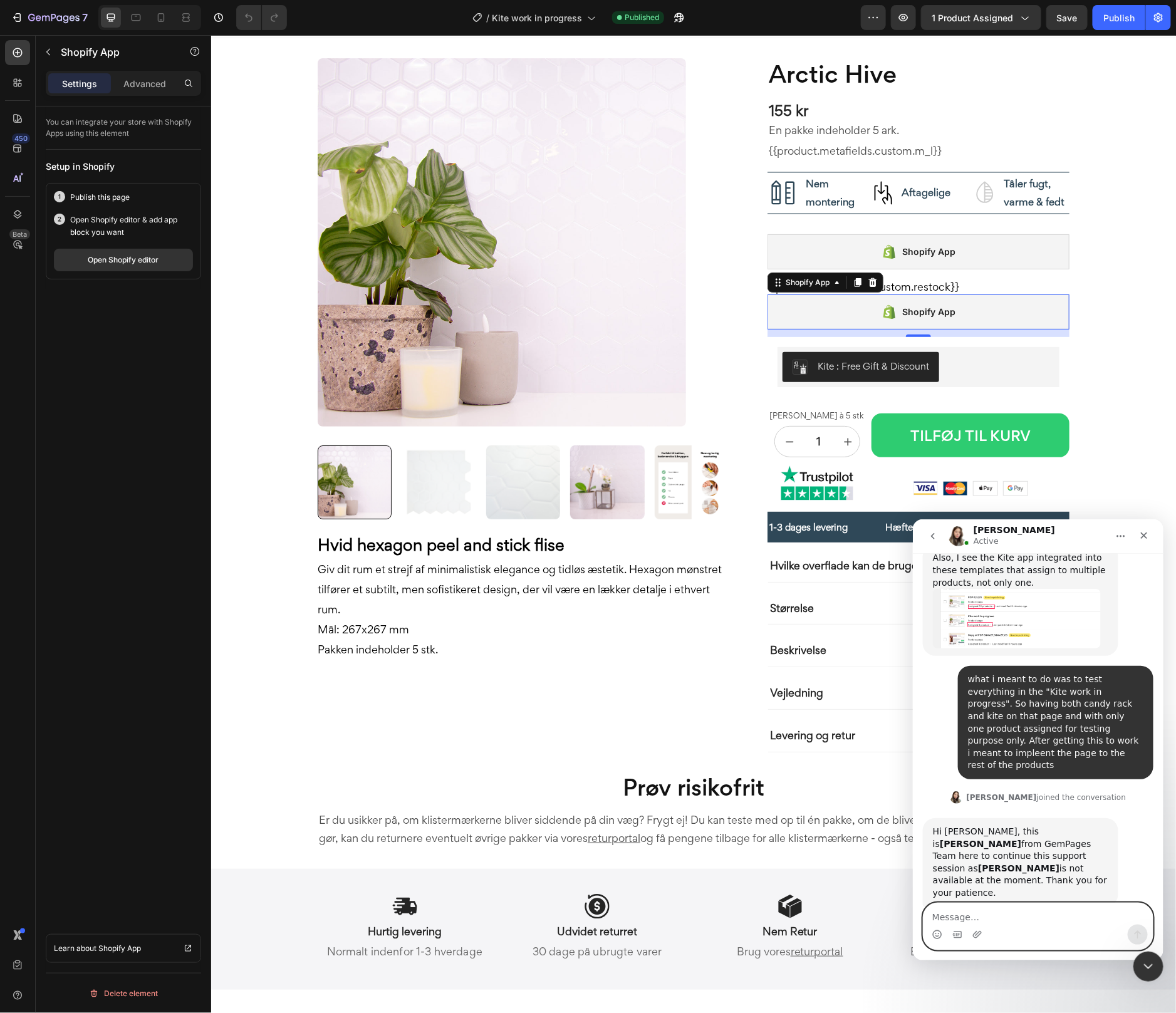
scroll to position [1321, 0]
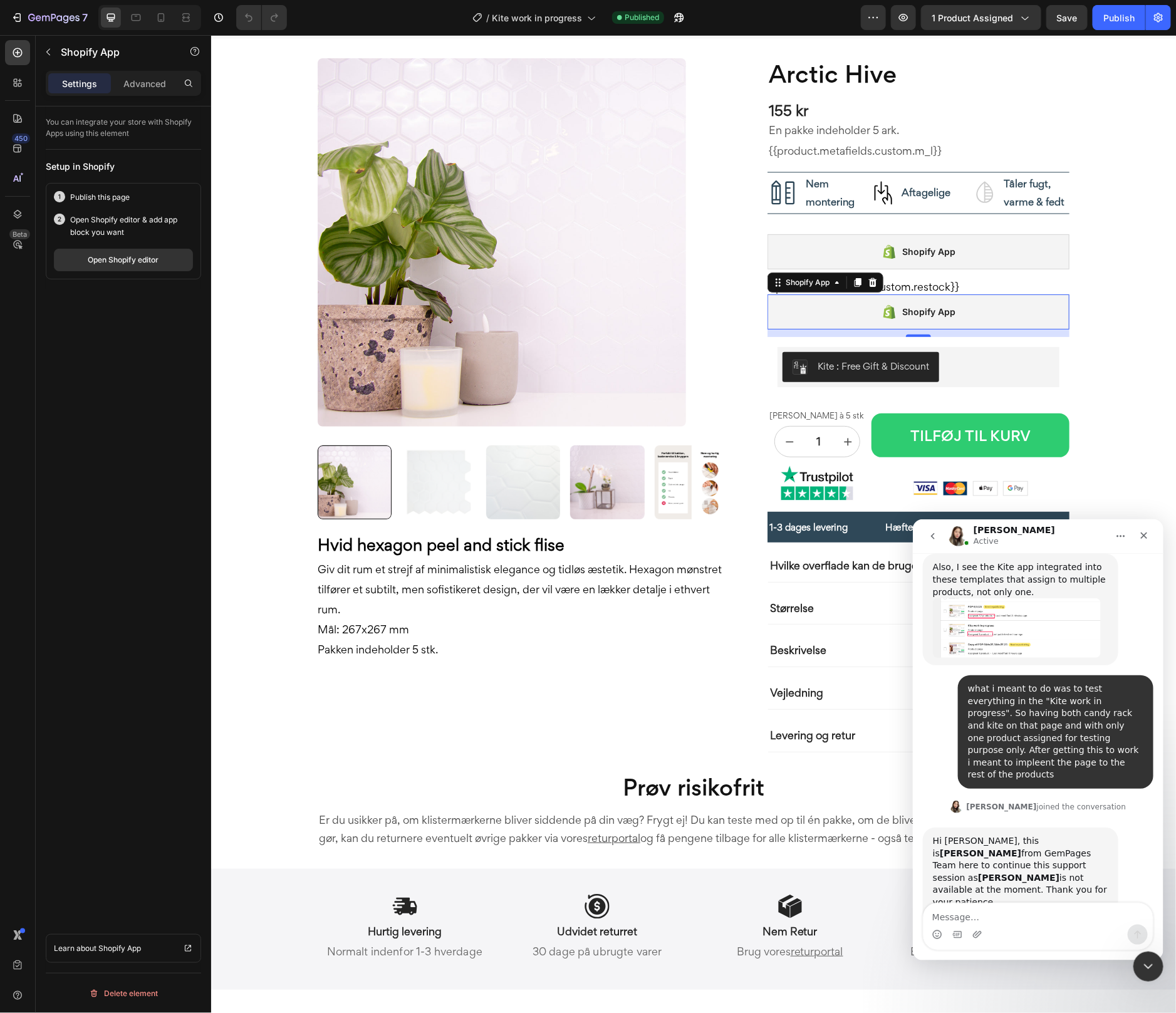
click at [996, 925] on div "Thanks for sharing the details. I understand that you would like both apps, Can…" at bounding box center [1019, 955] width 176 height 61
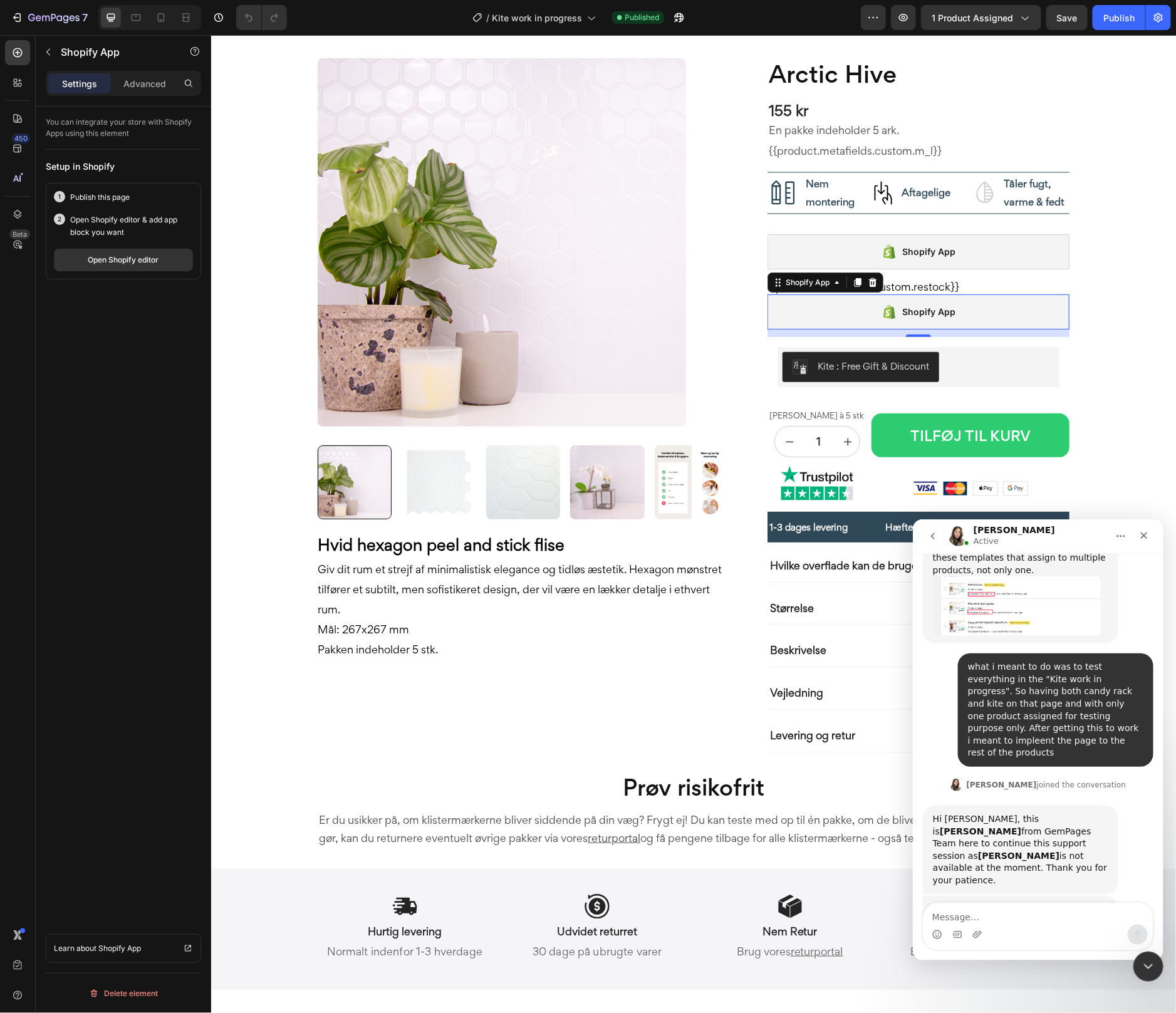
click at [958, 902] on div "Thanks for sharing the details. I understand that you would like both apps, Can…" at bounding box center [1019, 932] width 176 height 61
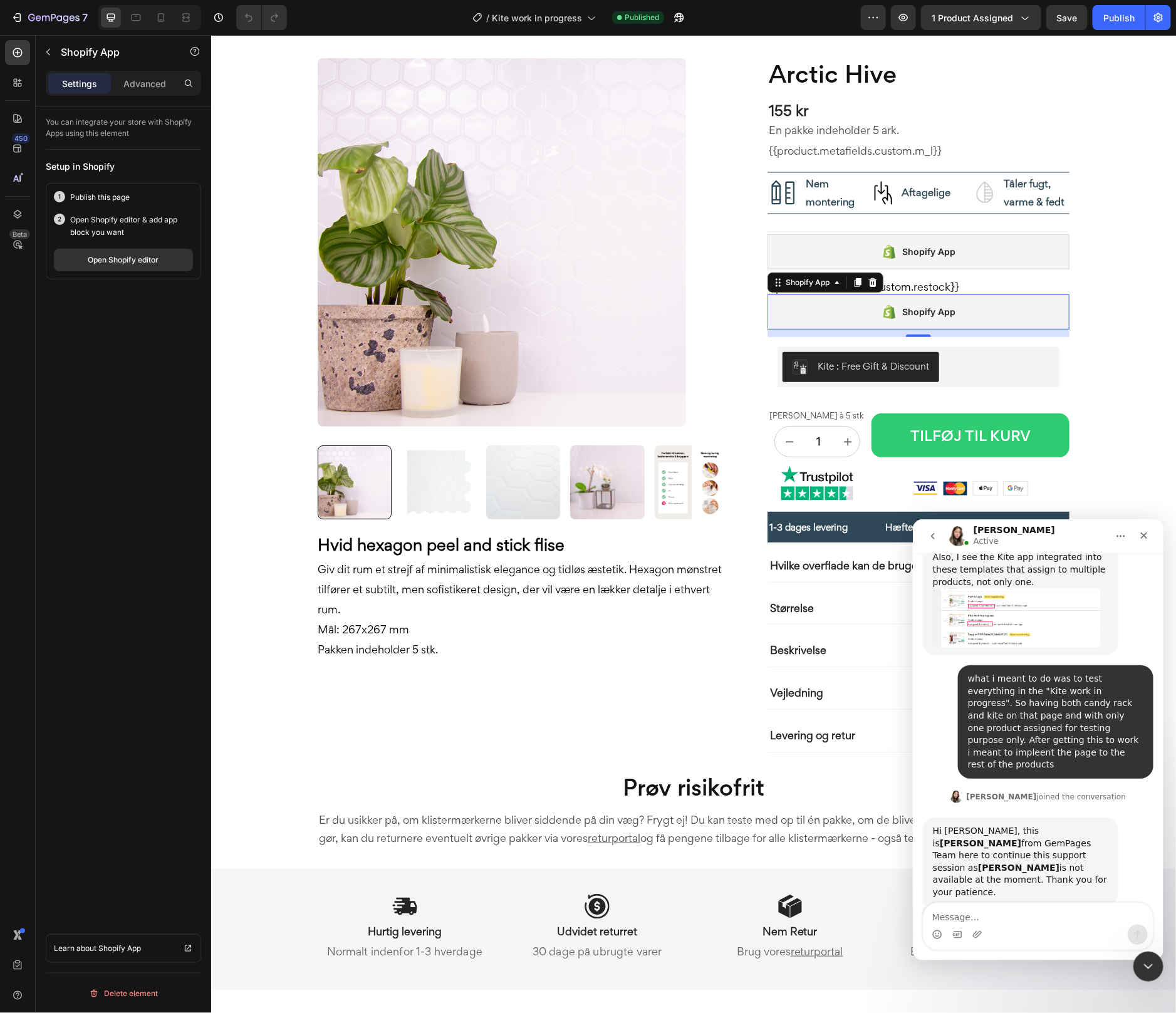
scroll to position [1322, 0]
click at [1005, 993] on div "Please allow me some time to check on it, I'll get back with an update shortly." at bounding box center [1019, 1005] width 176 height 24
click at [993, 920] on textarea "Message…" at bounding box center [1037, 913] width 229 height 22
type textarea "thank you"
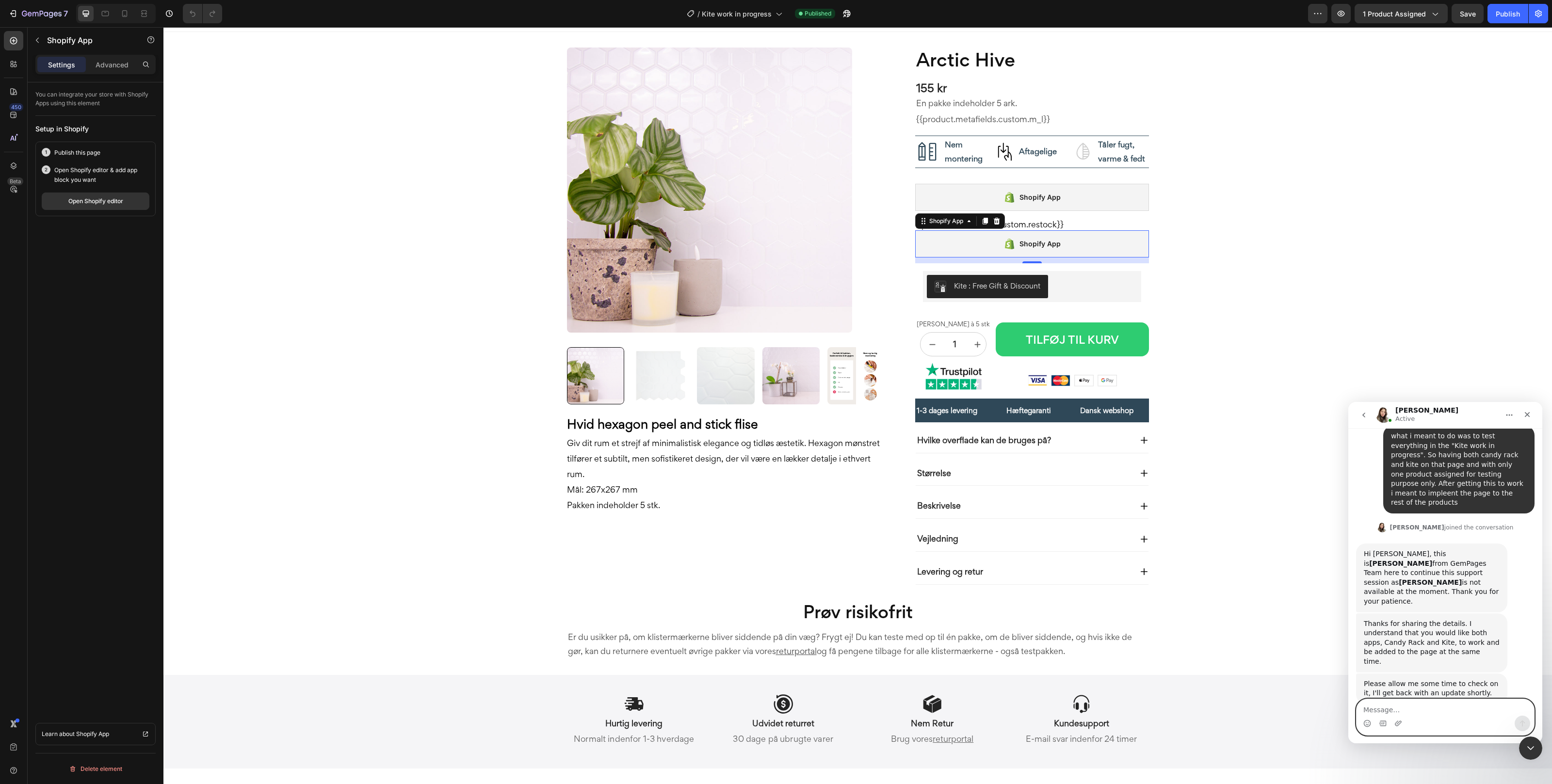
scroll to position [1112, 0]
click at [910, 620] on div "Thanks for sharing the details. I understand that you would like both apps, Can…" at bounding box center [1431, 643] width 136 height 48
click at [910, 609] on div "Thanks for sharing the details. I understand that you would like both apps, Can…" at bounding box center [1431, 633] width 136 height 48
click at [910, 619] on div "Thanks for sharing the details. I understand that you would like both apps, Can…" at bounding box center [1431, 643] width 136 height 48
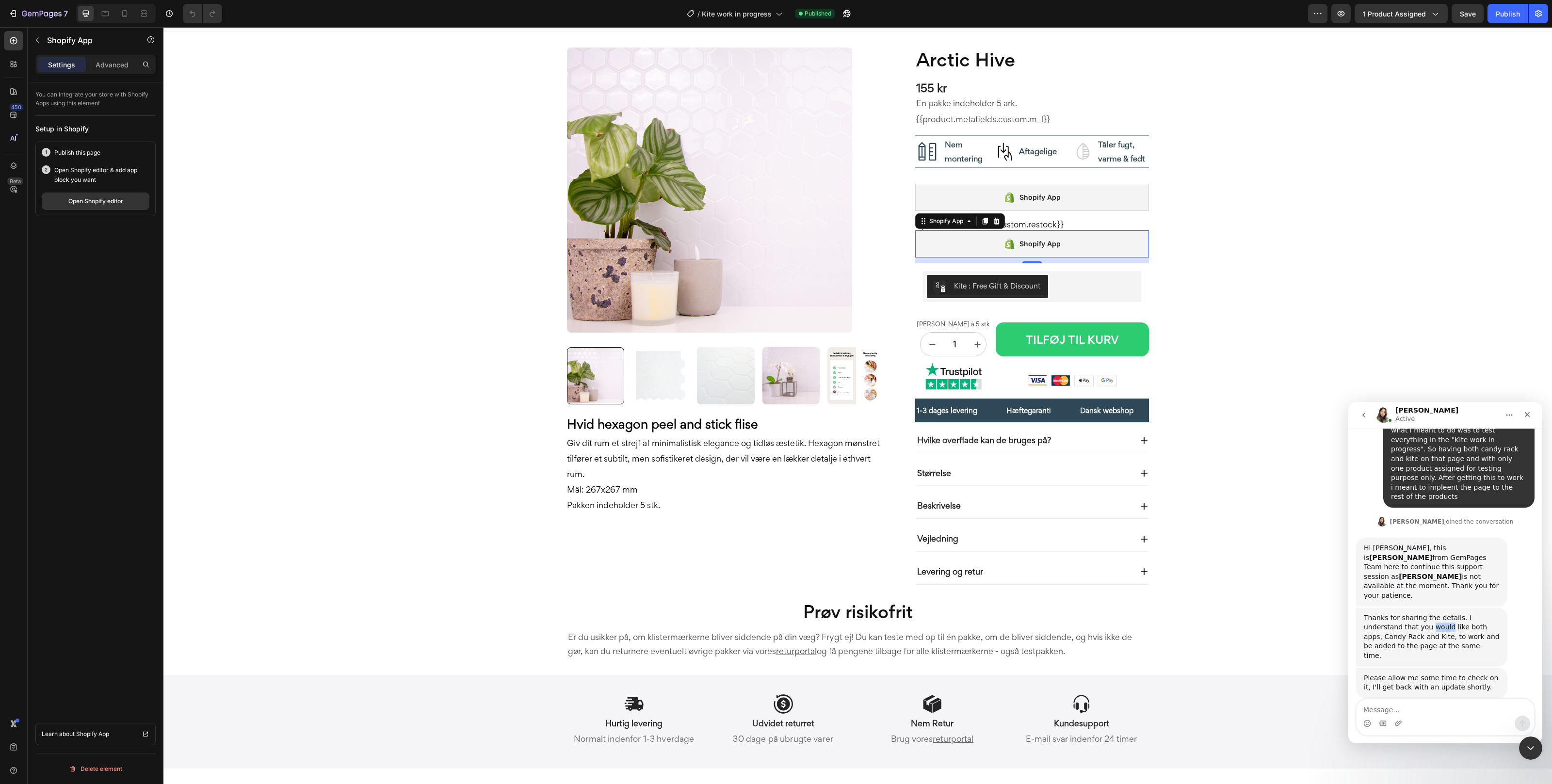
click at [910, 613] on div "Thanks for sharing the details. I understand that you would like both apps, Can…" at bounding box center [1431, 637] width 136 height 48
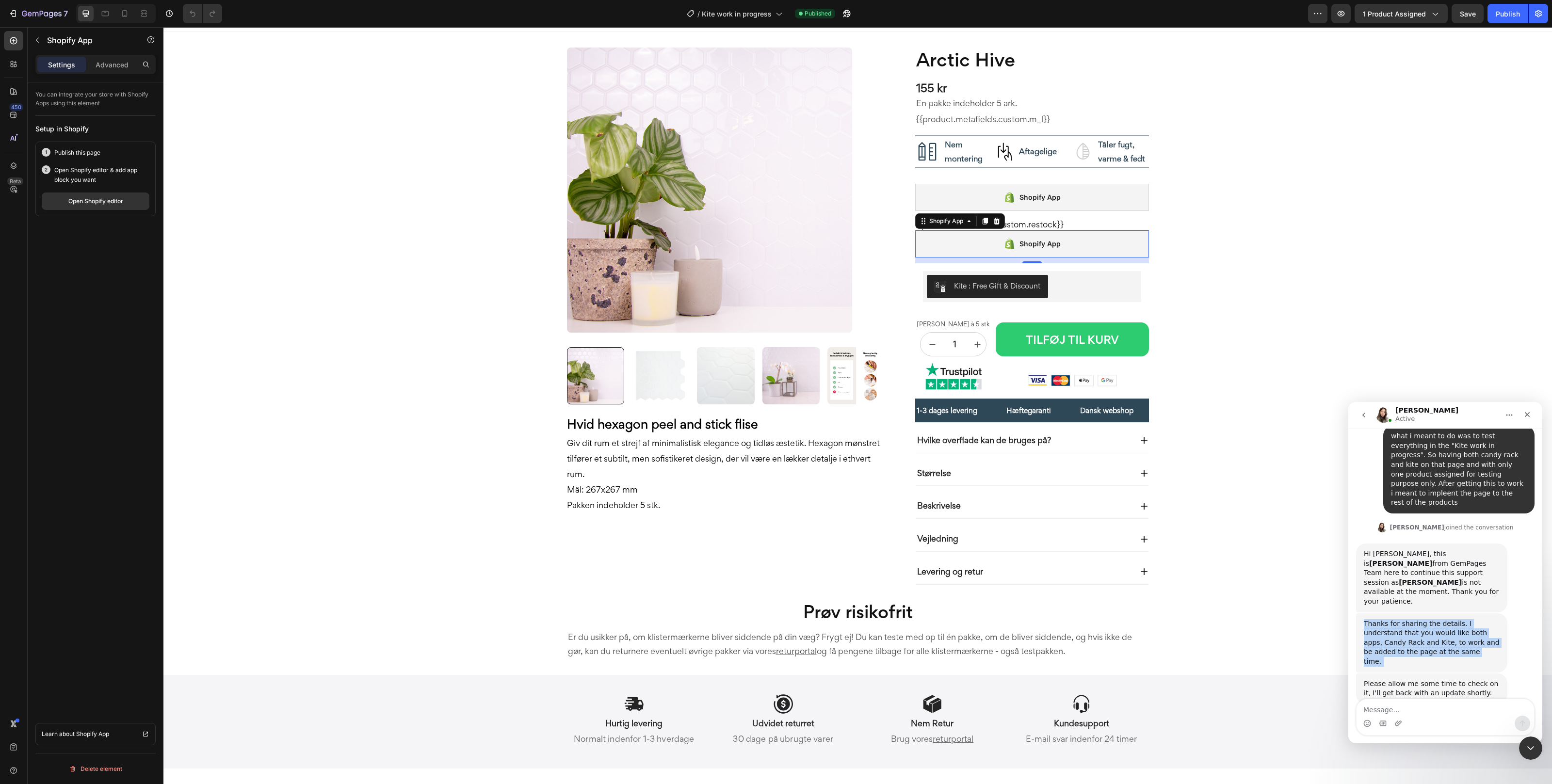
click at [910, 619] on div "Thanks for sharing the details. I understand that you would like both apps, Can…" at bounding box center [1431, 643] width 136 height 48
click at [910, 609] on div "Thanks for sharing the details. I understand that you would like both apps, Can…" at bounding box center [1431, 633] width 136 height 48
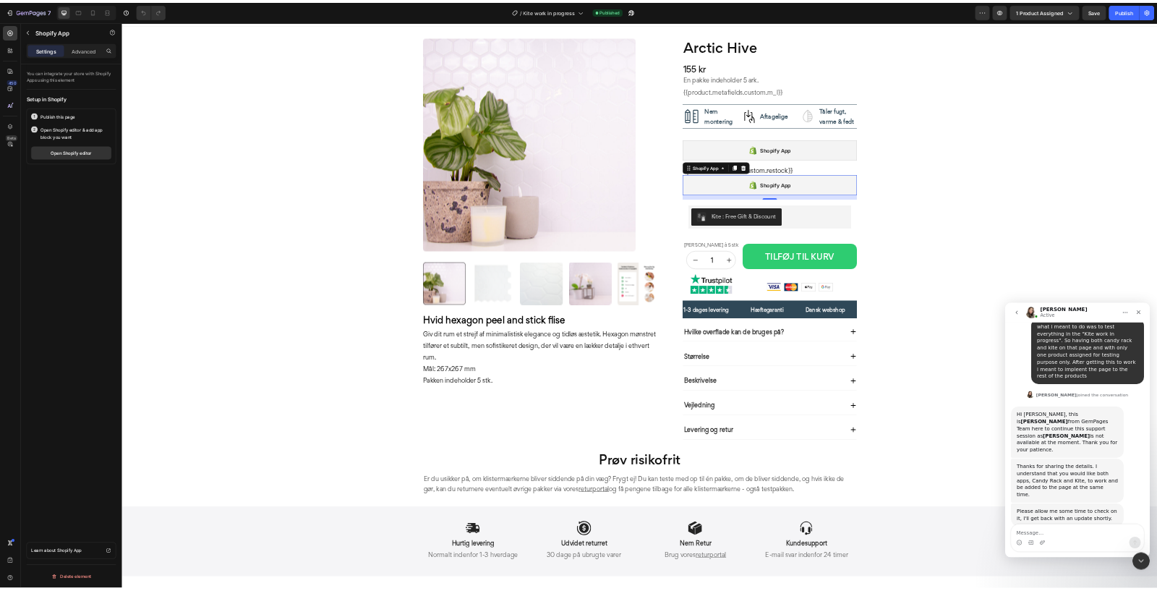
scroll to position [1661, 0]
